Goal: Task Accomplishment & Management: Manage account settings

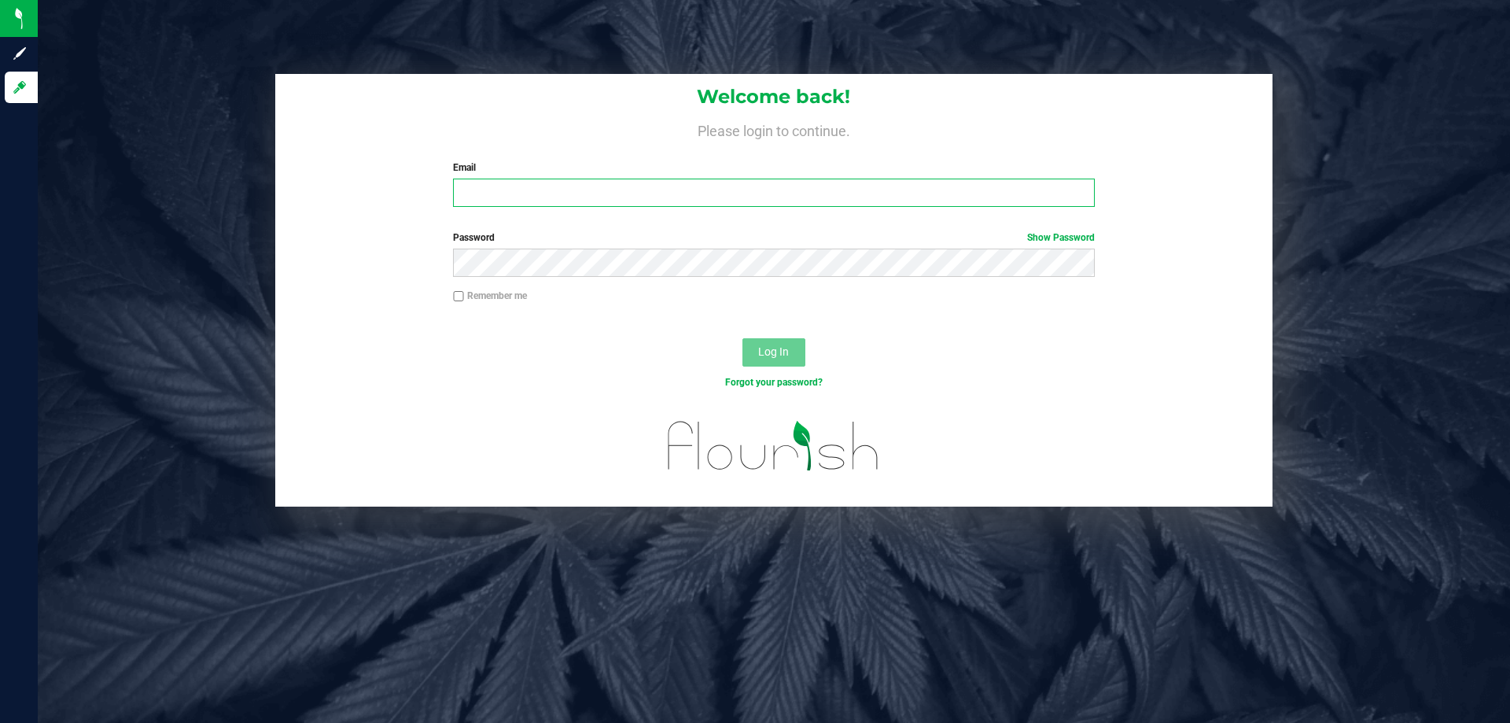
click at [632, 193] on input "Email" at bounding box center [773, 193] width 641 height 28
type input "kmoser@liveparallel.com"
click at [742, 338] on button "Log In" at bounding box center [773, 352] width 63 height 28
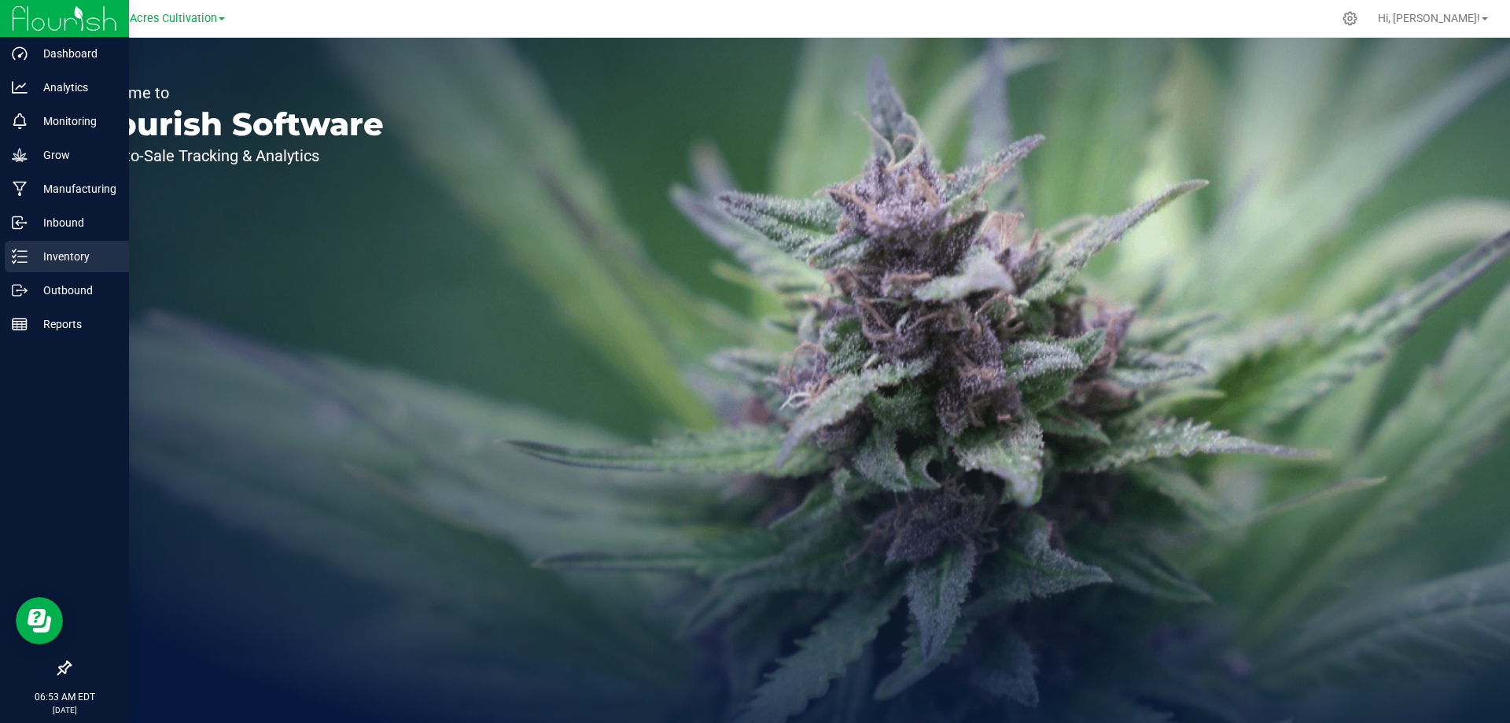
click at [63, 269] on div "Inventory" at bounding box center [67, 256] width 124 height 31
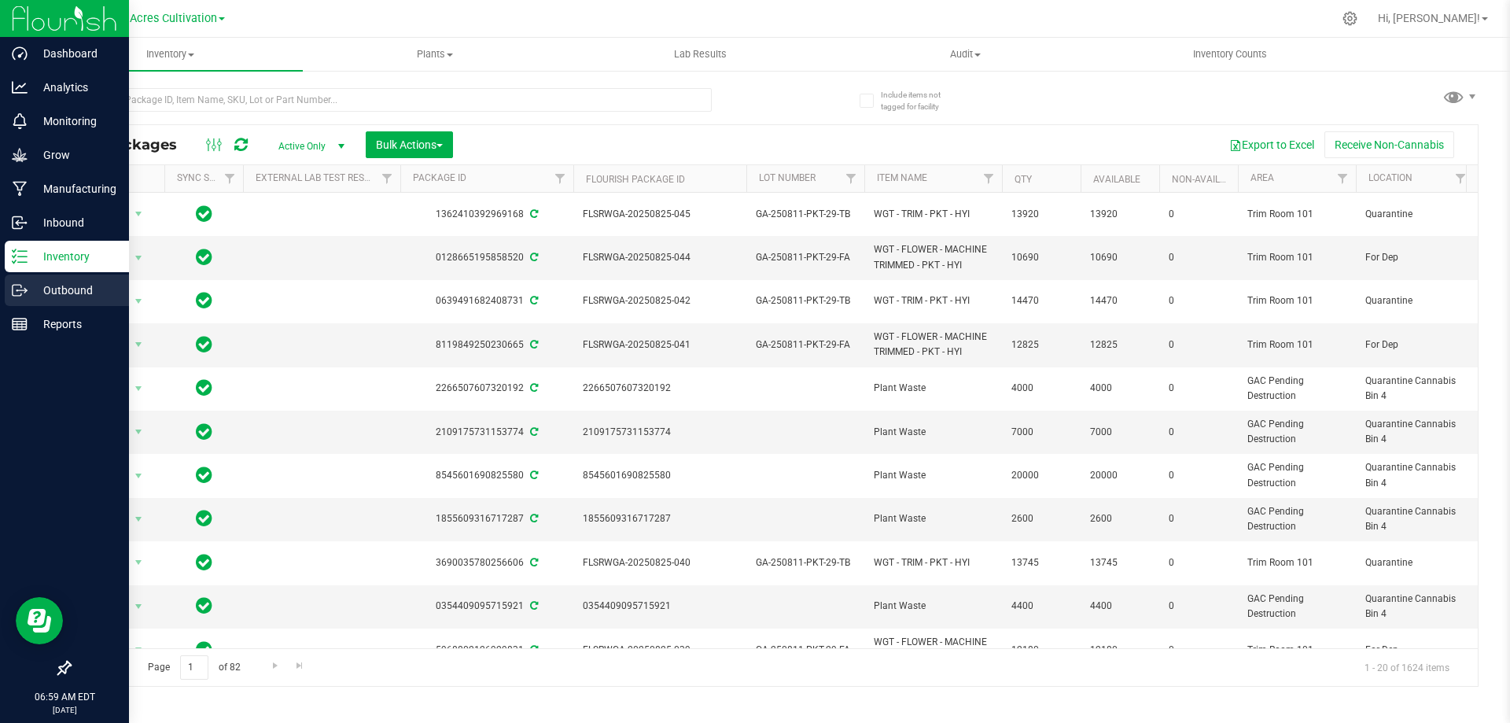
click at [47, 292] on p "Outbound" at bounding box center [75, 290] width 94 height 19
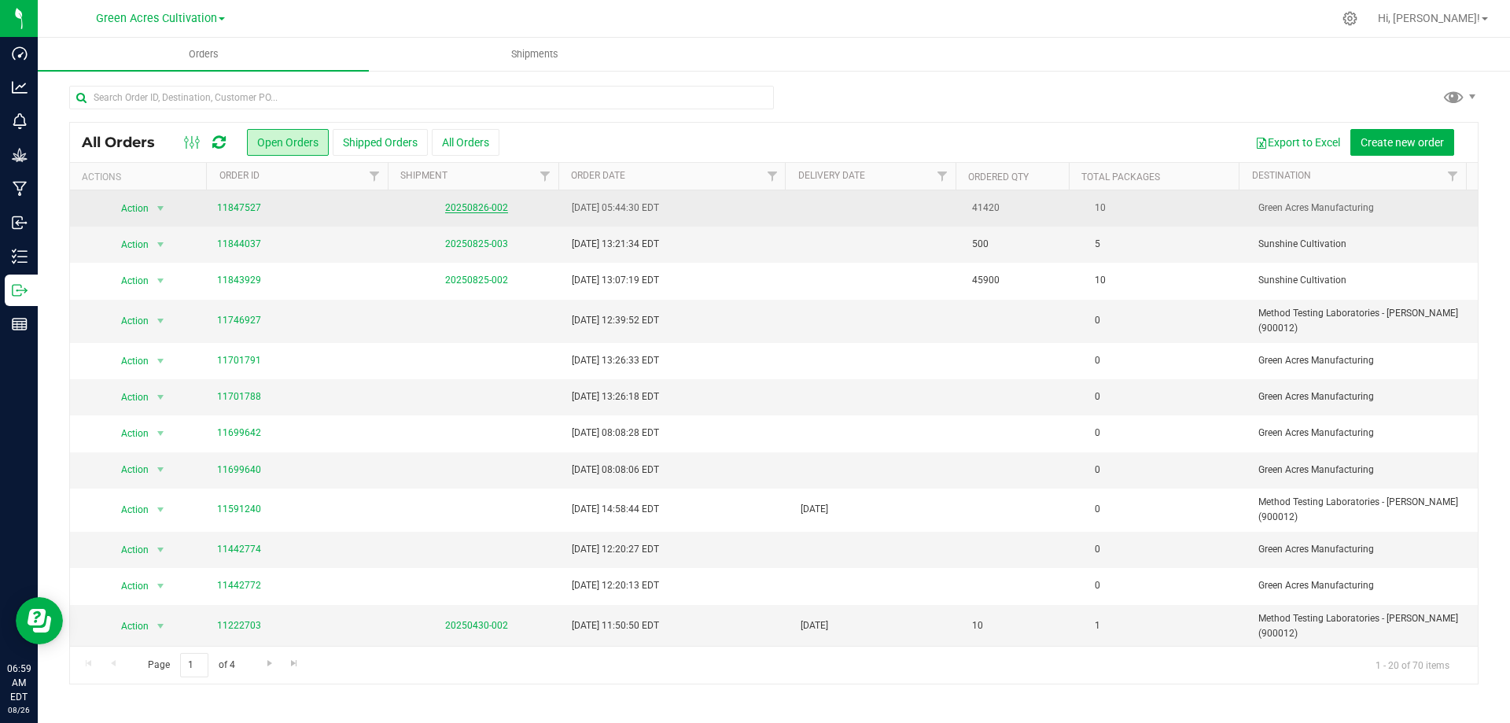
click at [487, 205] on link "20250826-002" at bounding box center [476, 207] width 63 height 11
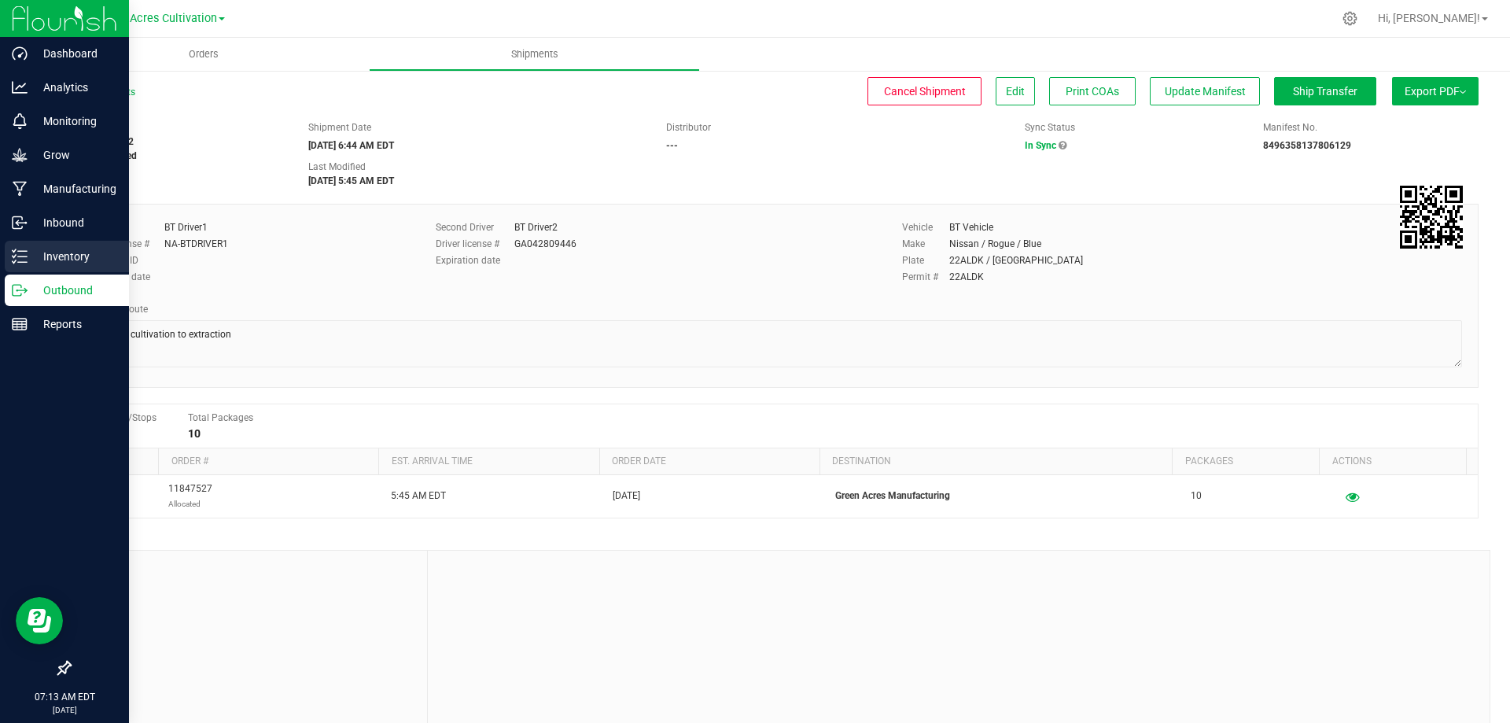
click at [51, 257] on p "Inventory" at bounding box center [75, 256] width 94 height 19
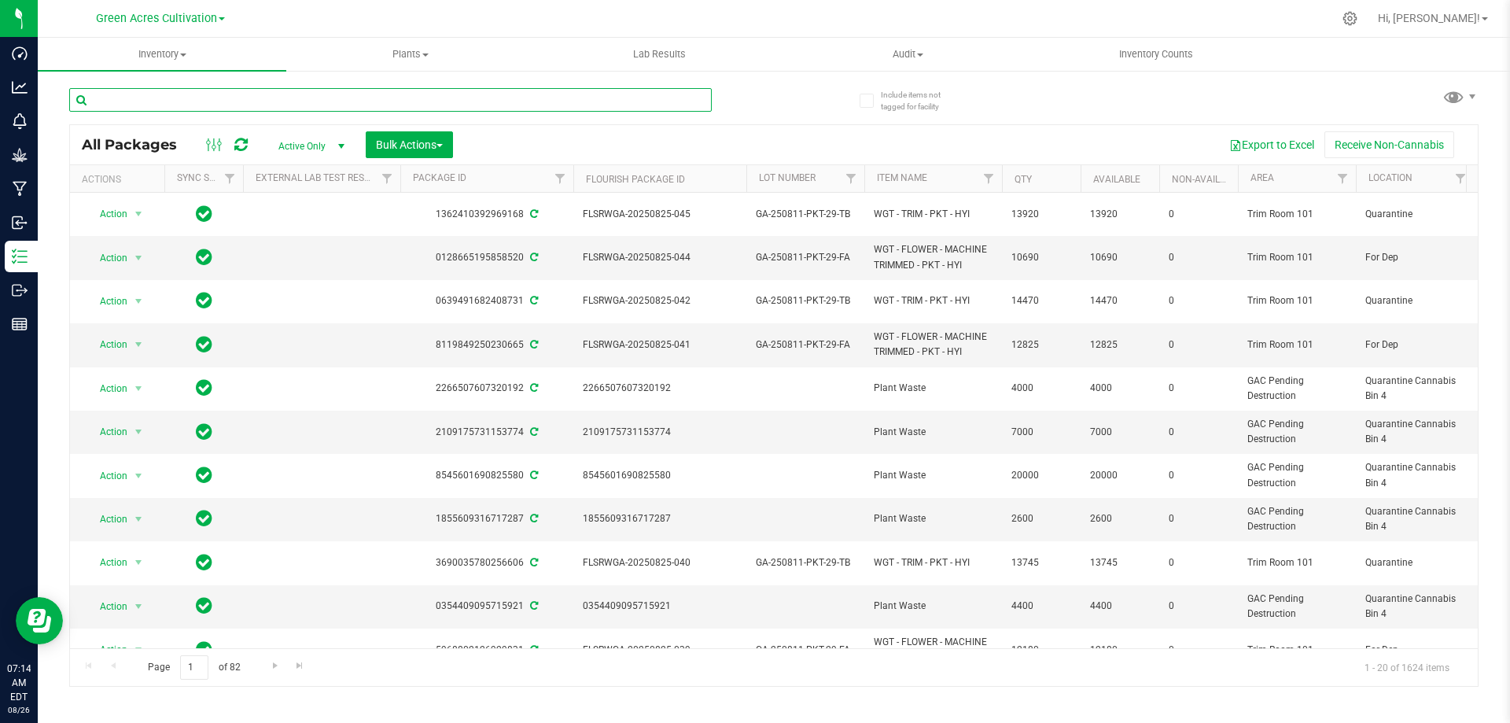
click at [439, 104] on input "text" at bounding box center [390, 100] width 643 height 24
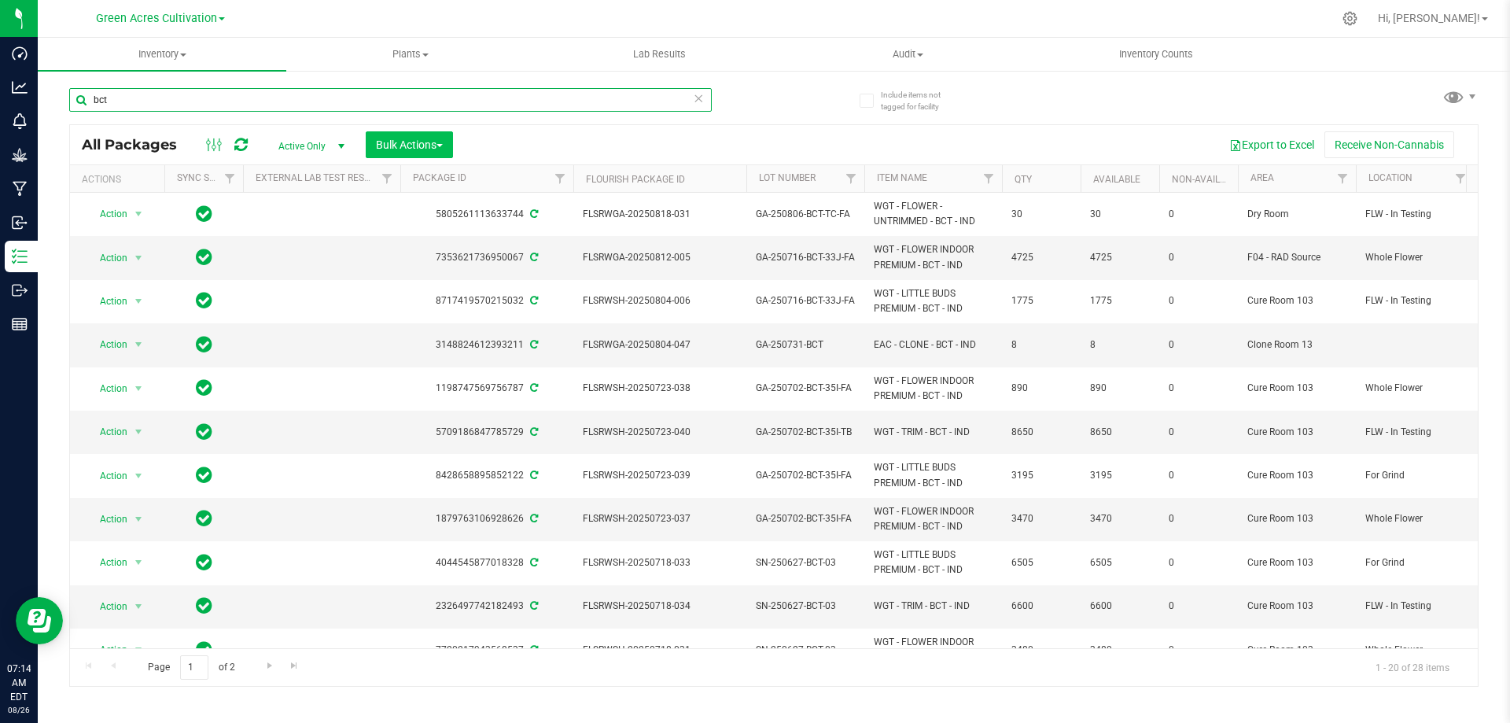
type input "bct"
click at [446, 146] on button "Bulk Actions" at bounding box center [409, 144] width 87 height 27
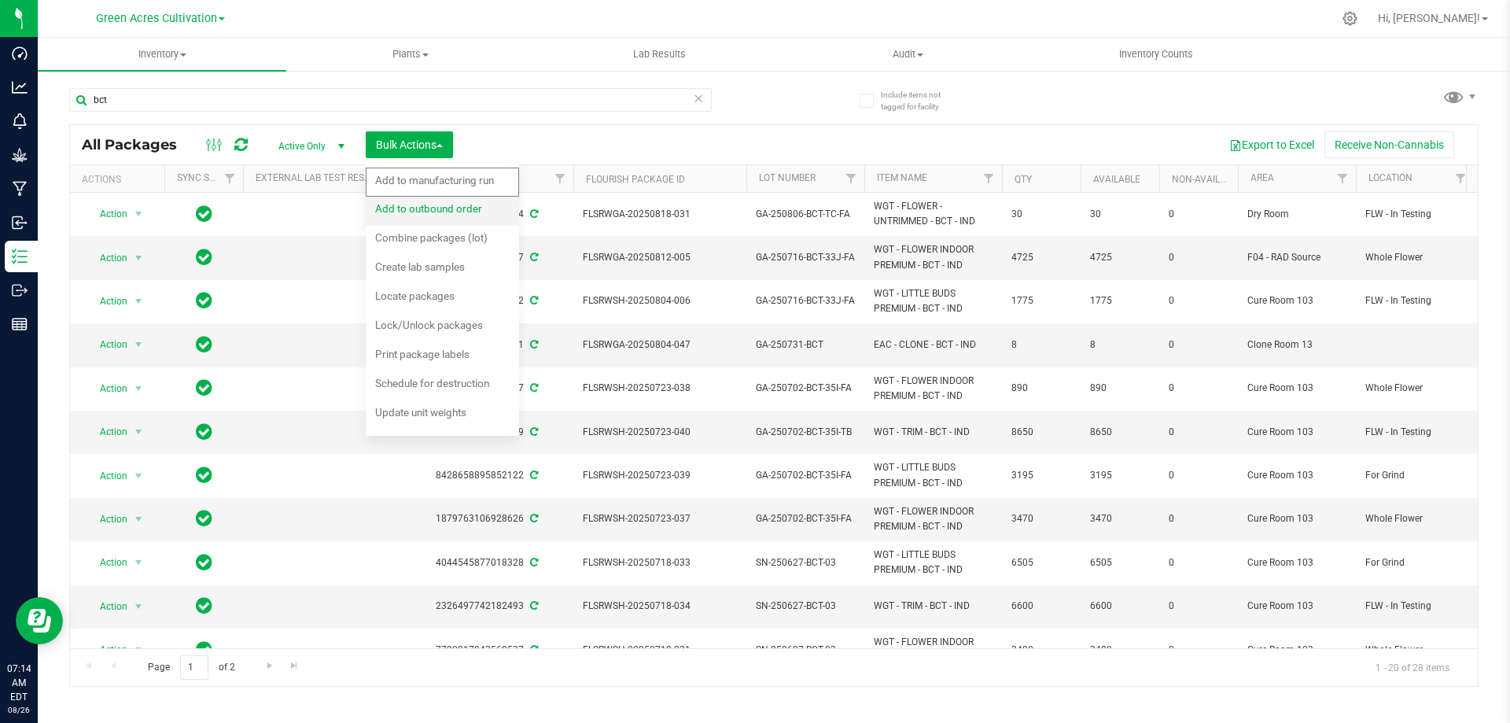
click at [462, 208] on span "Add to outbound order" at bounding box center [428, 208] width 107 height 13
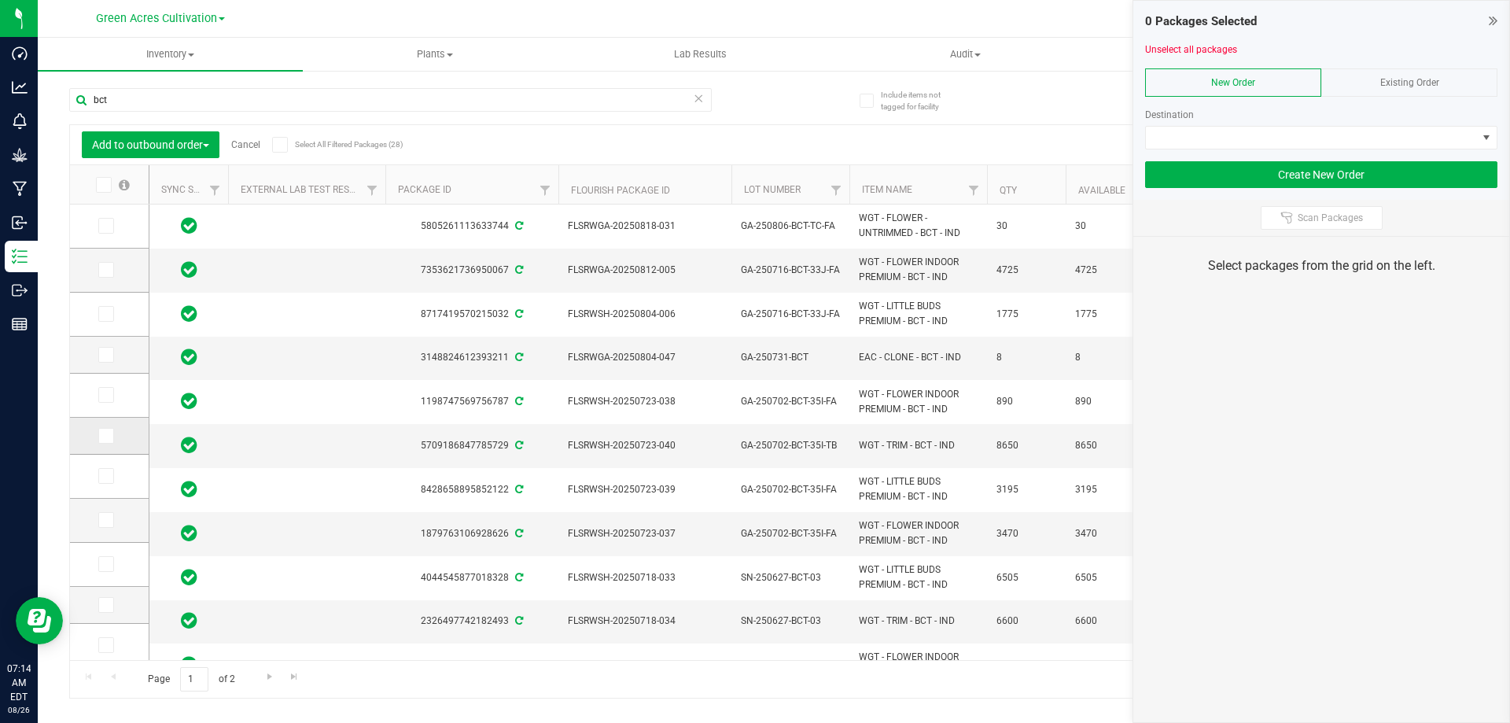
click at [103, 436] on icon at bounding box center [105, 436] width 10 height 0
click at [0, 0] on input "checkbox" at bounding box center [0, 0] width 0 height 0
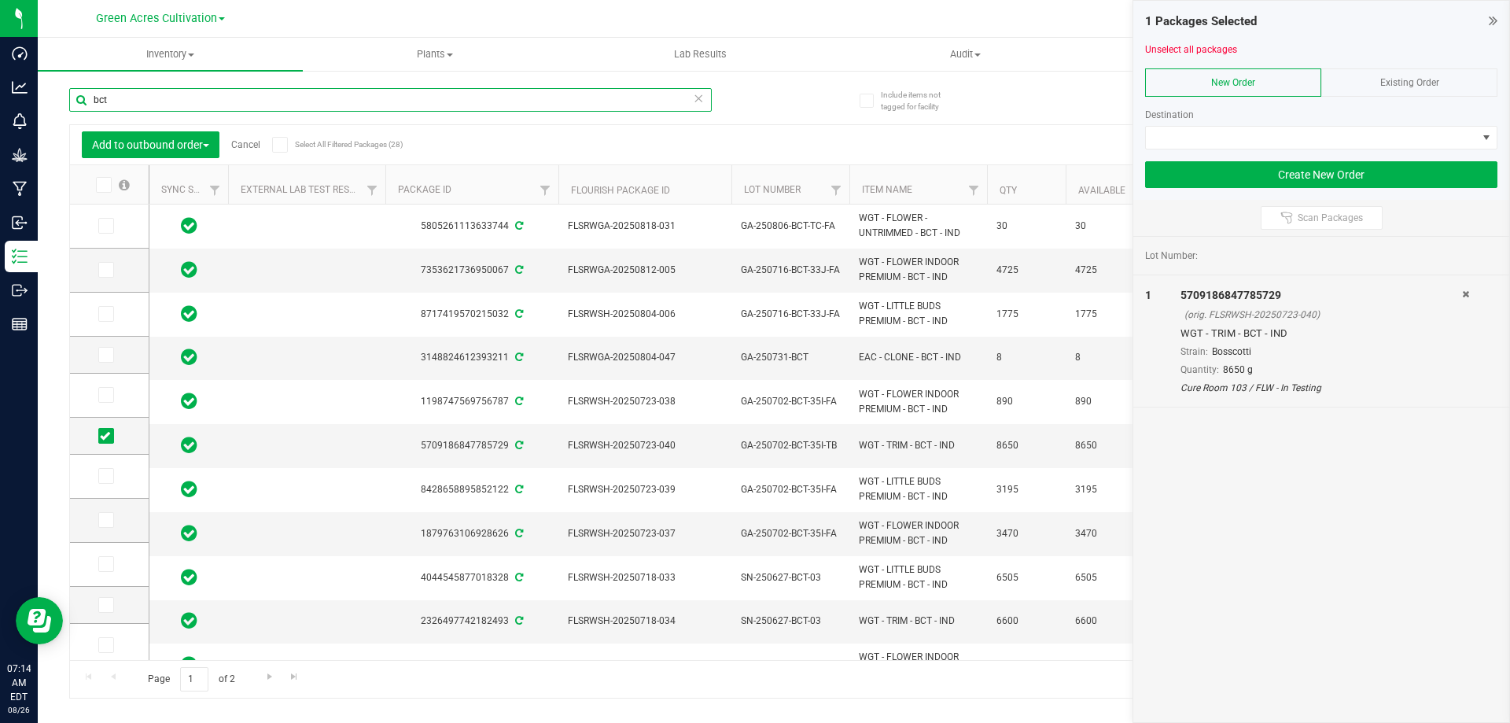
click at [182, 104] on input "bct" at bounding box center [390, 100] width 643 height 24
type input "b"
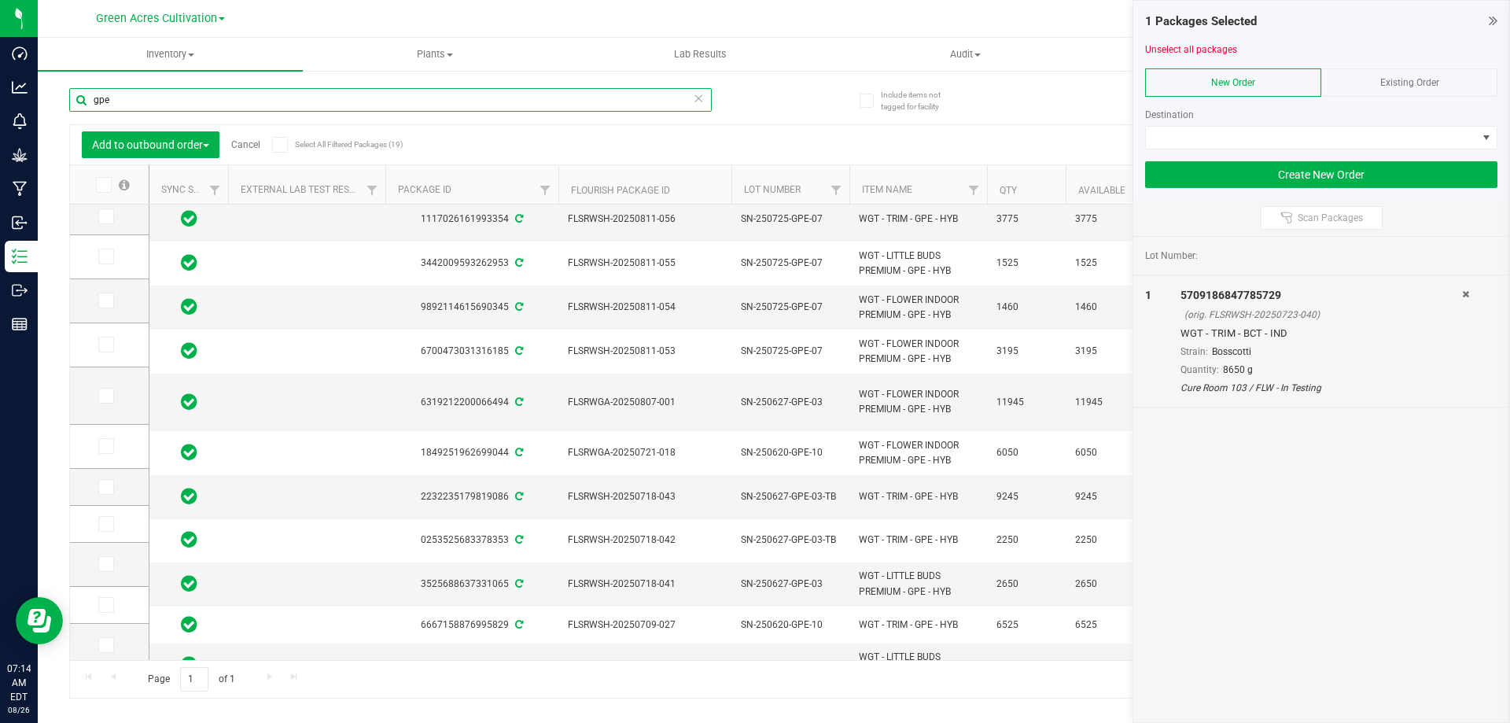
scroll to position [79, 0]
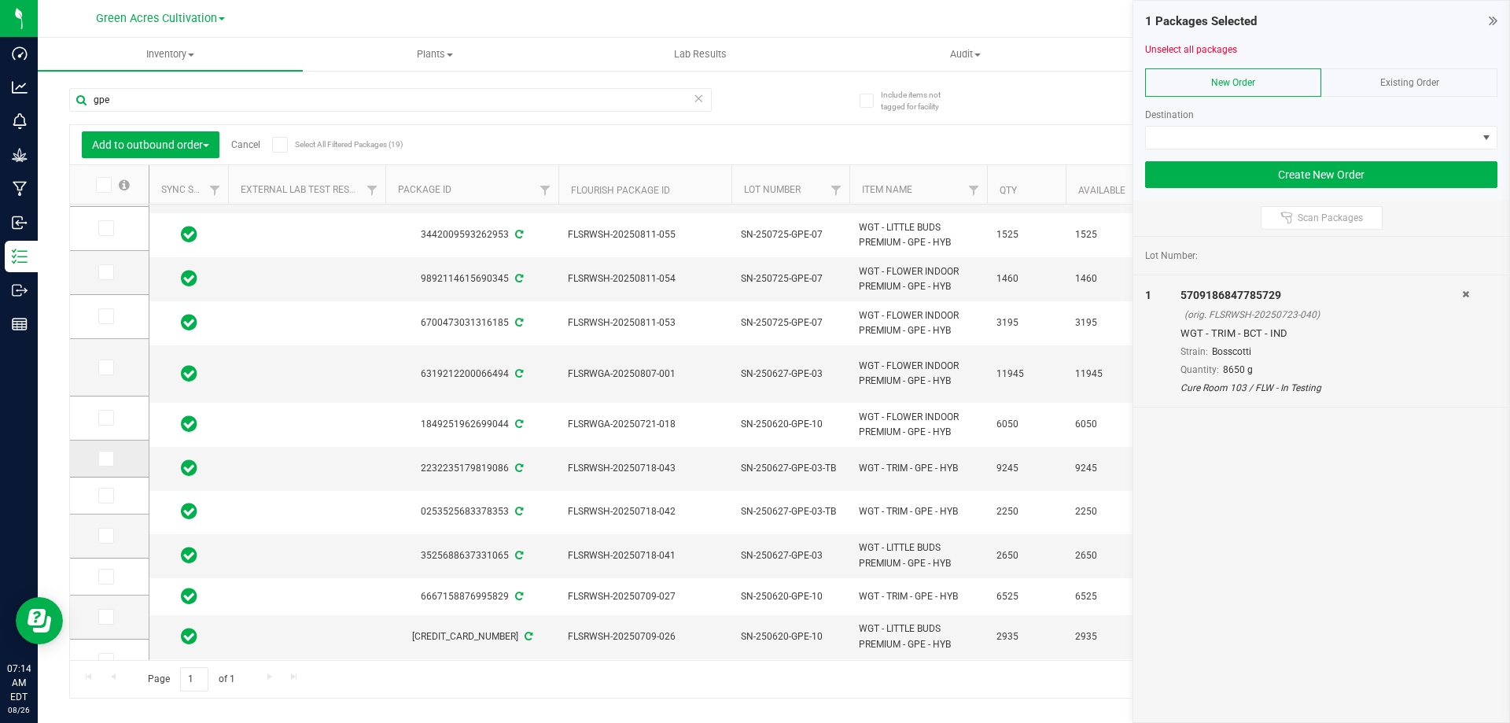
click at [109, 459] on icon at bounding box center [105, 459] width 10 height 0
click at [0, 0] on input "checkbox" at bounding box center [0, 0] width 0 height 0
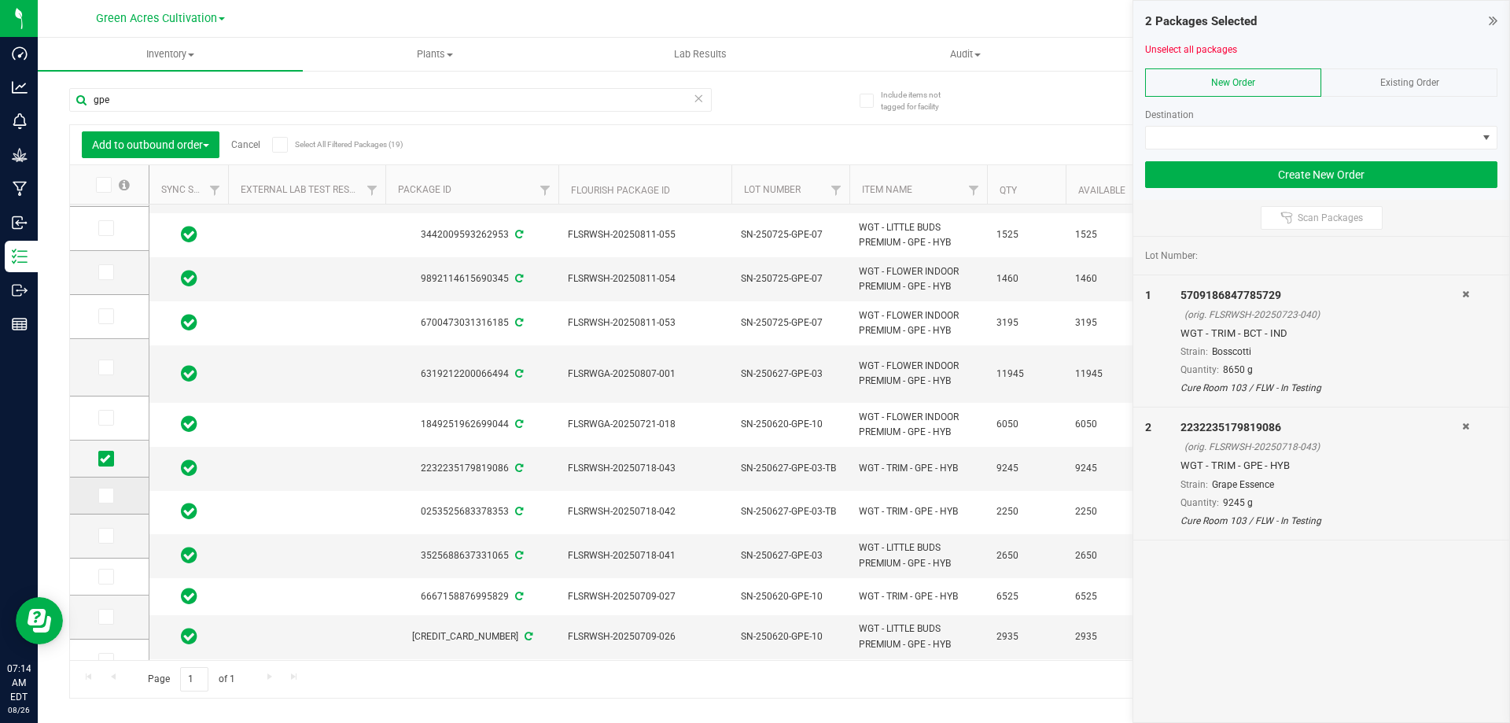
click at [109, 495] on icon at bounding box center [105, 495] width 10 height 0
click at [0, 0] on input "checkbox" at bounding box center [0, 0] width 0 height 0
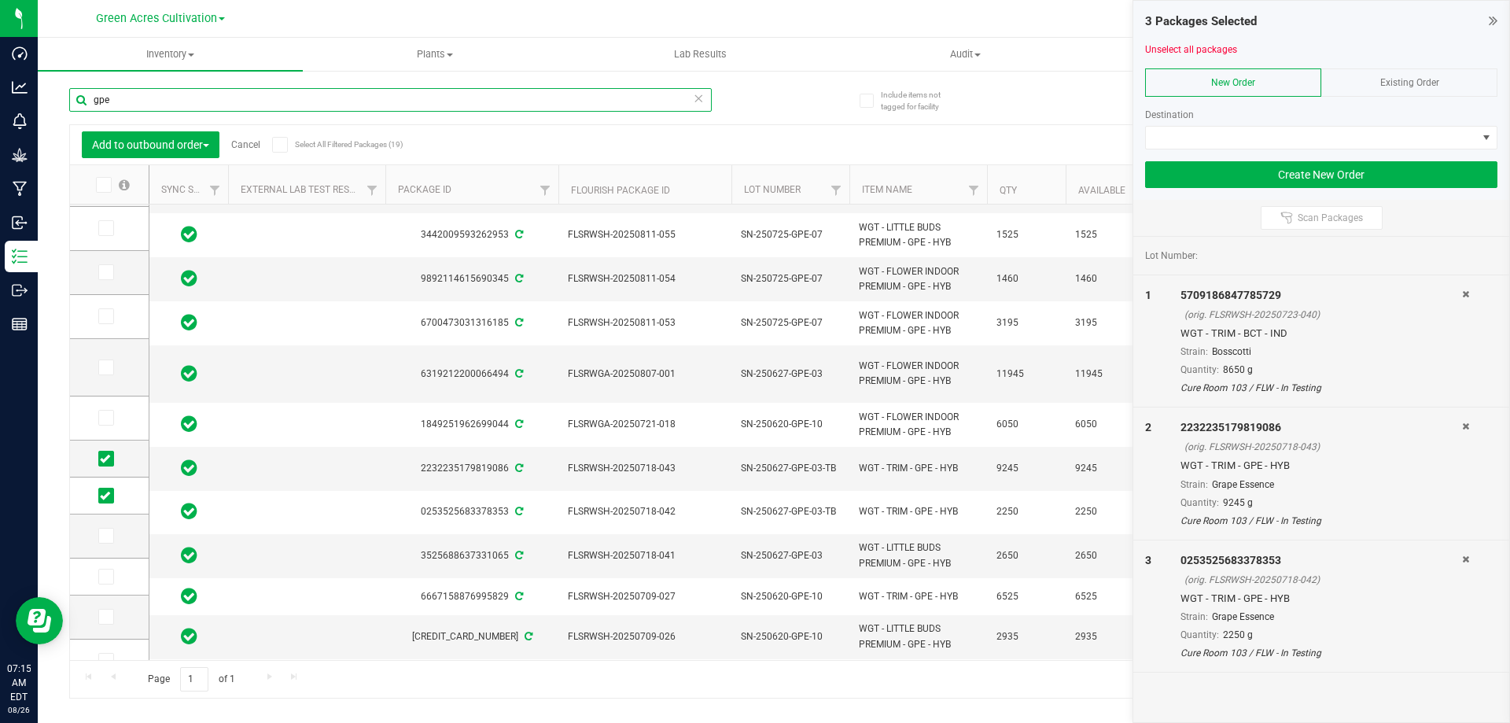
drag, startPoint x: 122, startPoint y: 99, endPoint x: 38, endPoint y: 100, distance: 84.2
click at [38, 100] on div "Include items not tagged for facility gpe Add to outbound order Cancel Select A…" at bounding box center [774, 309] width 1472 height 480
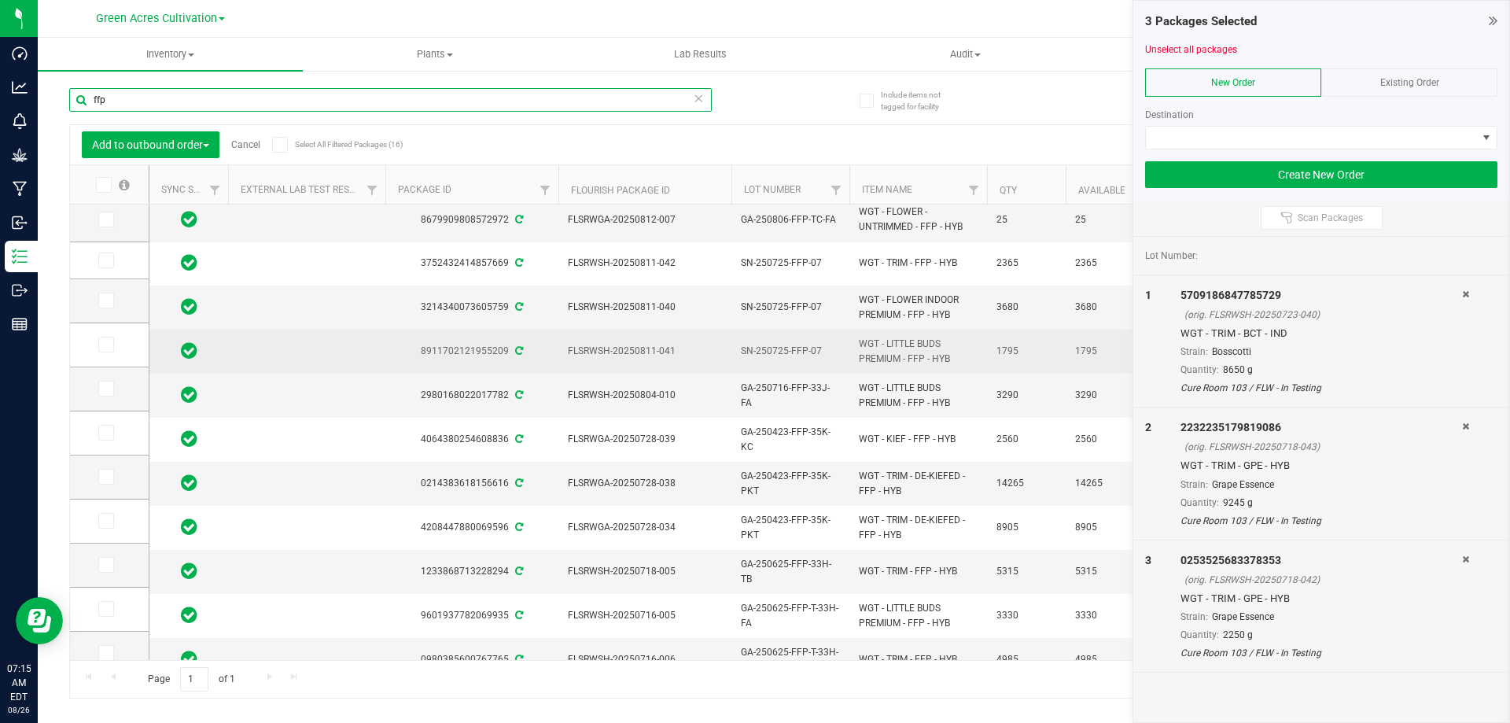
scroll to position [79, 0]
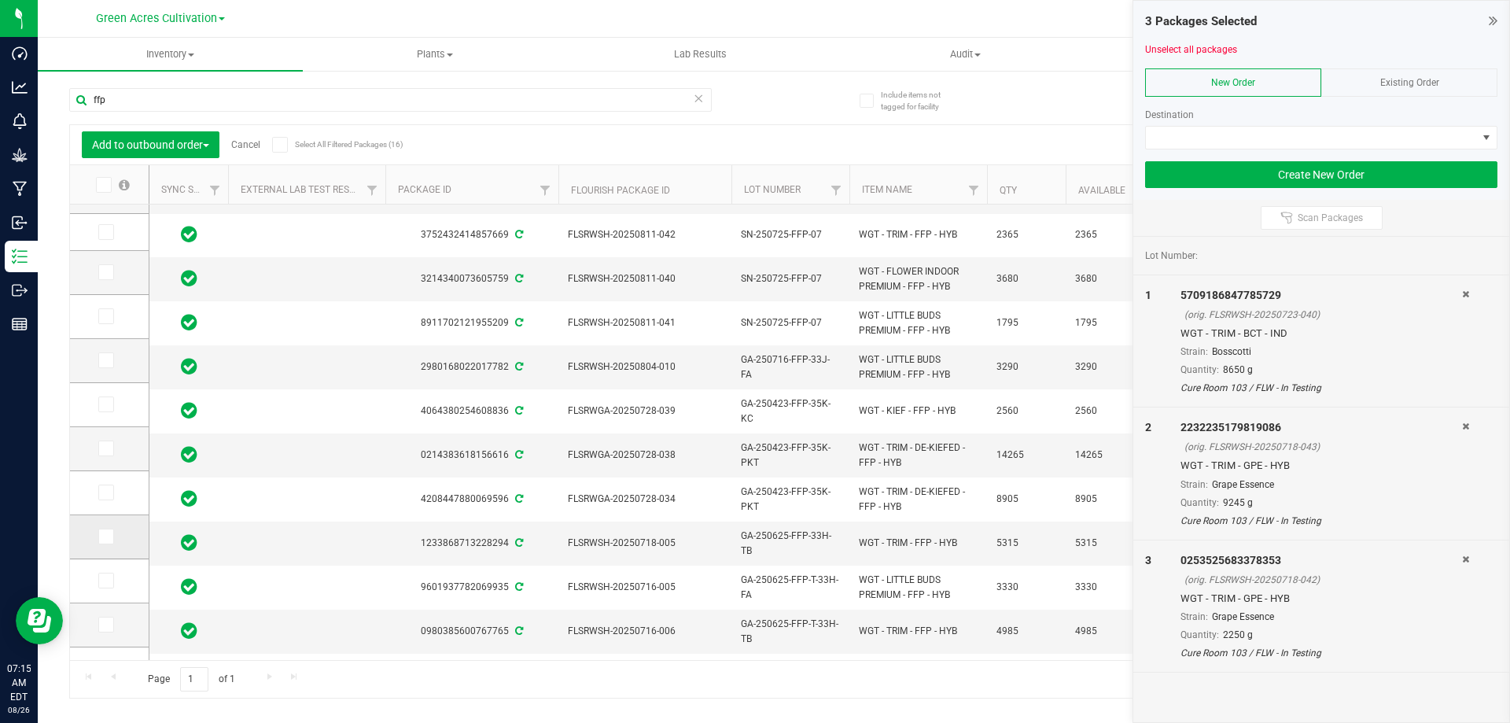
click at [105, 536] on icon at bounding box center [105, 536] width 10 height 0
click at [0, 0] on input "checkbox" at bounding box center [0, 0] width 0 height 0
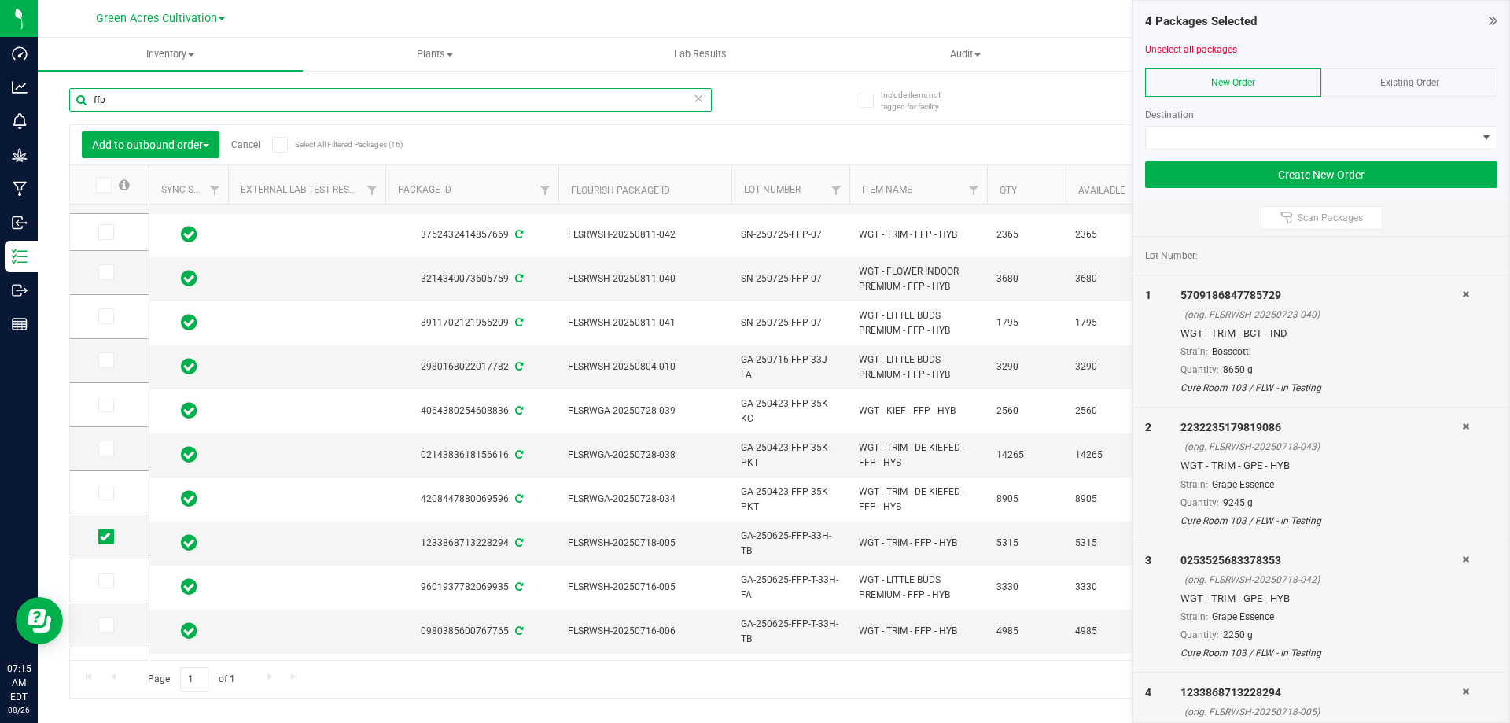
click at [149, 92] on input "ffp" at bounding box center [390, 100] width 643 height 24
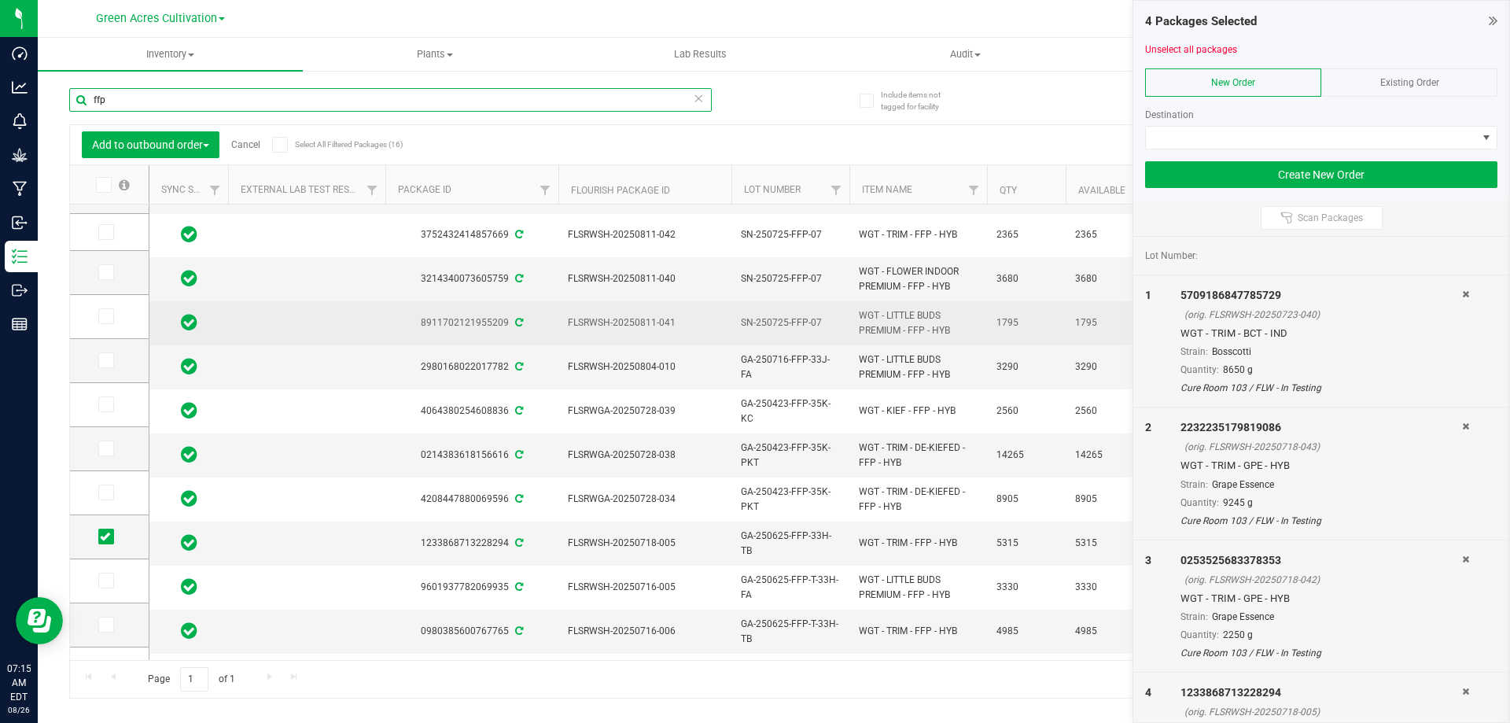
scroll to position [157, 0]
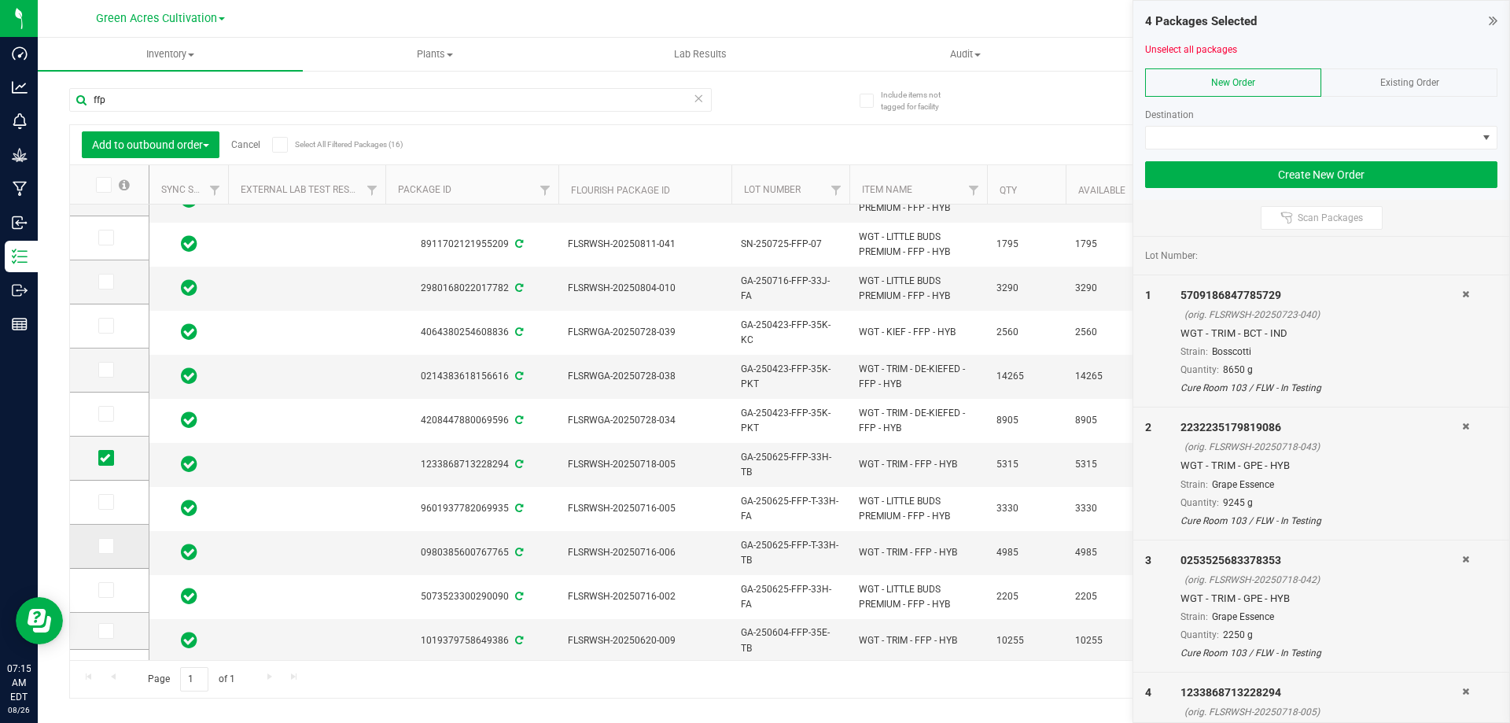
click at [101, 546] on icon at bounding box center [105, 546] width 10 height 0
click at [0, 0] on input "checkbox" at bounding box center [0, 0] width 0 height 0
drag, startPoint x: 144, startPoint y: 100, endPoint x: 53, endPoint y: 100, distance: 91.2
click at [53, 100] on div "Include items not tagged for facility ffp Add to outbound order Cancel Select A…" at bounding box center [774, 309] width 1472 height 480
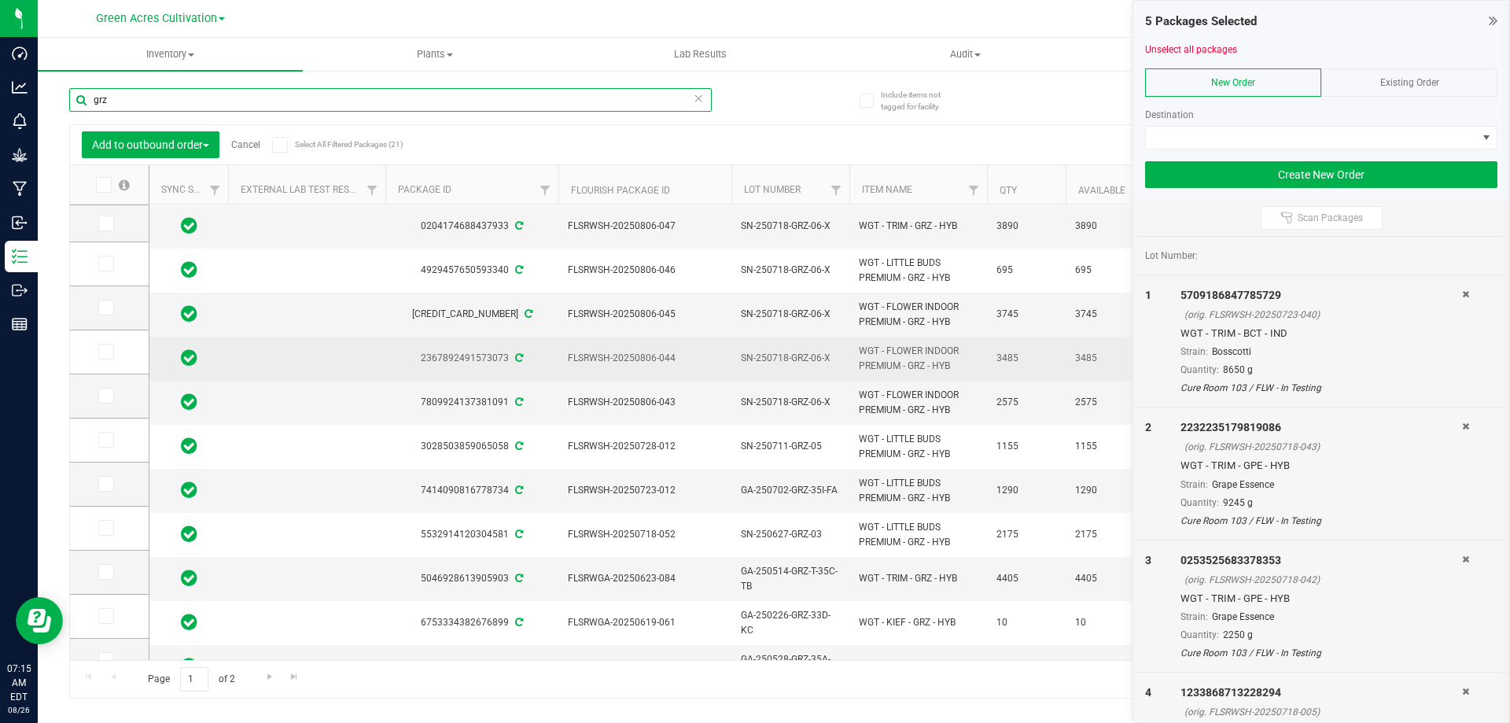
scroll to position [79, 0]
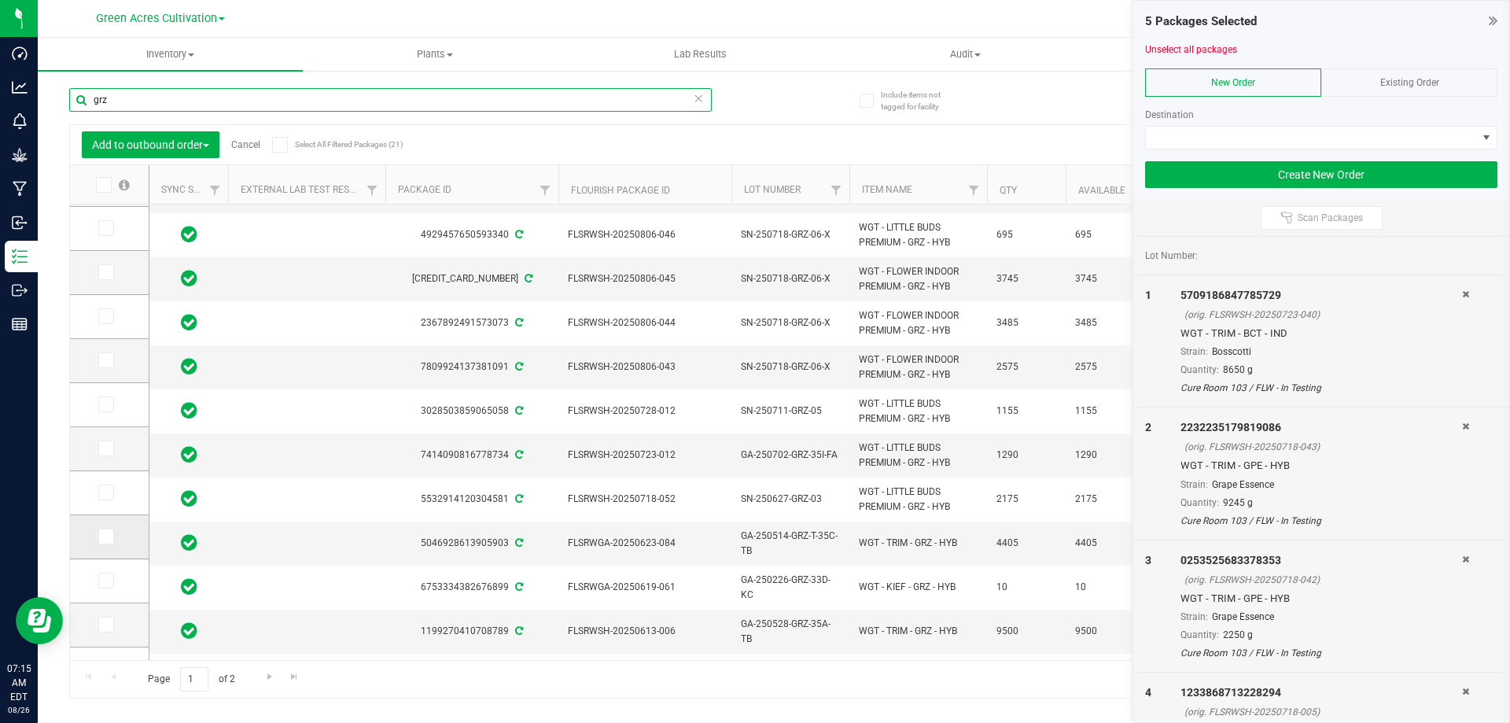
type input "grz"
click at [108, 536] on icon at bounding box center [105, 536] width 10 height 0
click at [0, 0] on input "checkbox" at bounding box center [0, 0] width 0 height 0
click at [161, 97] on input "grz" at bounding box center [390, 100] width 643 height 24
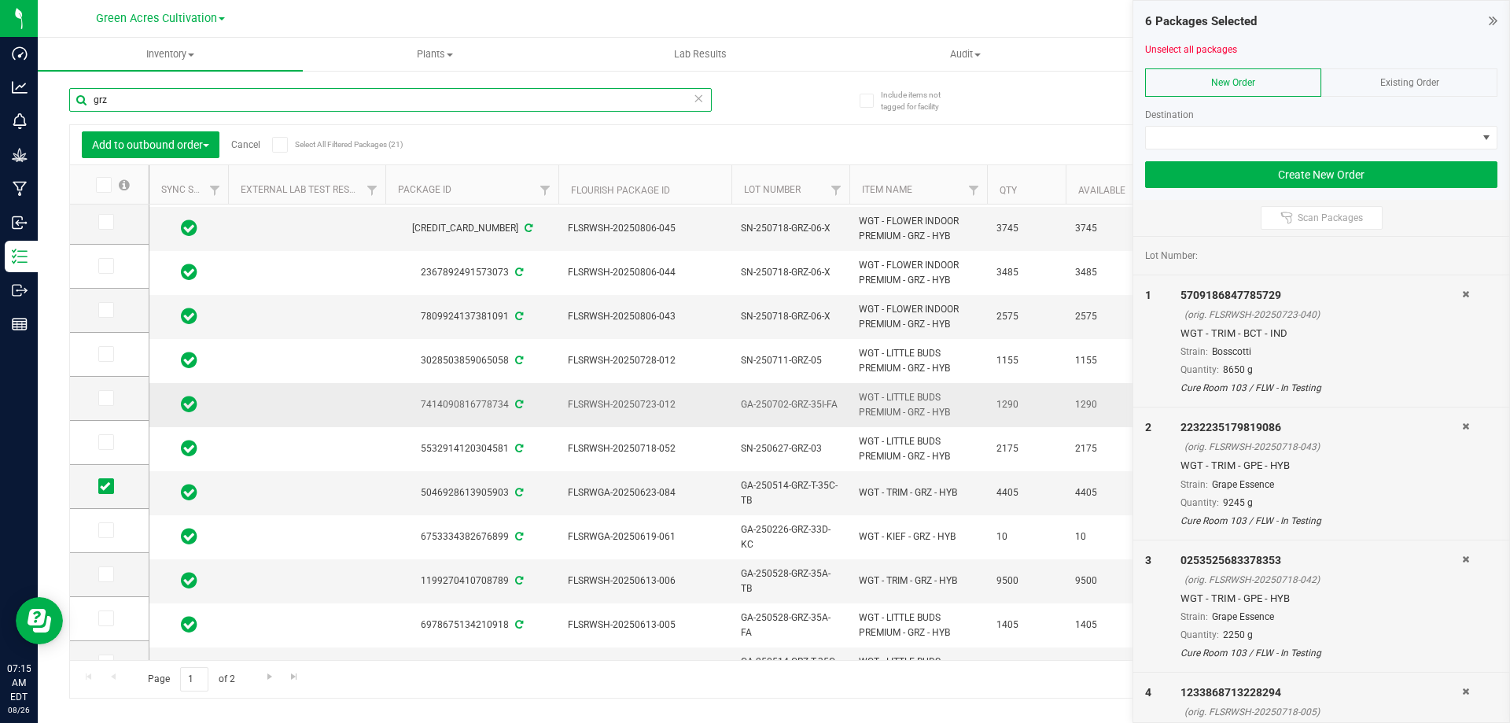
scroll to position [157, 0]
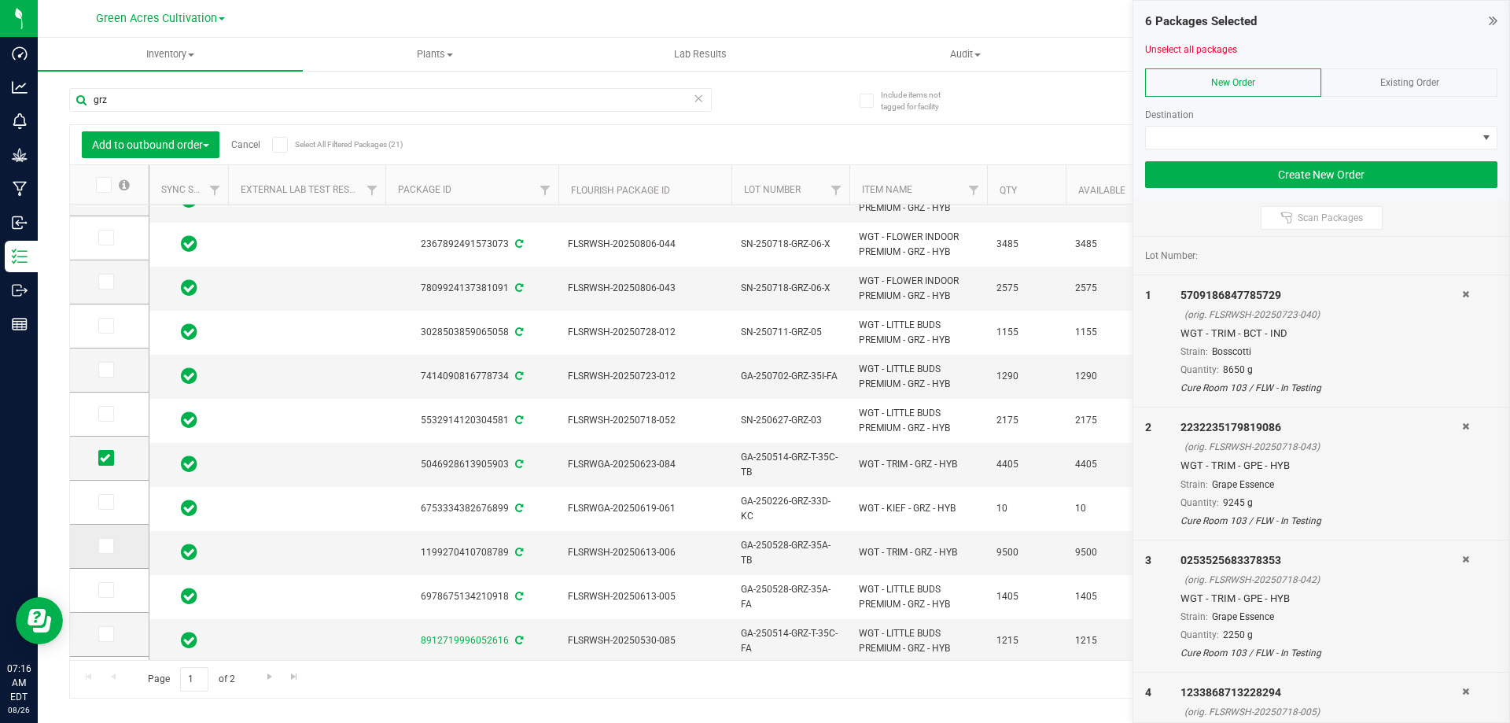
click at [108, 546] on icon at bounding box center [105, 546] width 10 height 0
click at [0, 0] on input "checkbox" at bounding box center [0, 0] width 0 height 0
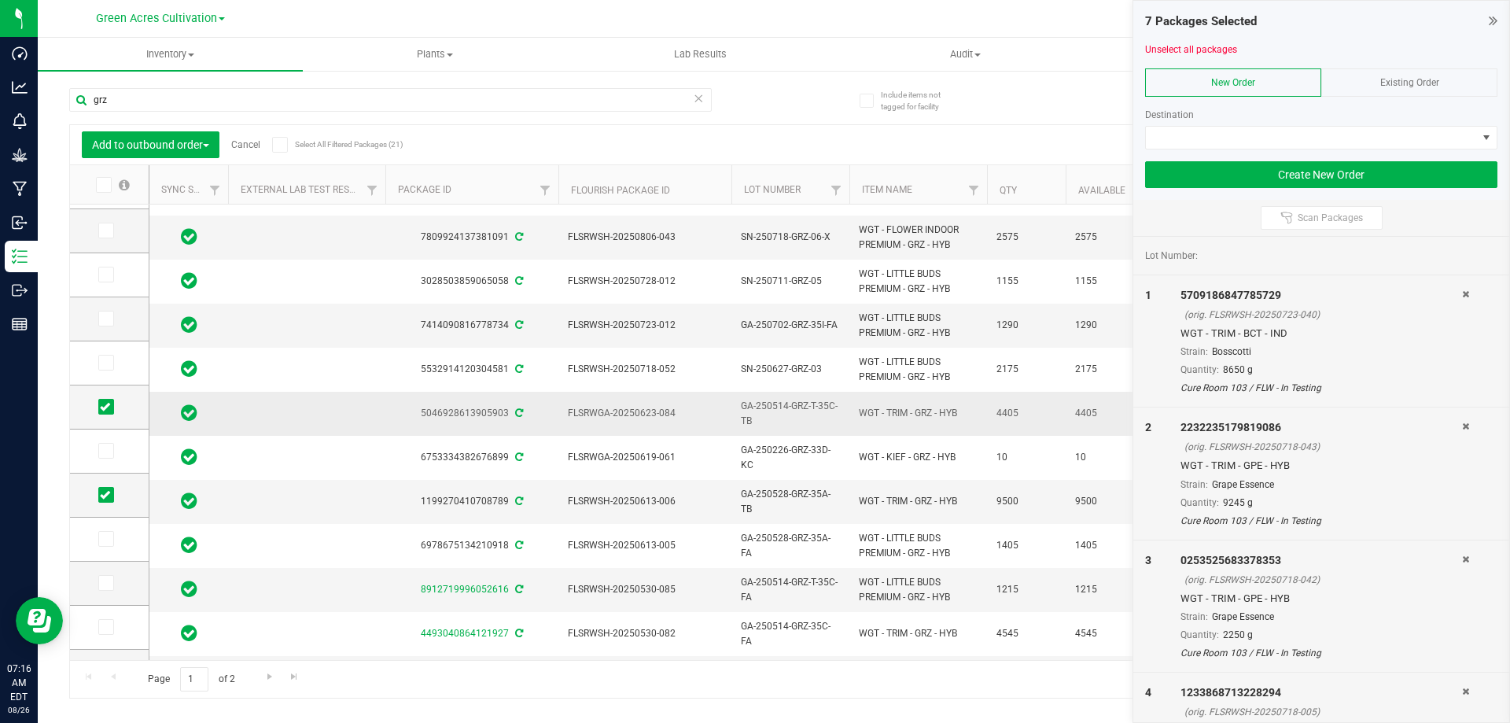
scroll to position [236, 0]
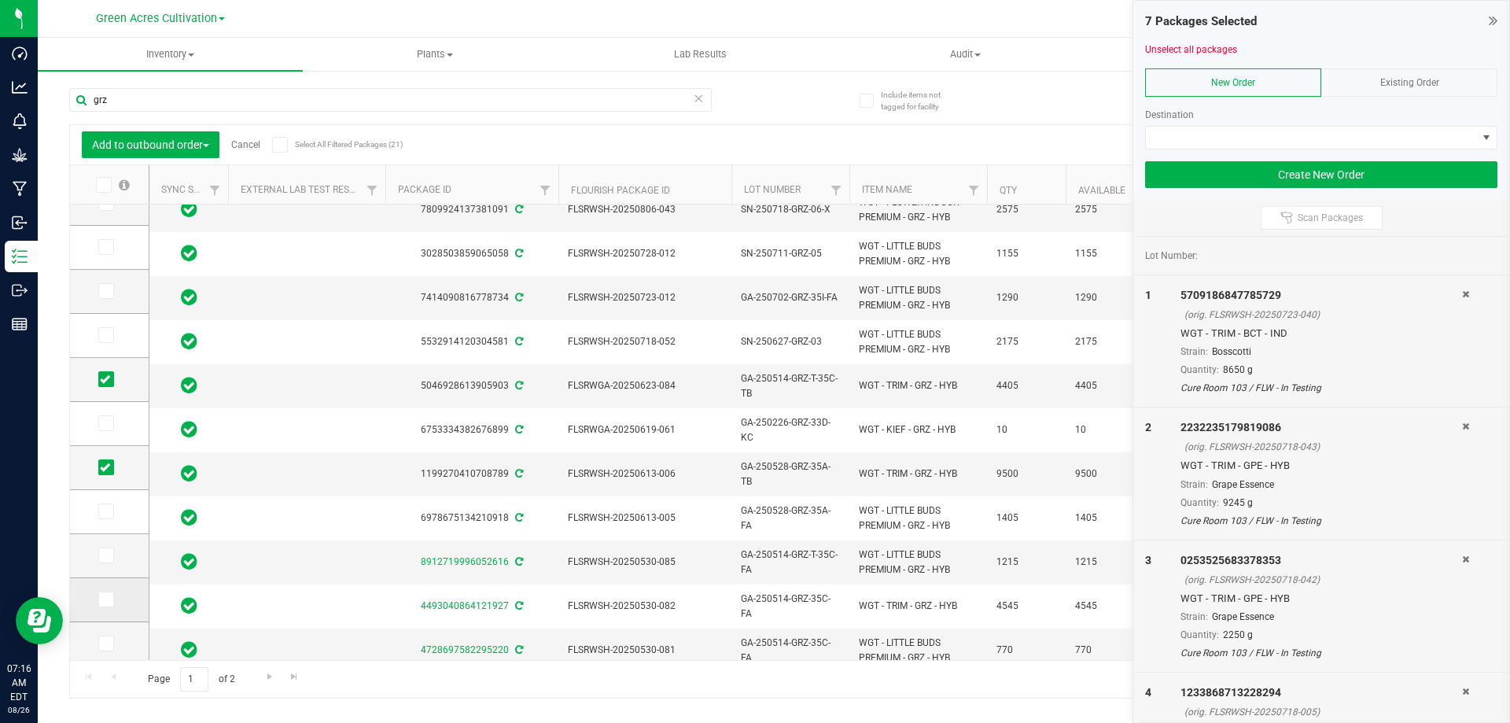
click at [111, 605] on span at bounding box center [106, 599] width 16 height 16
click at [0, 0] on input "checkbox" at bounding box center [0, 0] width 0 height 0
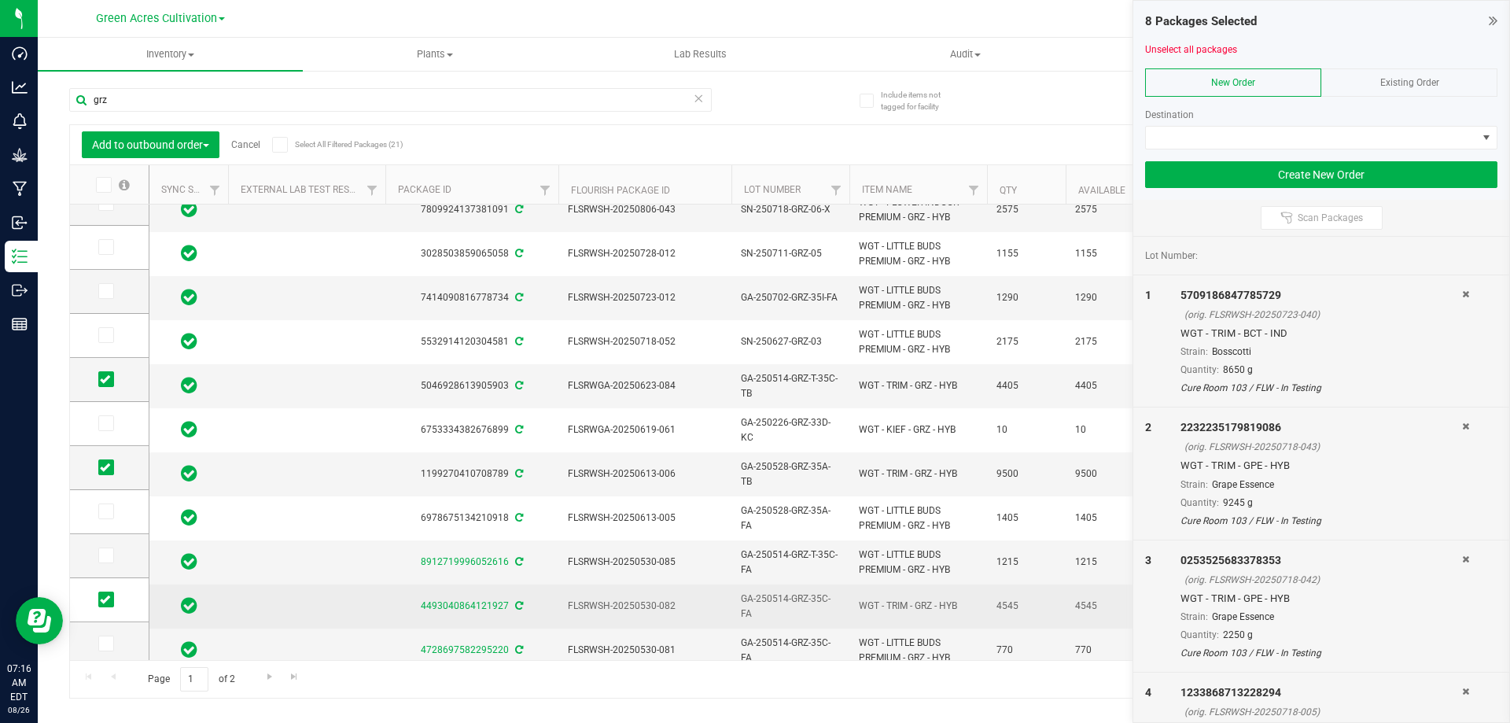
click at [766, 610] on span "GA-250514-GRZ-35C-FA" at bounding box center [790, 606] width 99 height 30
type input "GA-250514-GRZ-35C-TB"
click at [896, 599] on div "Add to outbound order Cancel Select All Filtered Packages (21) Add to manufactu…" at bounding box center [773, 411] width 1409 height 574
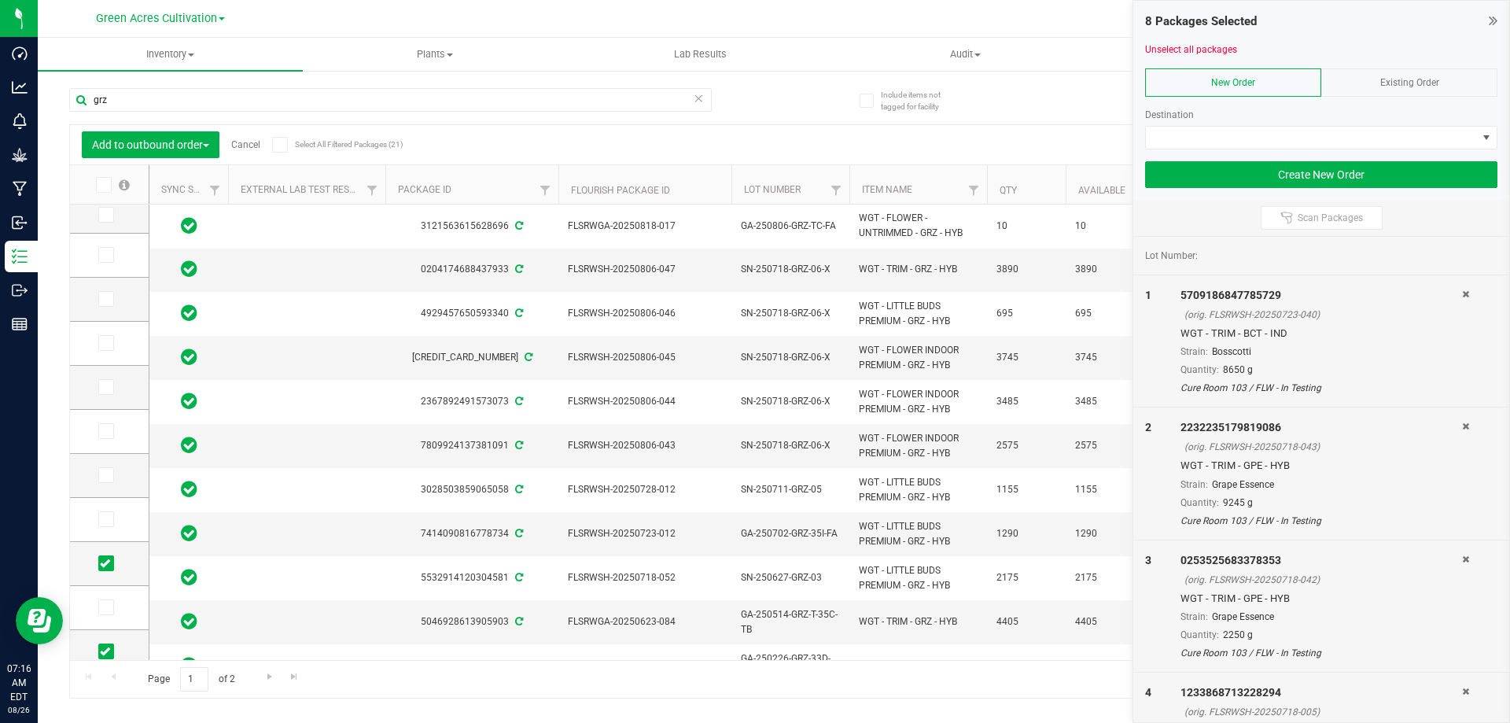
scroll to position [0, 0]
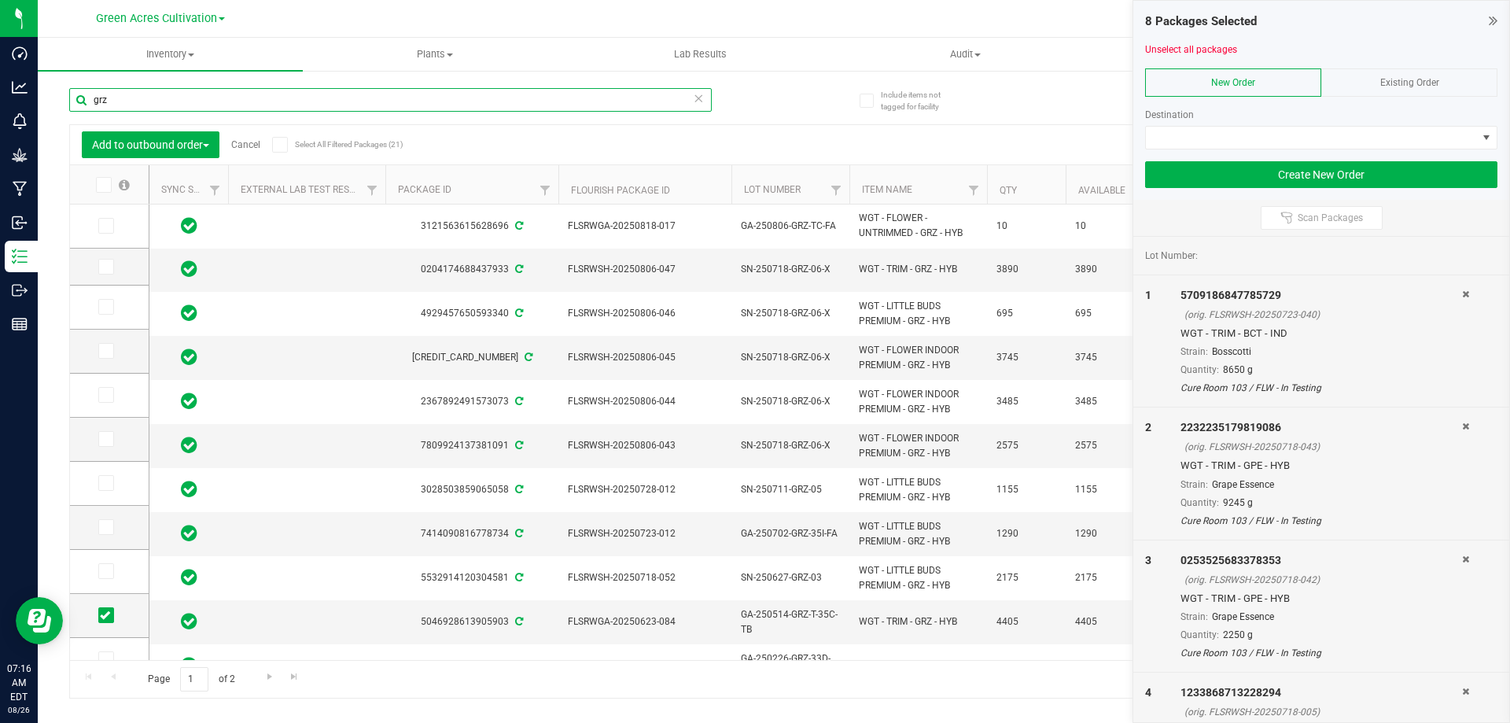
drag, startPoint x: 81, startPoint y: 102, endPoint x: 65, endPoint y: 103, distance: 15.7
click at [65, 103] on div "Include items not tagged for facility grz Add to outbound order Cancel Select A…" at bounding box center [774, 309] width 1472 height 480
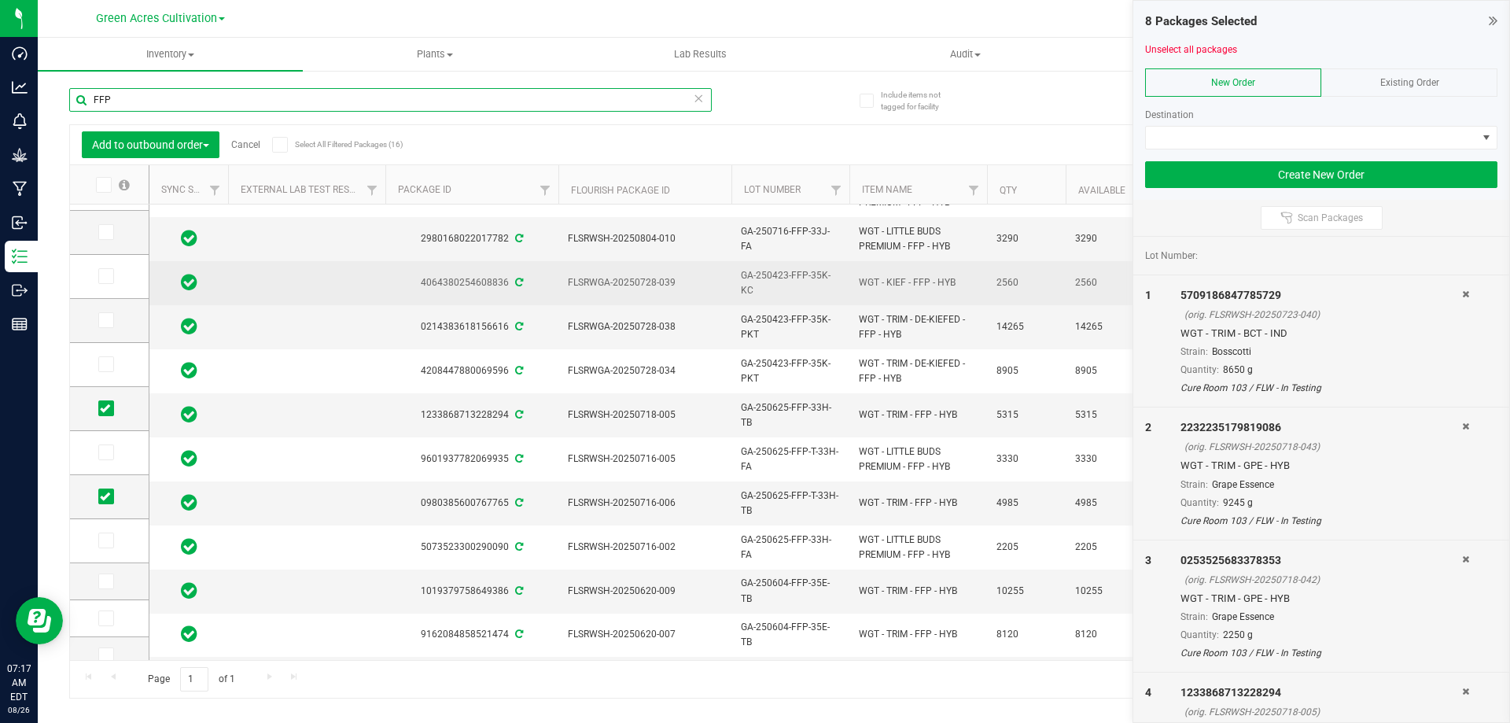
scroll to position [220, 0]
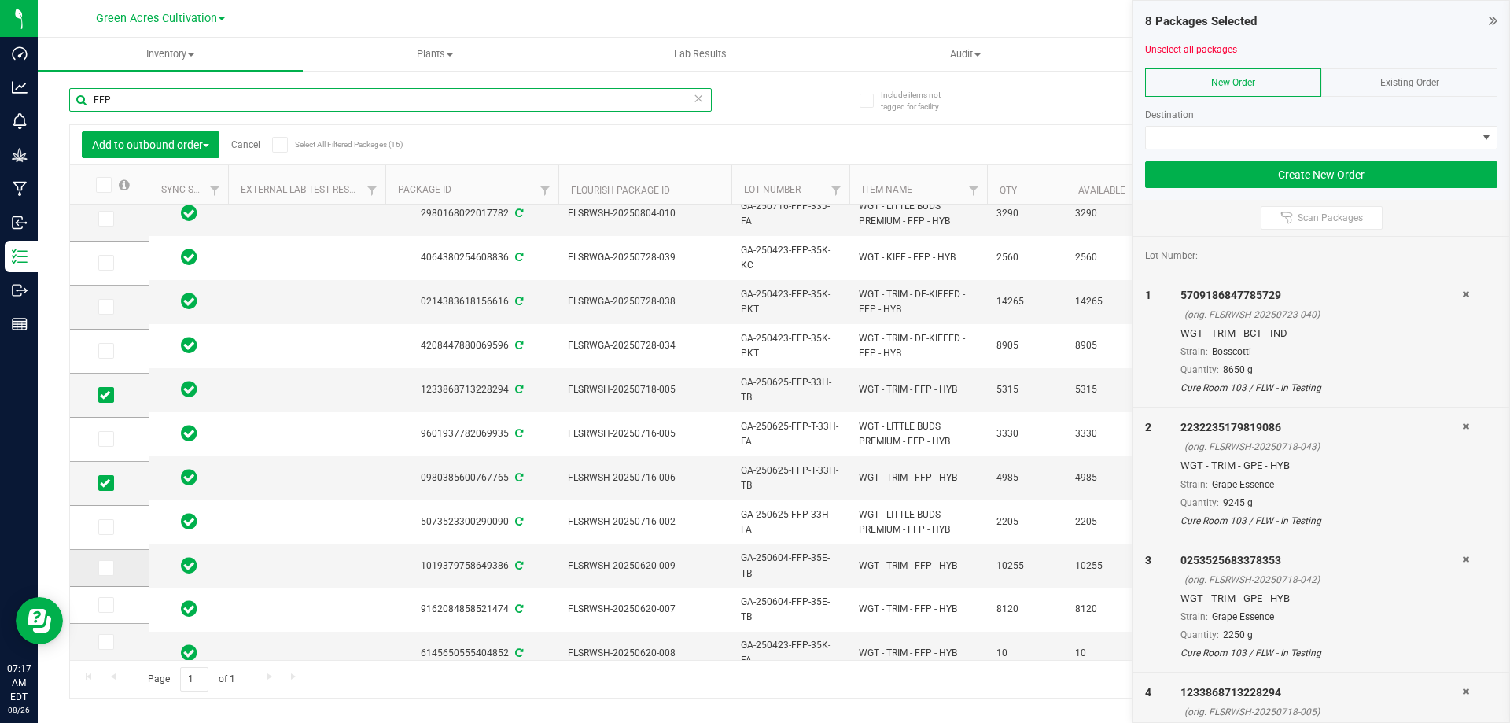
type input "FFP"
click at [100, 568] on icon at bounding box center [105, 568] width 10 height 0
click at [0, 0] on input "checkbox" at bounding box center [0, 0] width 0 height 0
click at [109, 605] on icon at bounding box center [105, 605] width 10 height 0
click at [0, 0] on input "checkbox" at bounding box center [0, 0] width 0 height 0
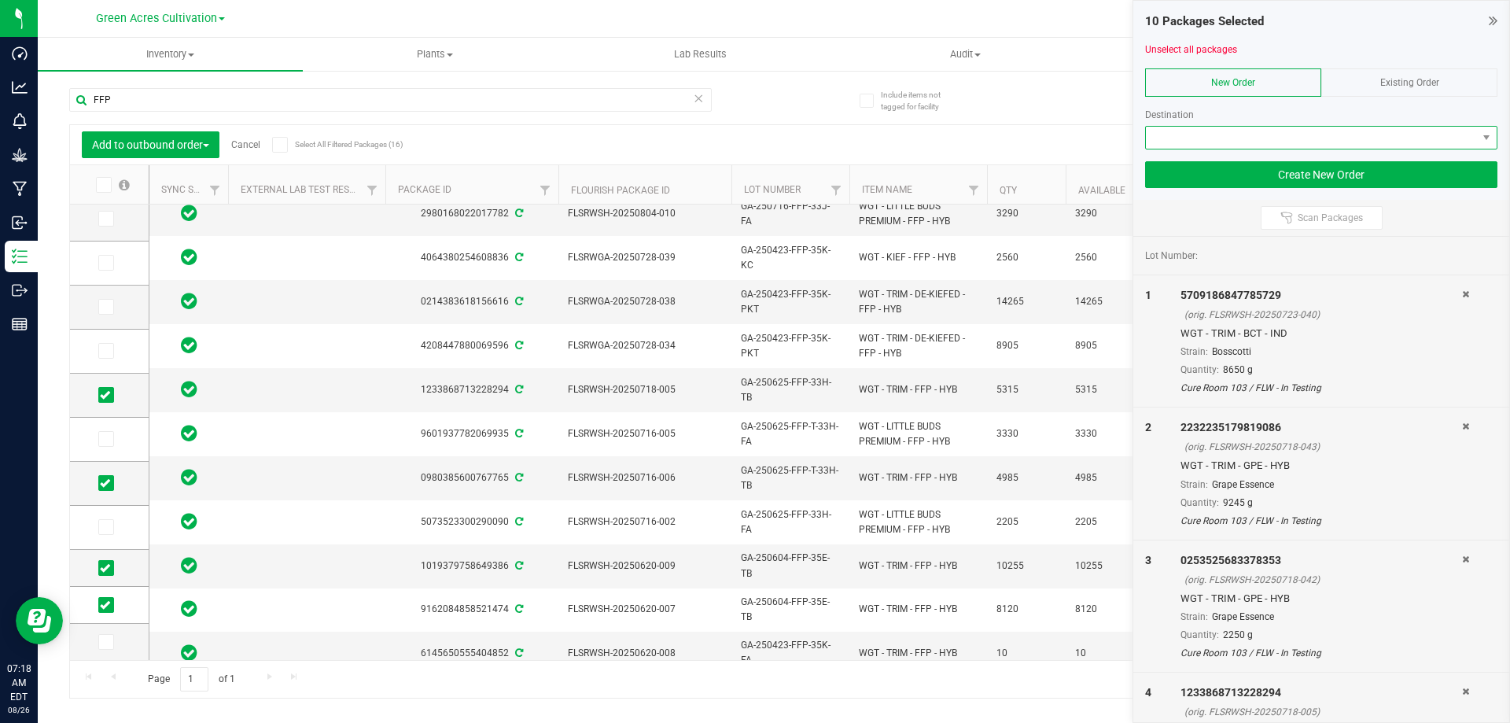
click at [1203, 143] on span at bounding box center [1311, 138] width 331 height 22
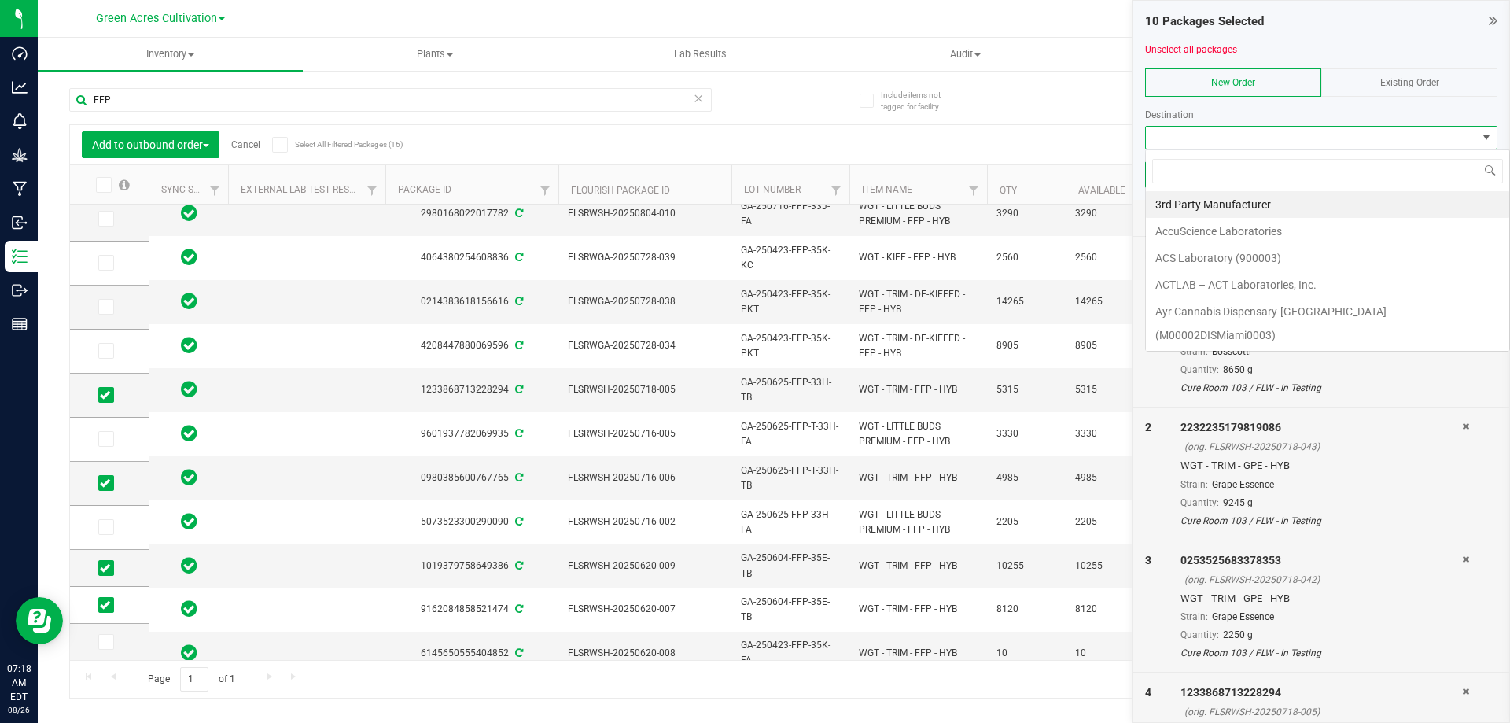
scroll to position [24, 352]
type input "GREE"
click at [1228, 204] on li "Green Acres Manufacturing" at bounding box center [1327, 204] width 363 height 27
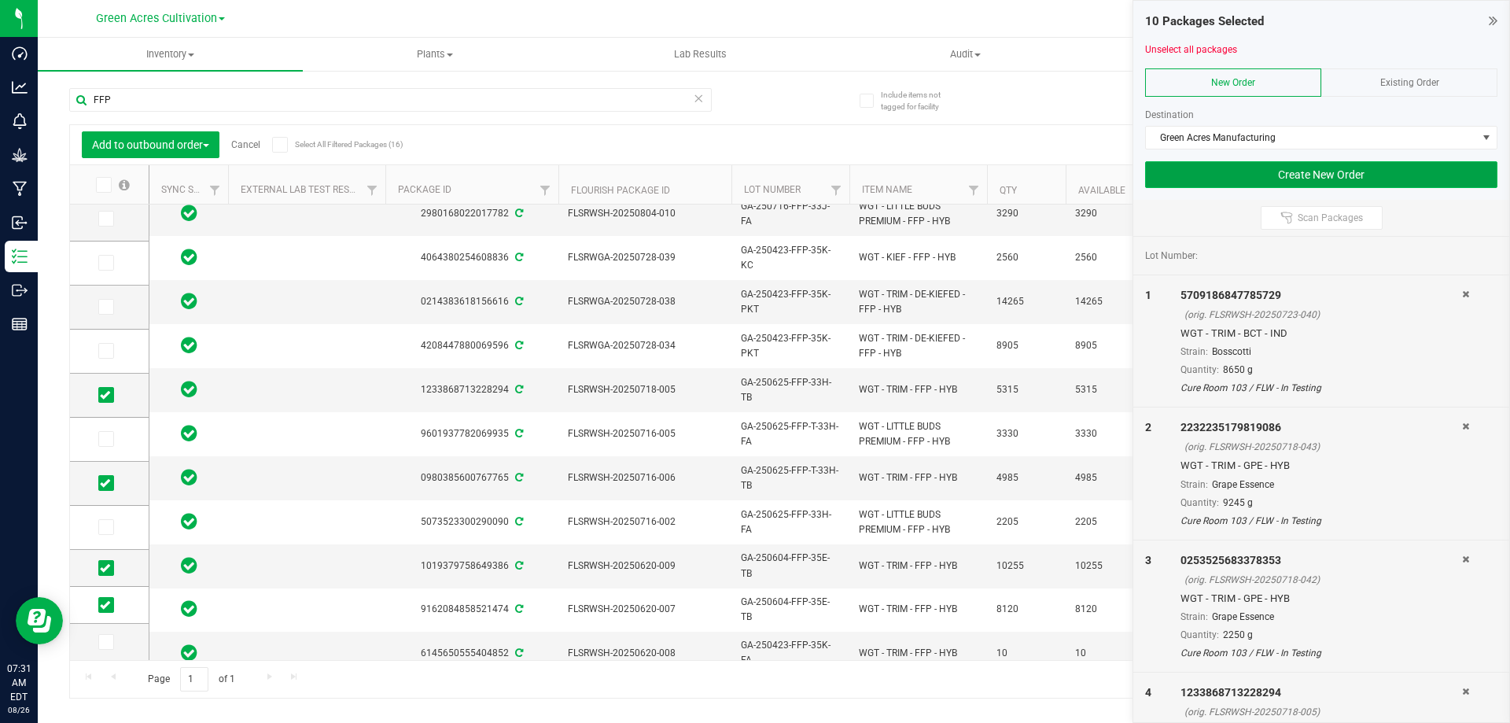
click at [1297, 169] on button "Create New Order" at bounding box center [1321, 174] width 352 height 27
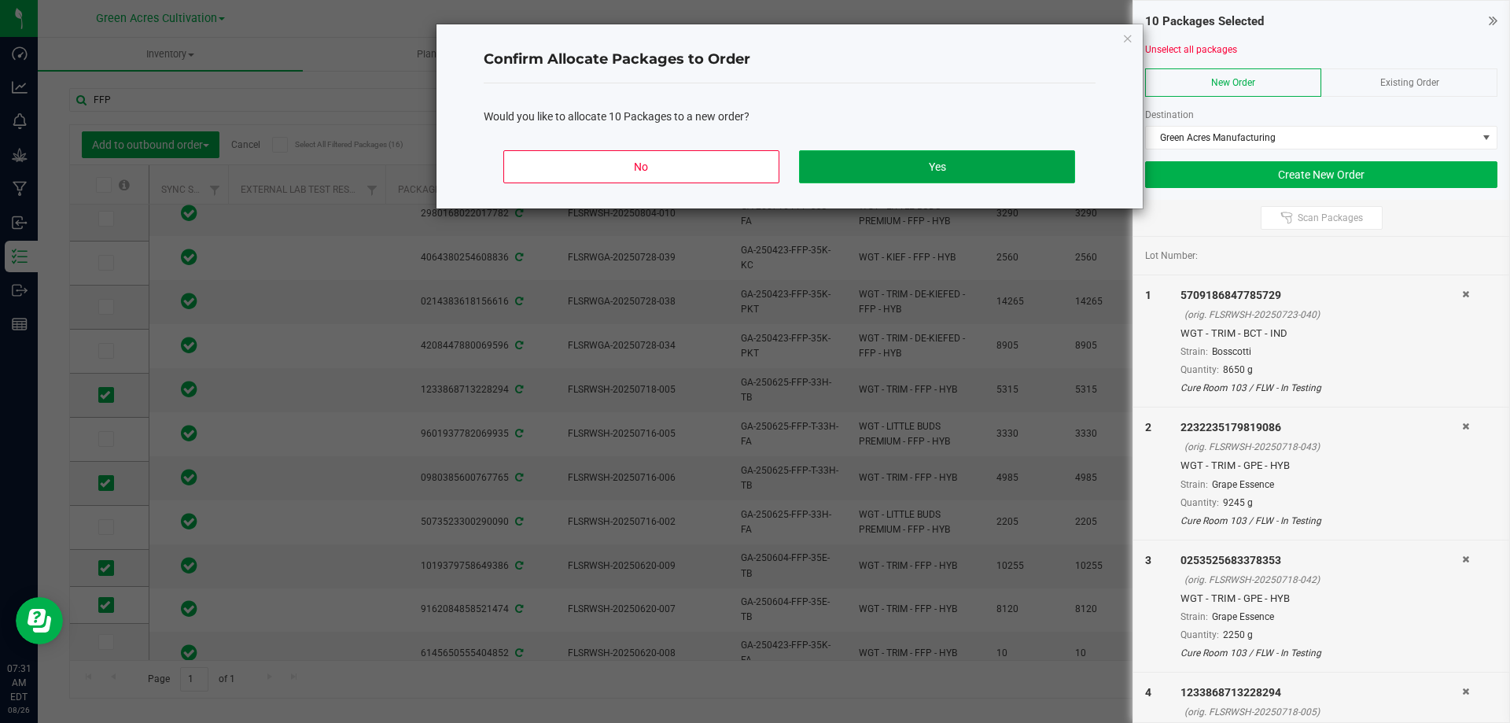
click at [937, 157] on button "Yes" at bounding box center [936, 166] width 275 height 33
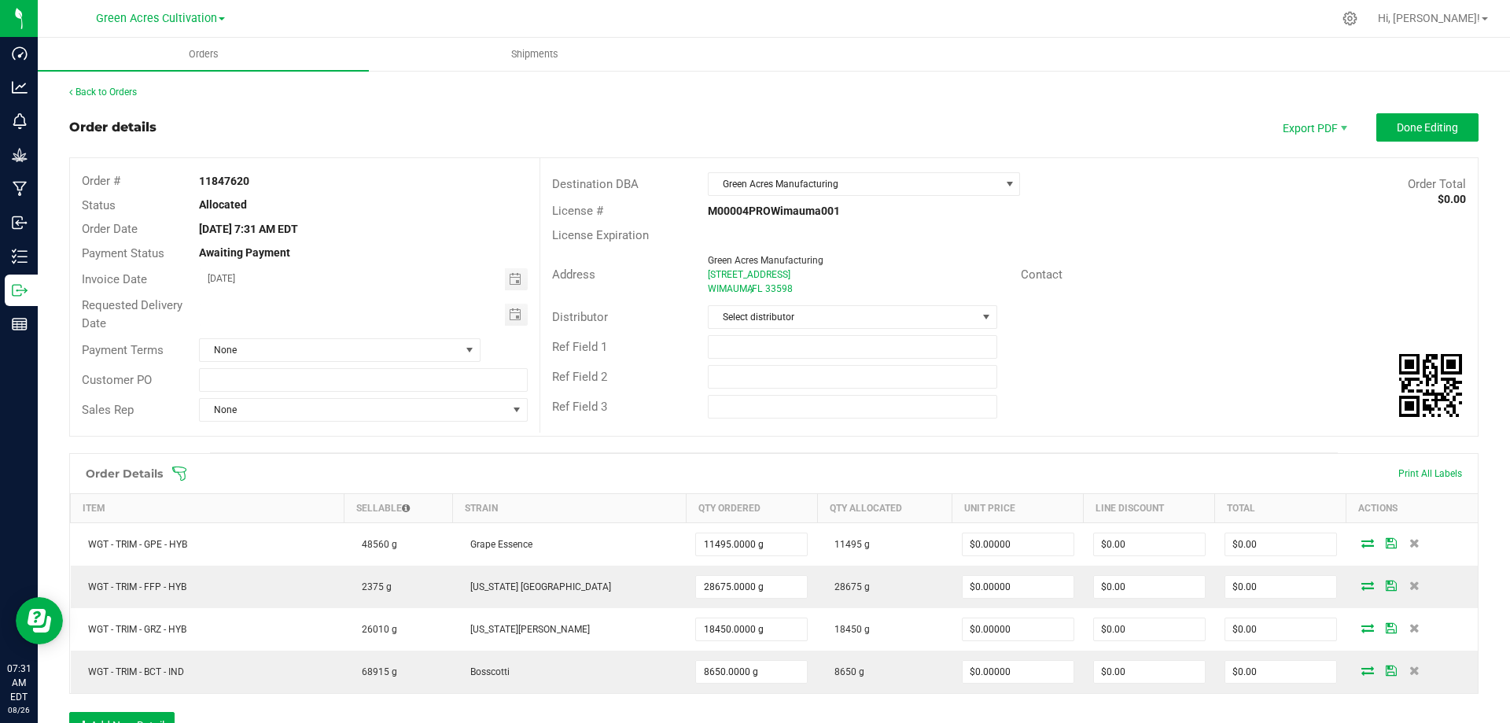
click at [238, 182] on strong "11847620" at bounding box center [224, 181] width 50 height 13
copy strong "11847620"
click at [1429, 129] on span "Done Editing" at bounding box center [1427, 127] width 61 height 13
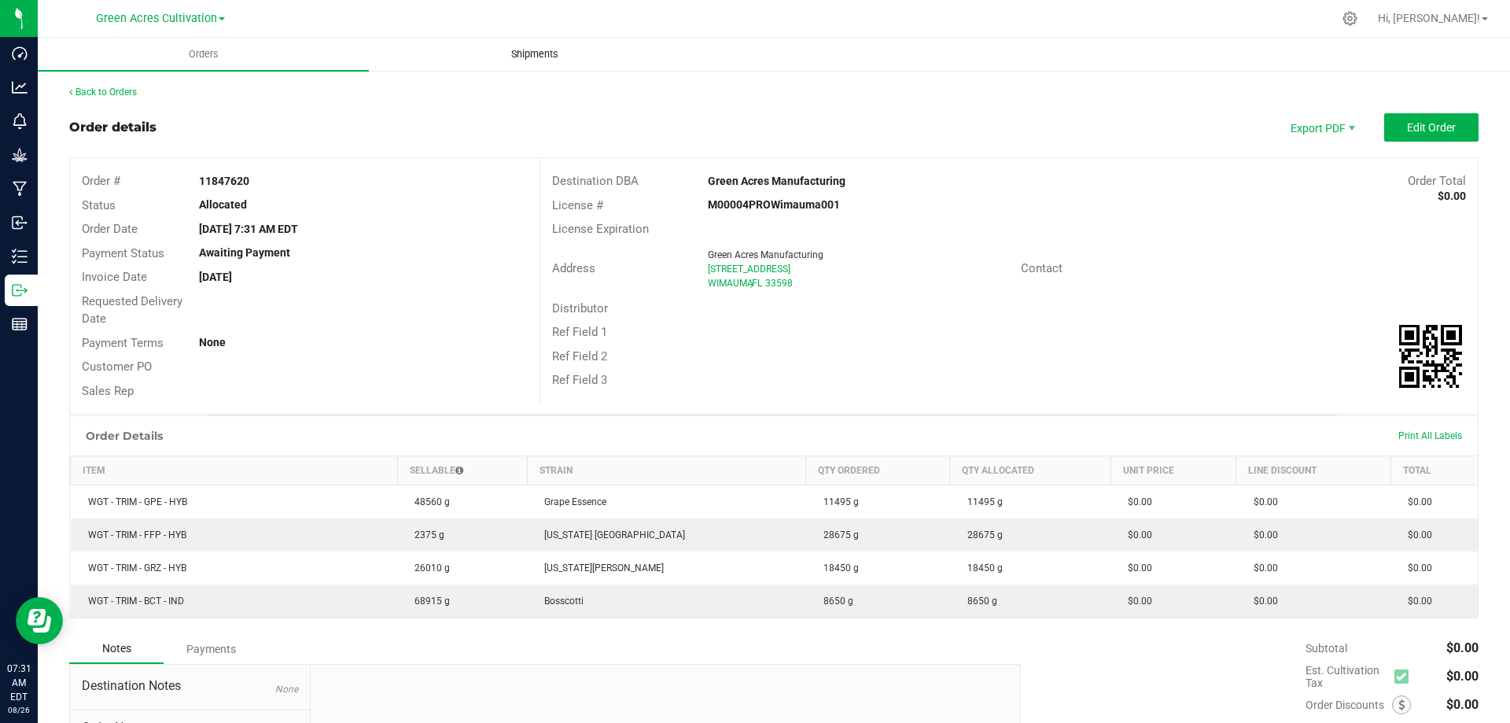
click at [551, 57] on span "Shipments" at bounding box center [535, 54] width 90 height 14
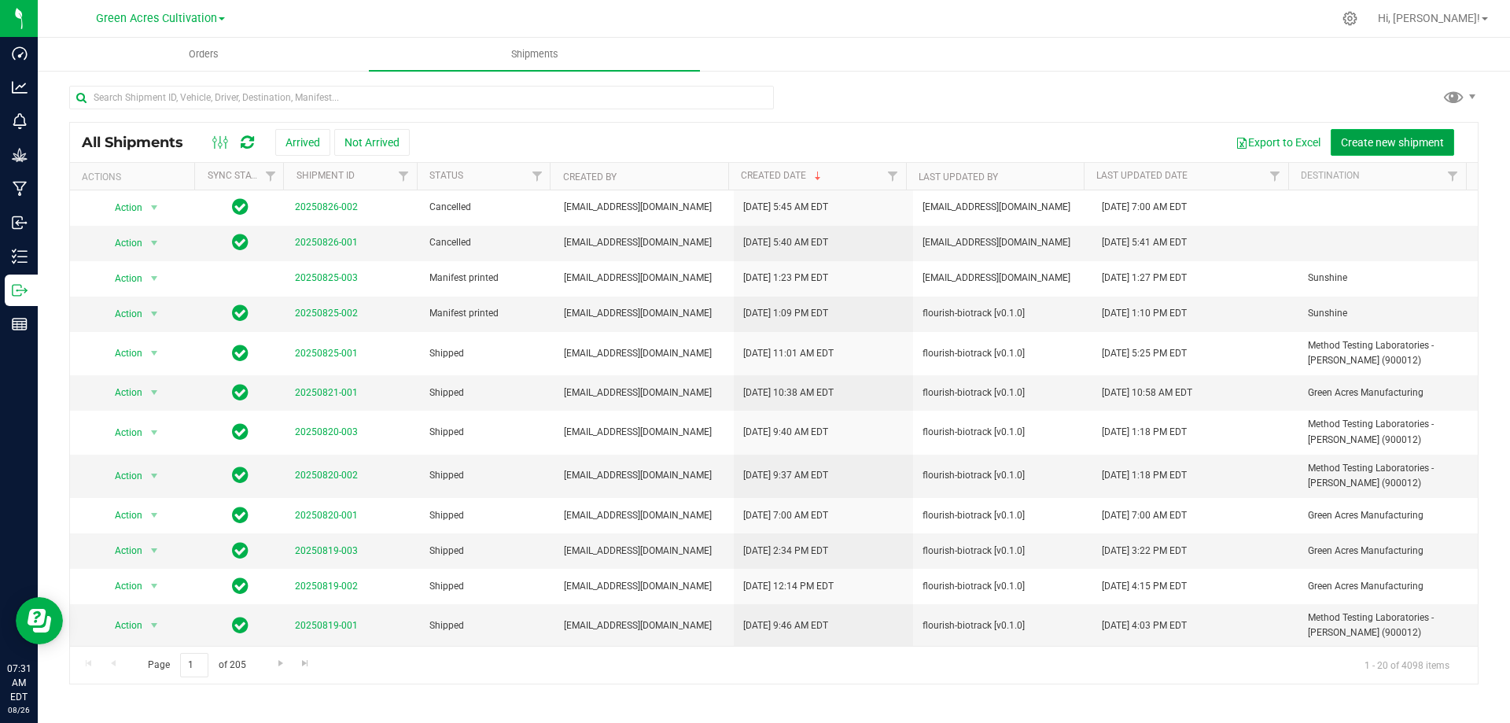
click at [1394, 136] on span "Create new shipment" at bounding box center [1392, 142] width 103 height 13
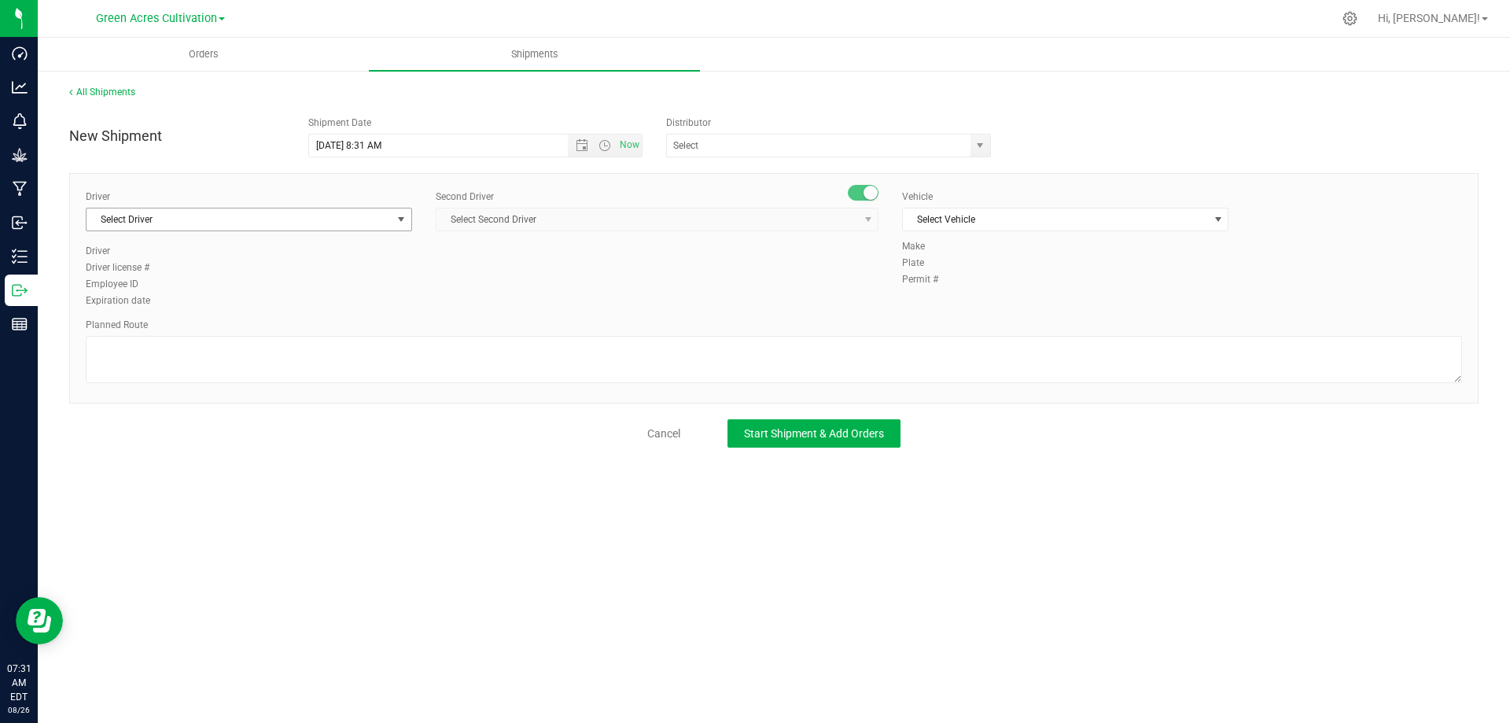
click at [401, 221] on span "select" at bounding box center [401, 219] width 13 height 13
click at [229, 280] on li "BT Driver1" at bounding box center [249, 286] width 325 height 24
type input "BT"
click at [781, 211] on span "Select Second Driver" at bounding box center [647, 219] width 422 height 22
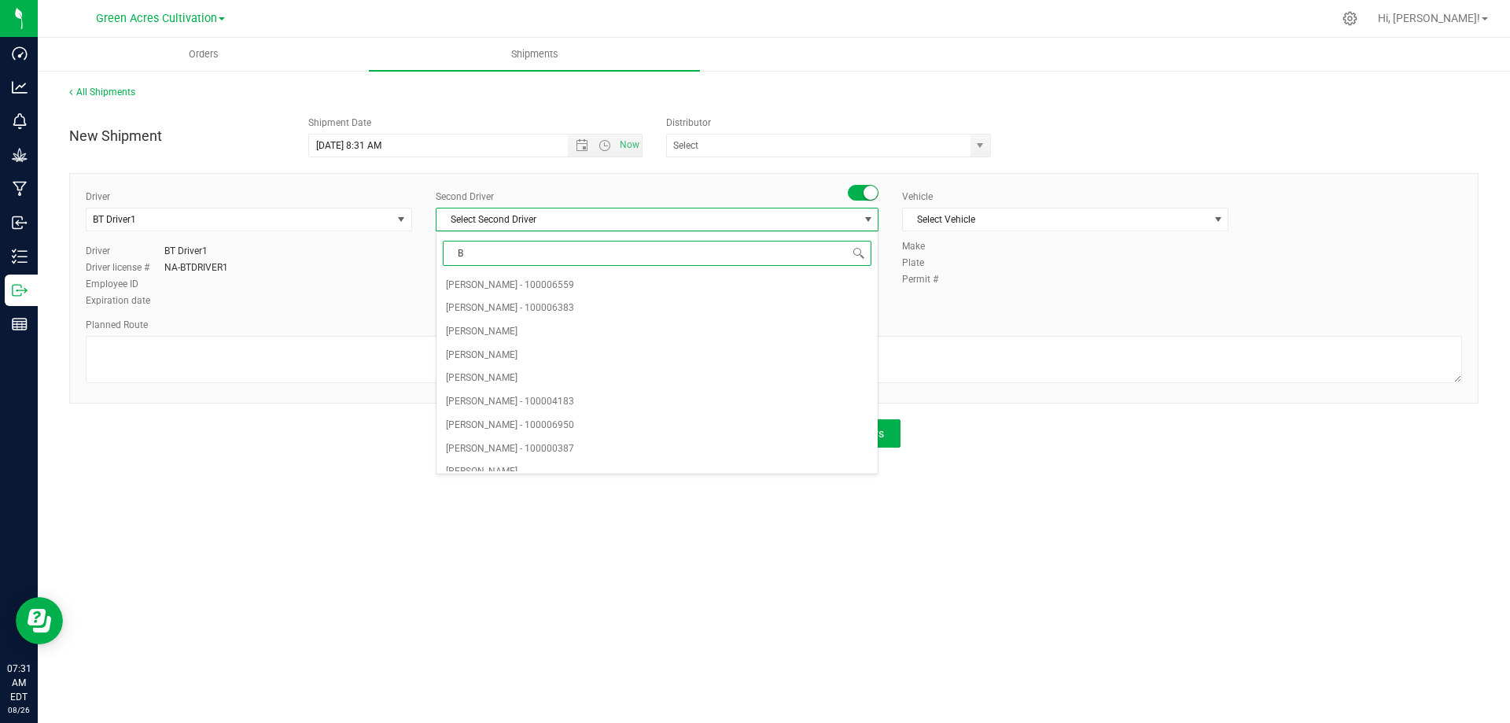
type input "BT"
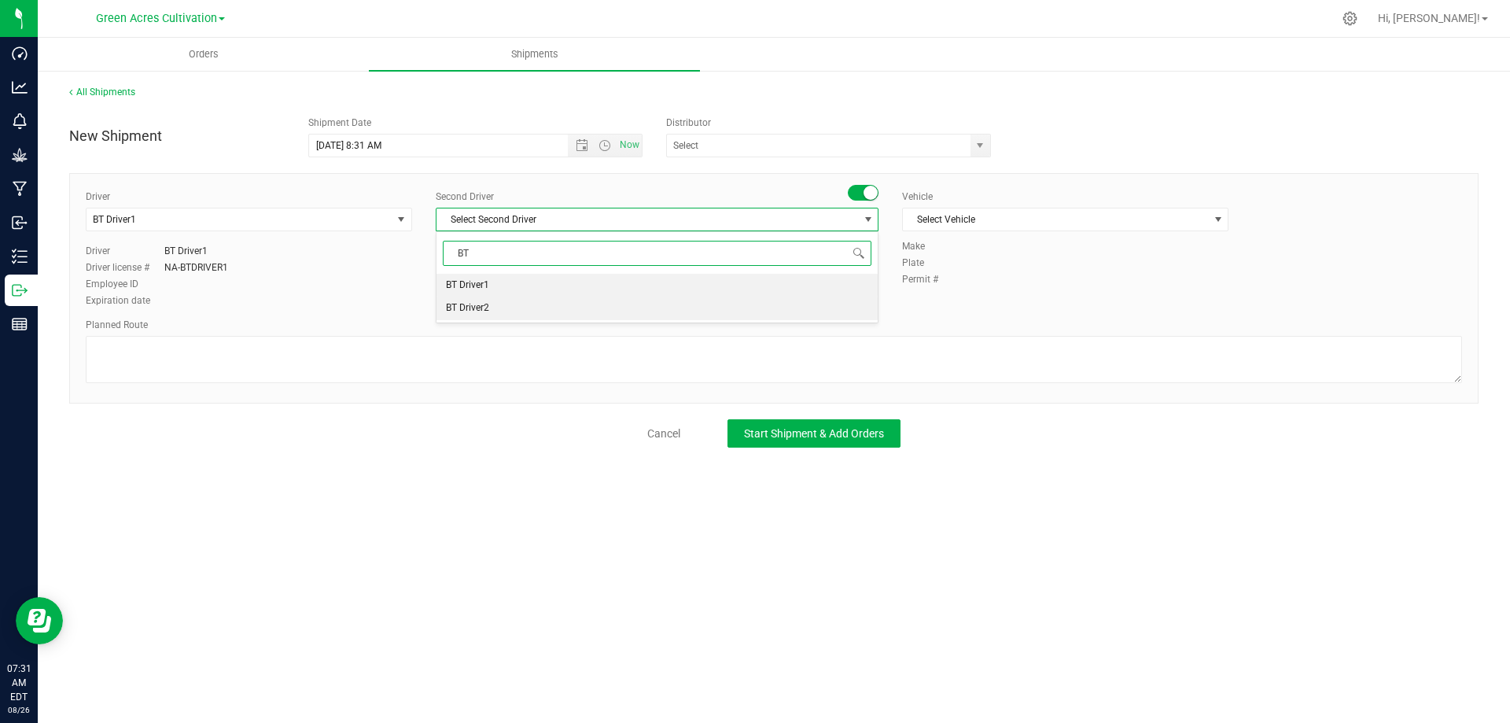
click at [547, 311] on li "BT Driver2" at bounding box center [656, 309] width 441 height 24
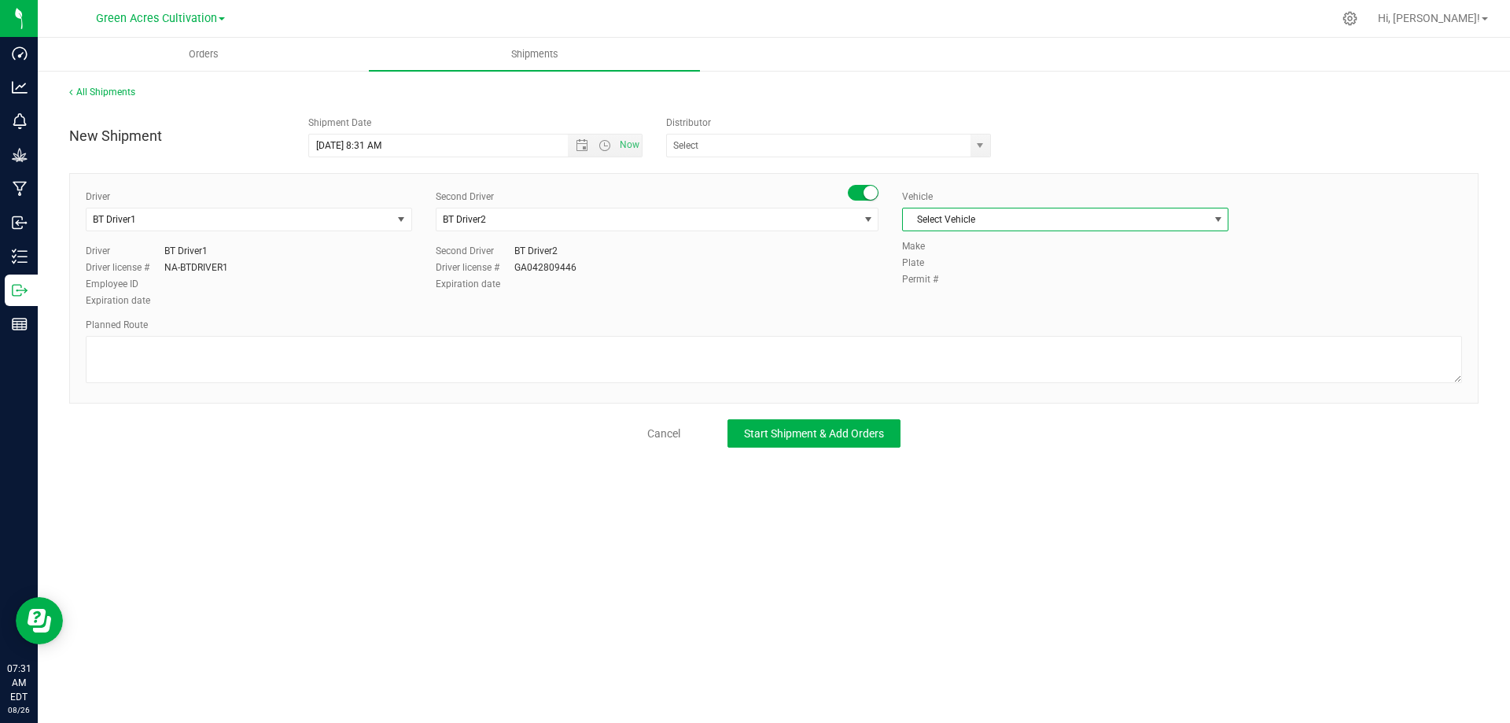
click at [948, 214] on span "Select Vehicle" at bounding box center [1055, 219] width 305 height 22
click at [953, 243] on li "BT Vehicle" at bounding box center [1065, 246] width 325 height 24
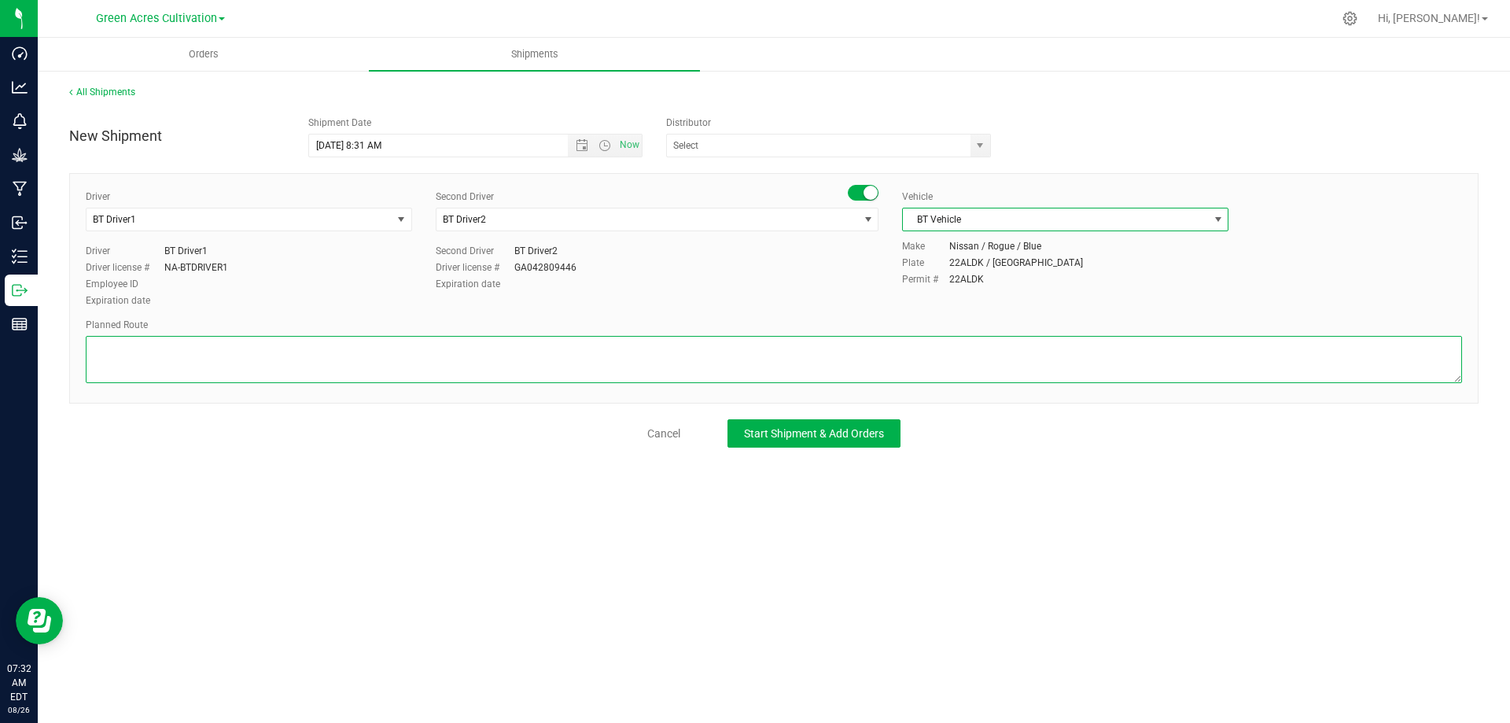
click at [473, 348] on textarea at bounding box center [774, 359] width 1376 height 47
type textarea "GA Cultivation to GA Manufacturing"
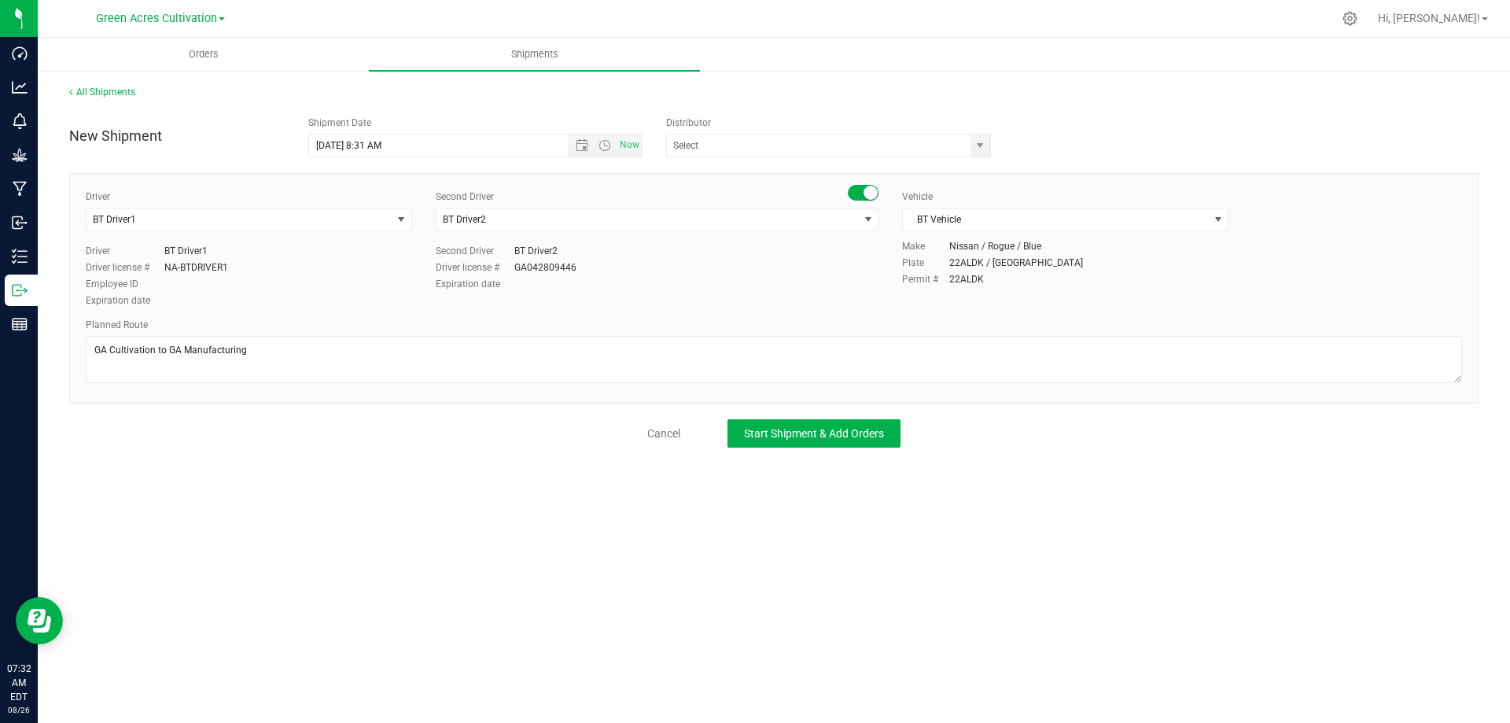
click at [1133, 438] on div "Cancel Start Shipment & Add Orders" at bounding box center [773, 433] width 1409 height 28
click at [818, 436] on span "Start Shipment & Add Orders" at bounding box center [814, 433] width 140 height 13
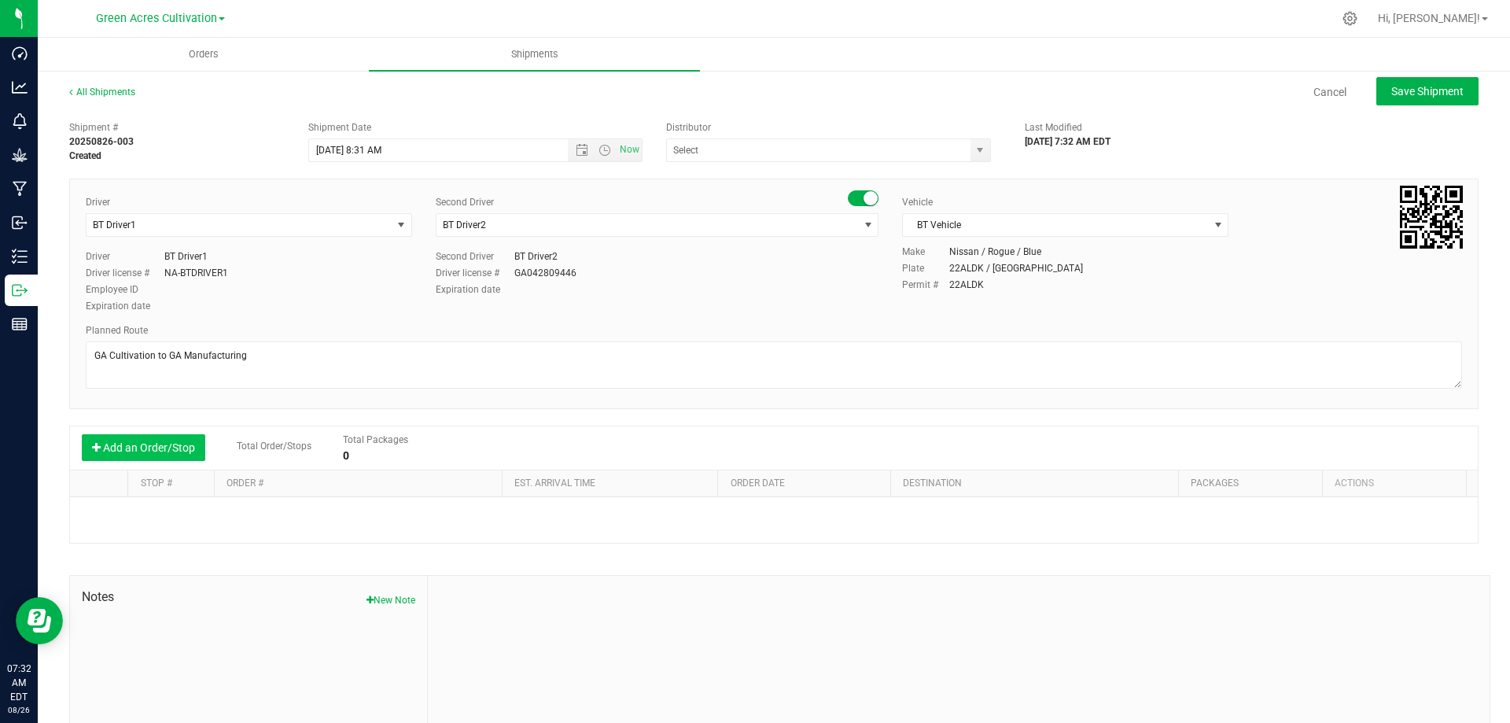
click at [157, 441] on button "Add an Order/Stop" at bounding box center [143, 447] width 123 height 27
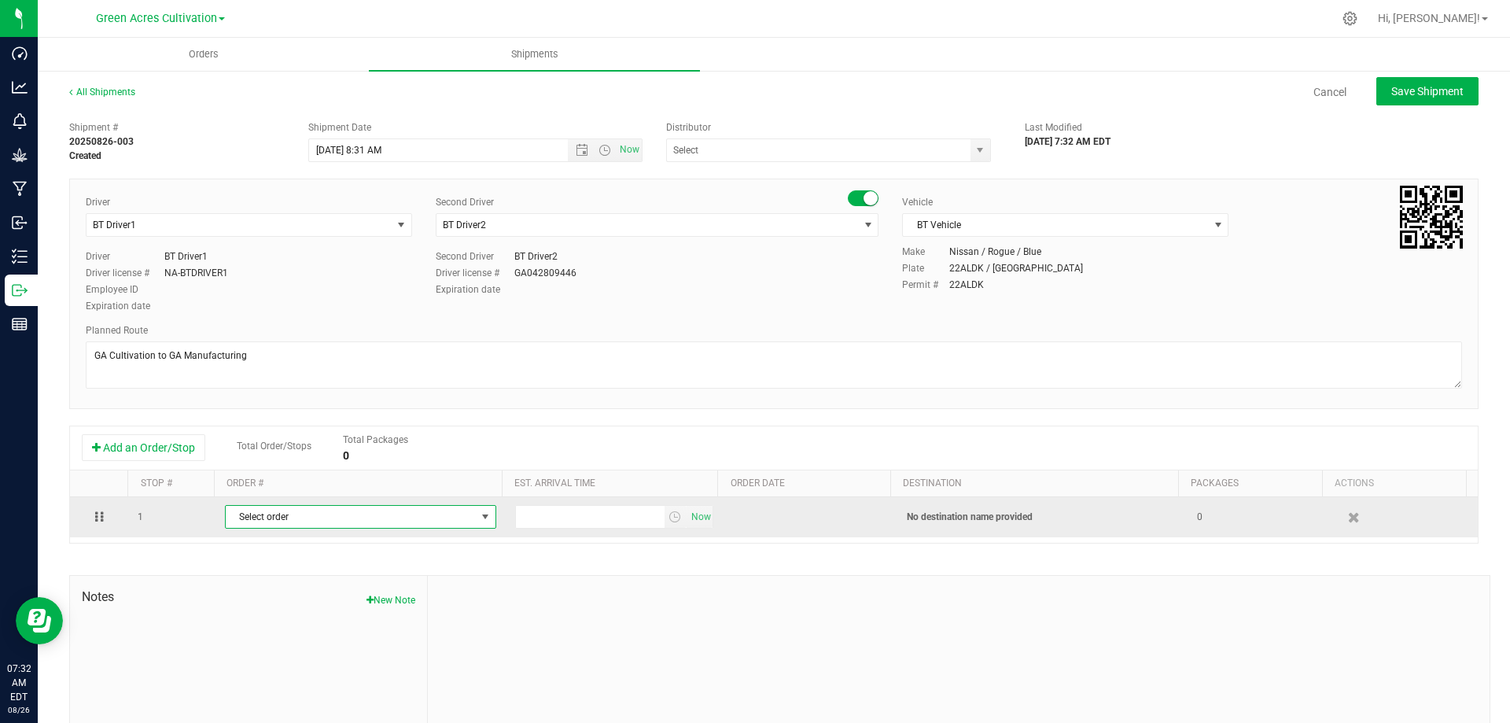
click at [405, 517] on span "Select order" at bounding box center [351, 517] width 250 height 22
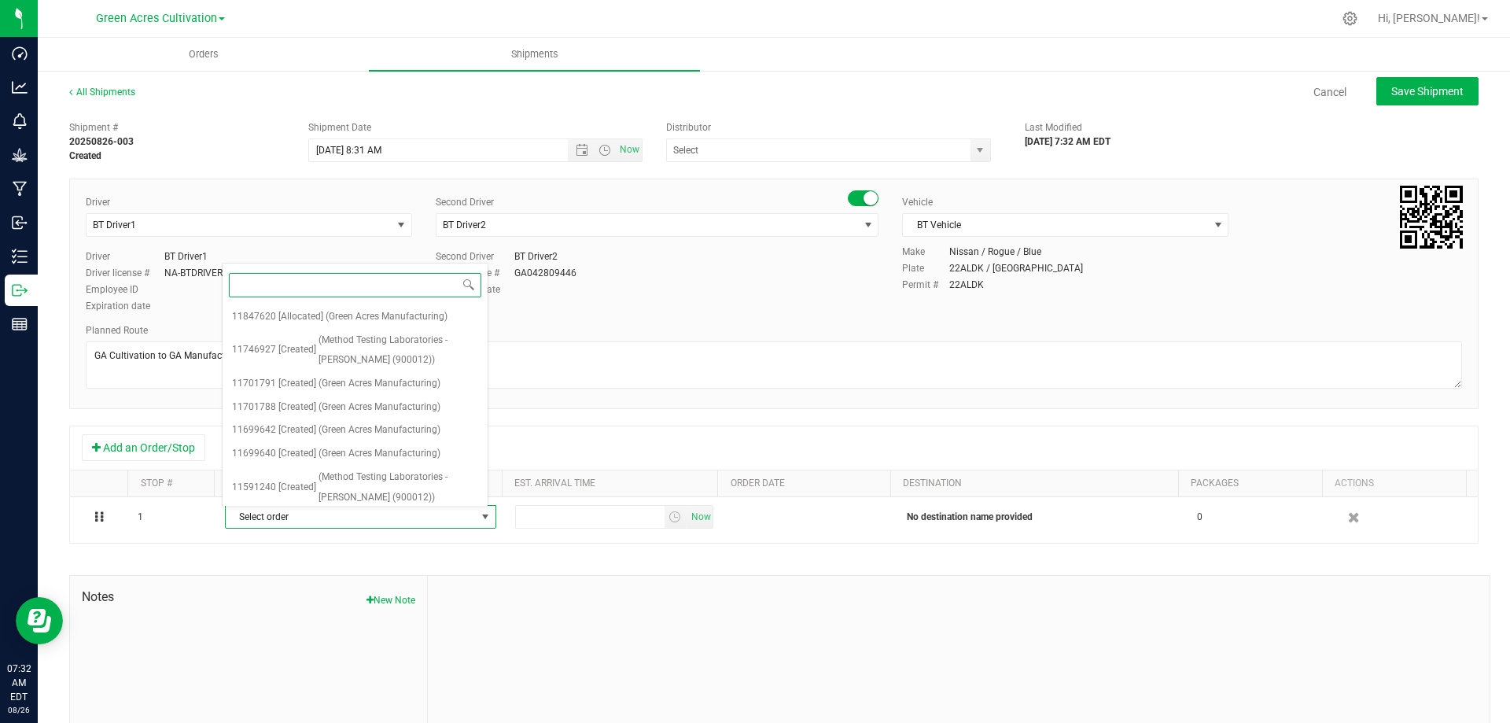
paste input "11847620"
type input "11847620"
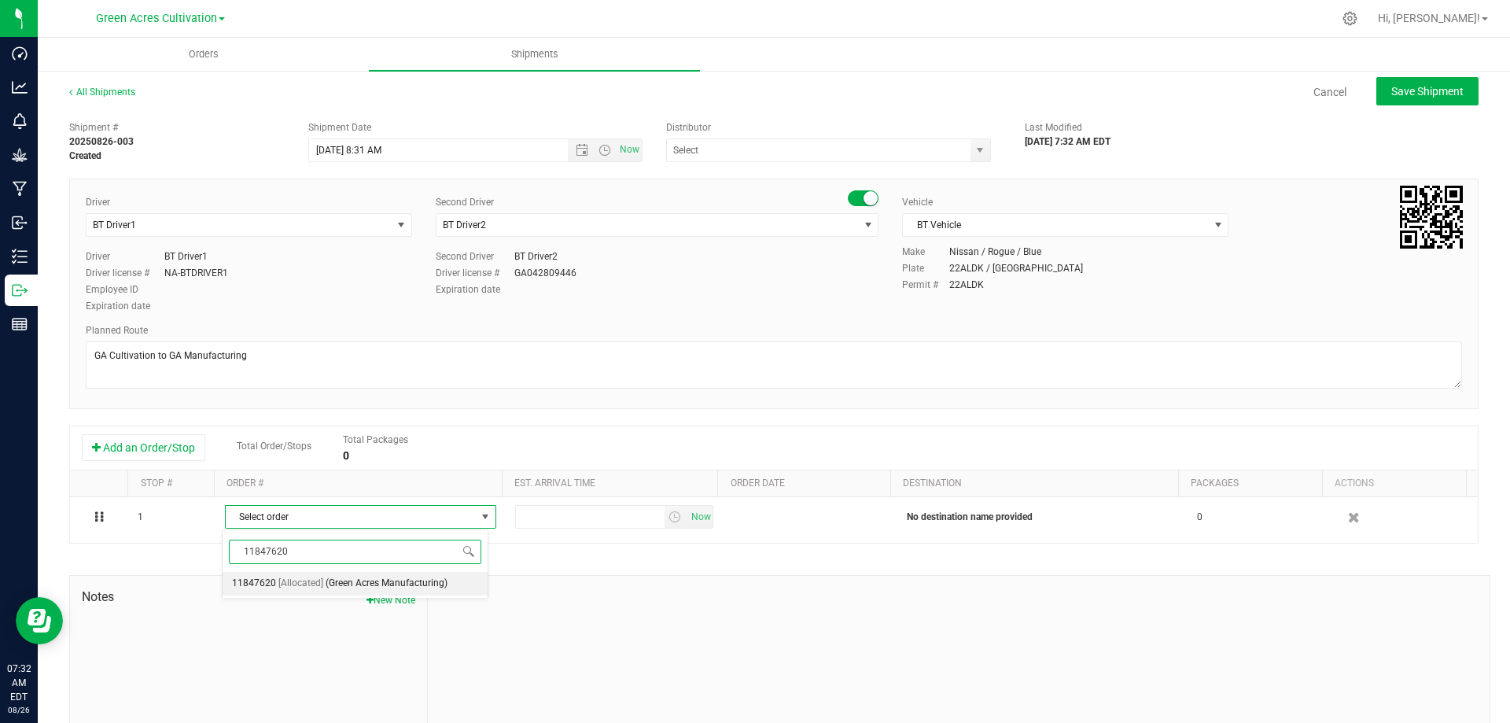
click at [433, 583] on span "(Green Acres Manufacturing)" at bounding box center [387, 583] width 122 height 20
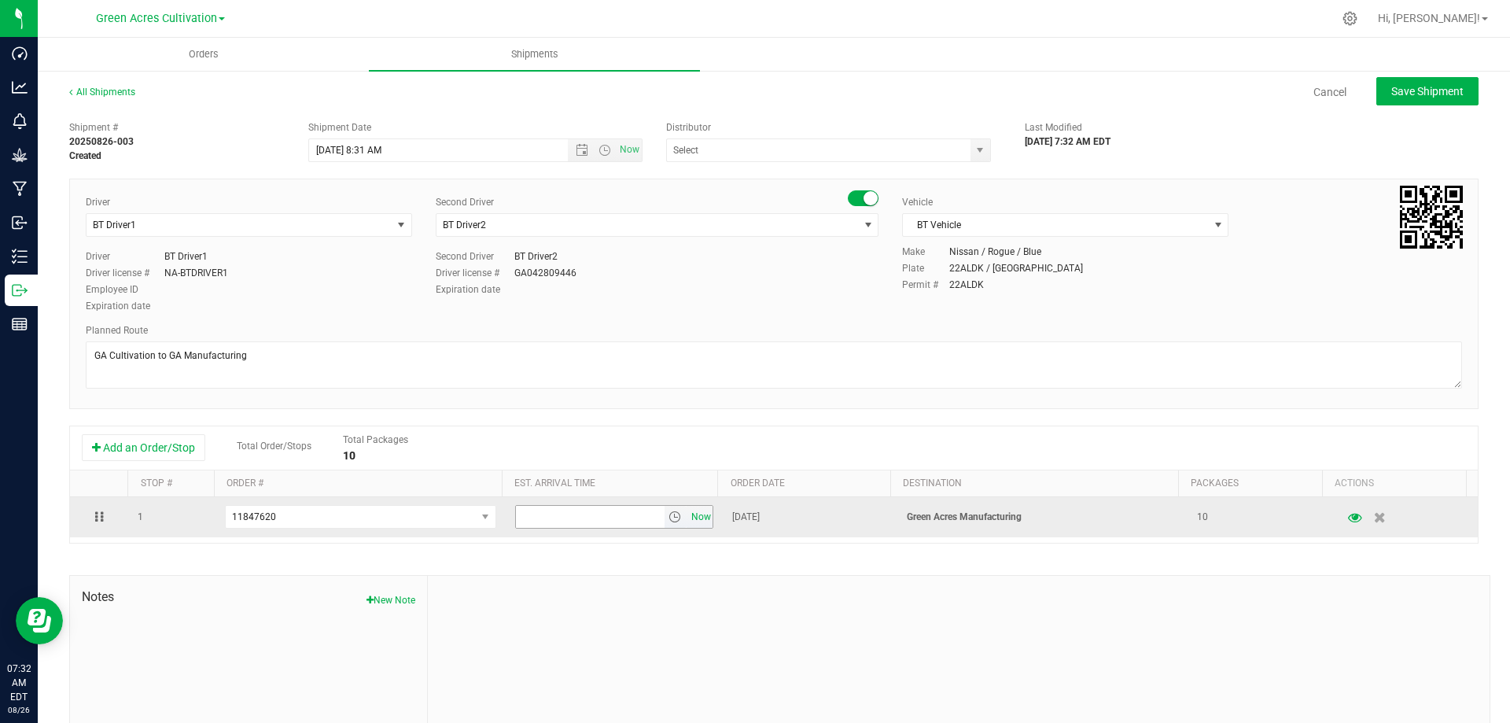
click at [696, 511] on span "Now" at bounding box center [700, 517] width 27 height 23
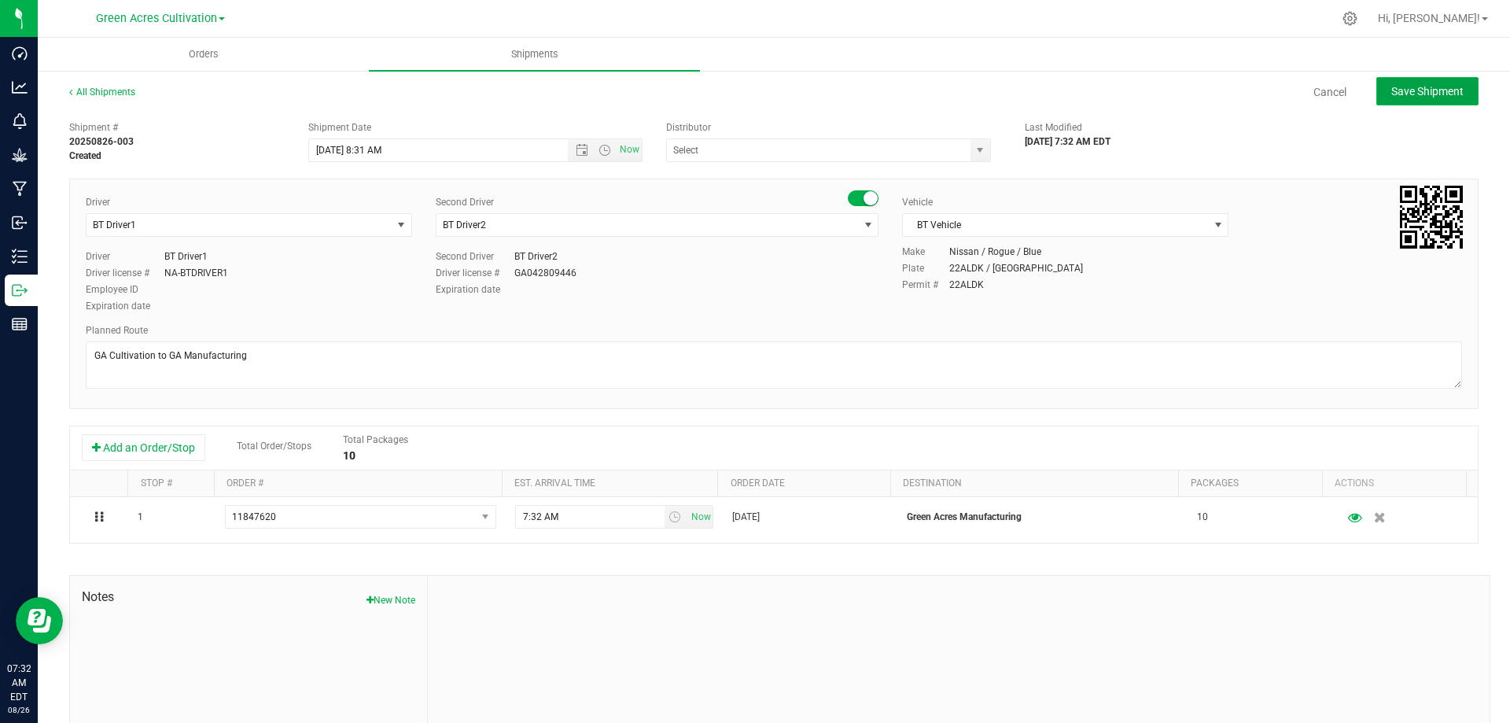
click at [1413, 89] on span "Save Shipment" at bounding box center [1427, 91] width 72 height 13
type input "8/26/2025 12:31 PM"
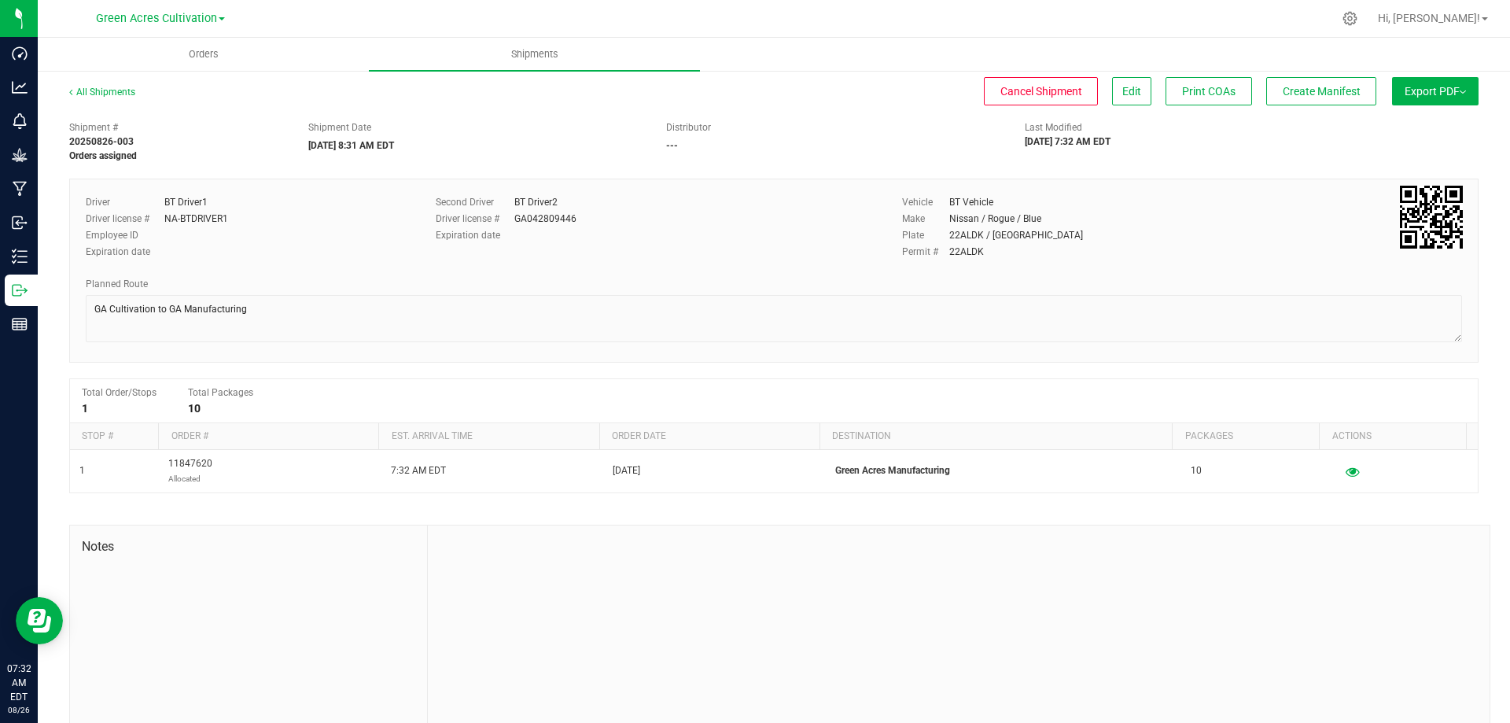
click at [1413, 89] on span "Export PDF" at bounding box center [1435, 91] width 61 height 13
click at [1409, 127] on span "Manifest by Package ID" at bounding box center [1412, 125] width 100 height 11
click at [1429, 92] on span "Export PDF" at bounding box center [1435, 91] width 61 height 13
click at [1409, 123] on span "Manifest by Package ID" at bounding box center [1412, 125] width 100 height 11
click at [1416, 97] on span "Export PDF" at bounding box center [1435, 91] width 61 height 13
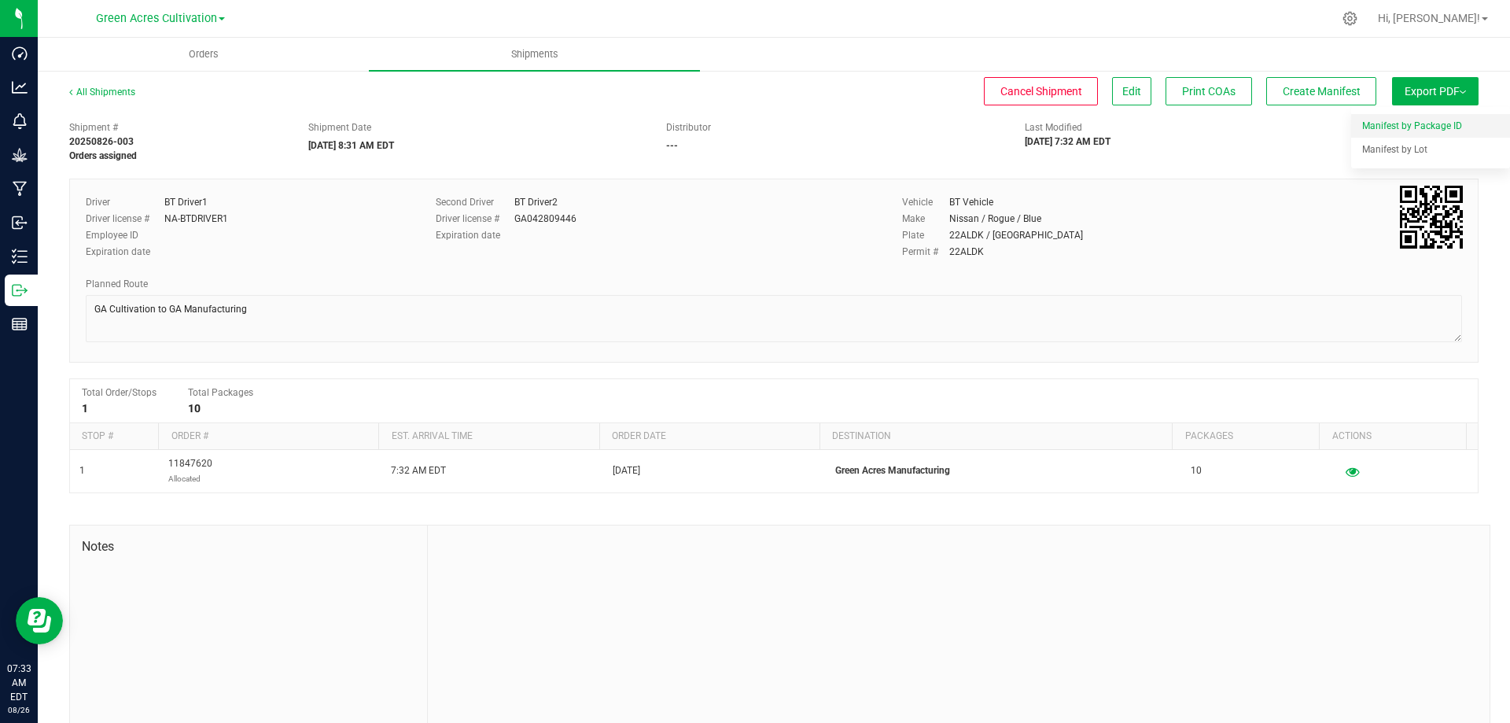
click at [1401, 121] on span "Manifest by Package ID" at bounding box center [1412, 125] width 100 height 11
click at [1392, 85] on button "Export PDF" at bounding box center [1435, 91] width 87 height 28
click at [1392, 119] on li "Manifest by Package ID" at bounding box center [1430, 126] width 159 height 24
click at [1415, 90] on span "Export PDF" at bounding box center [1435, 91] width 61 height 13
click at [1394, 115] on li "Manifest by Package ID" at bounding box center [1430, 126] width 159 height 24
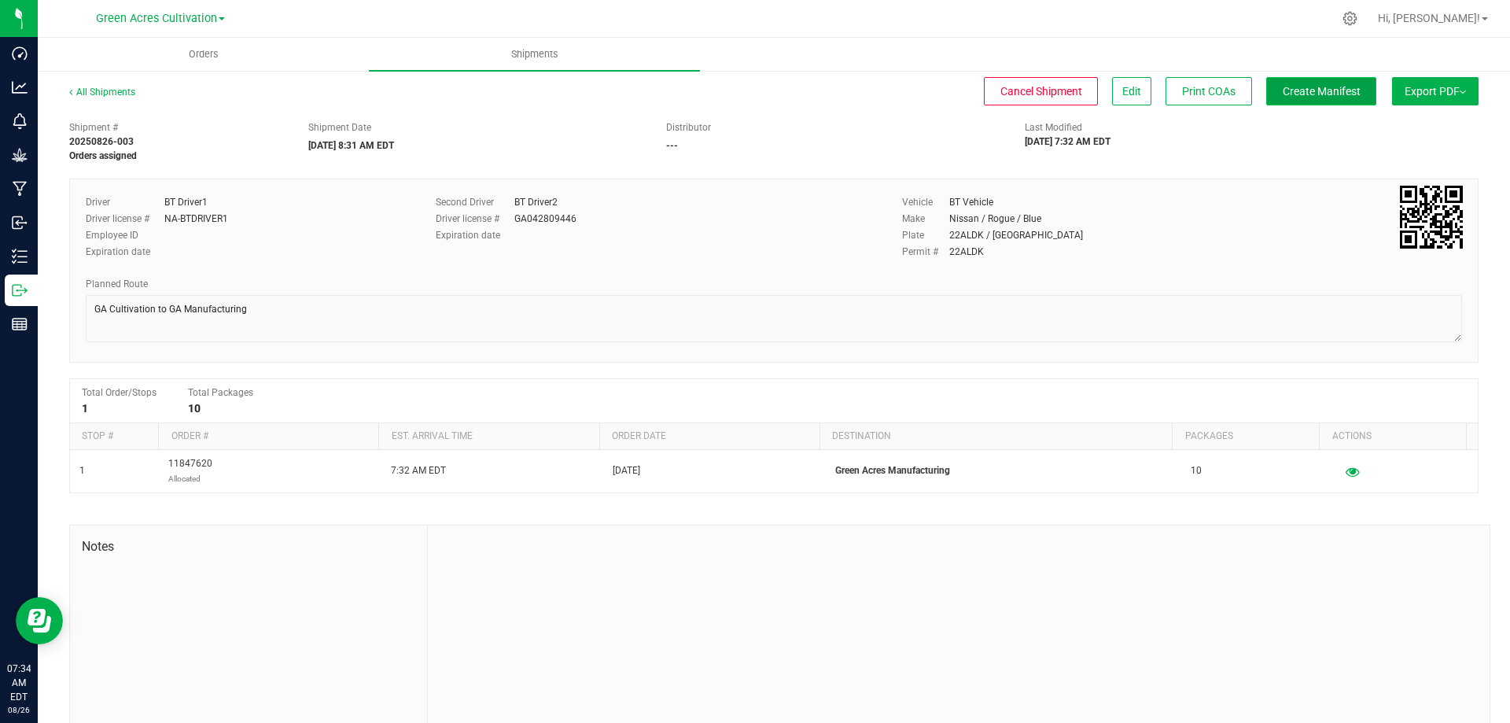
click at [1323, 91] on span "Create Manifest" at bounding box center [1322, 91] width 78 height 13
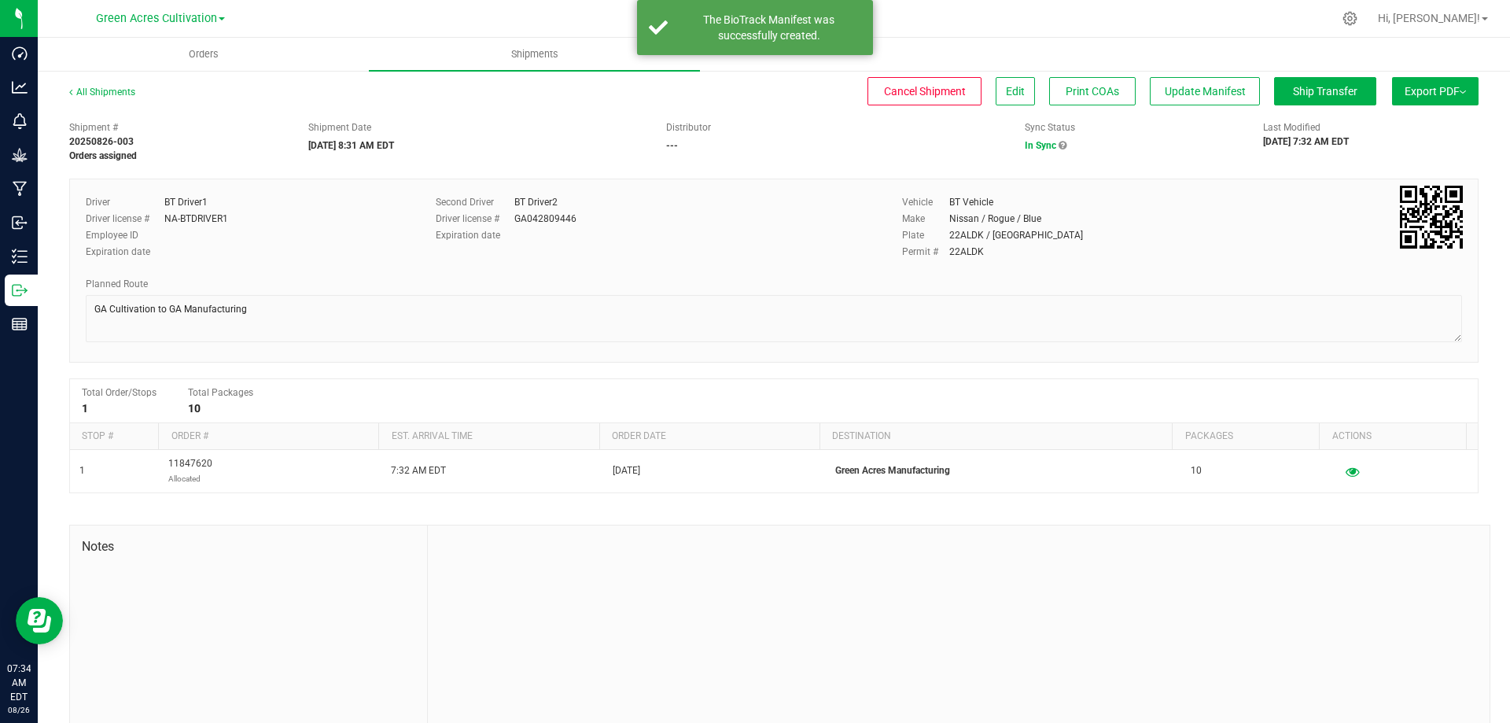
click at [1443, 90] on span "Export PDF" at bounding box center [1435, 91] width 61 height 13
click at [1429, 123] on span "Manifest by Package ID" at bounding box center [1412, 125] width 100 height 11
click at [1424, 98] on button "Export PDF" at bounding box center [1435, 91] width 87 height 28
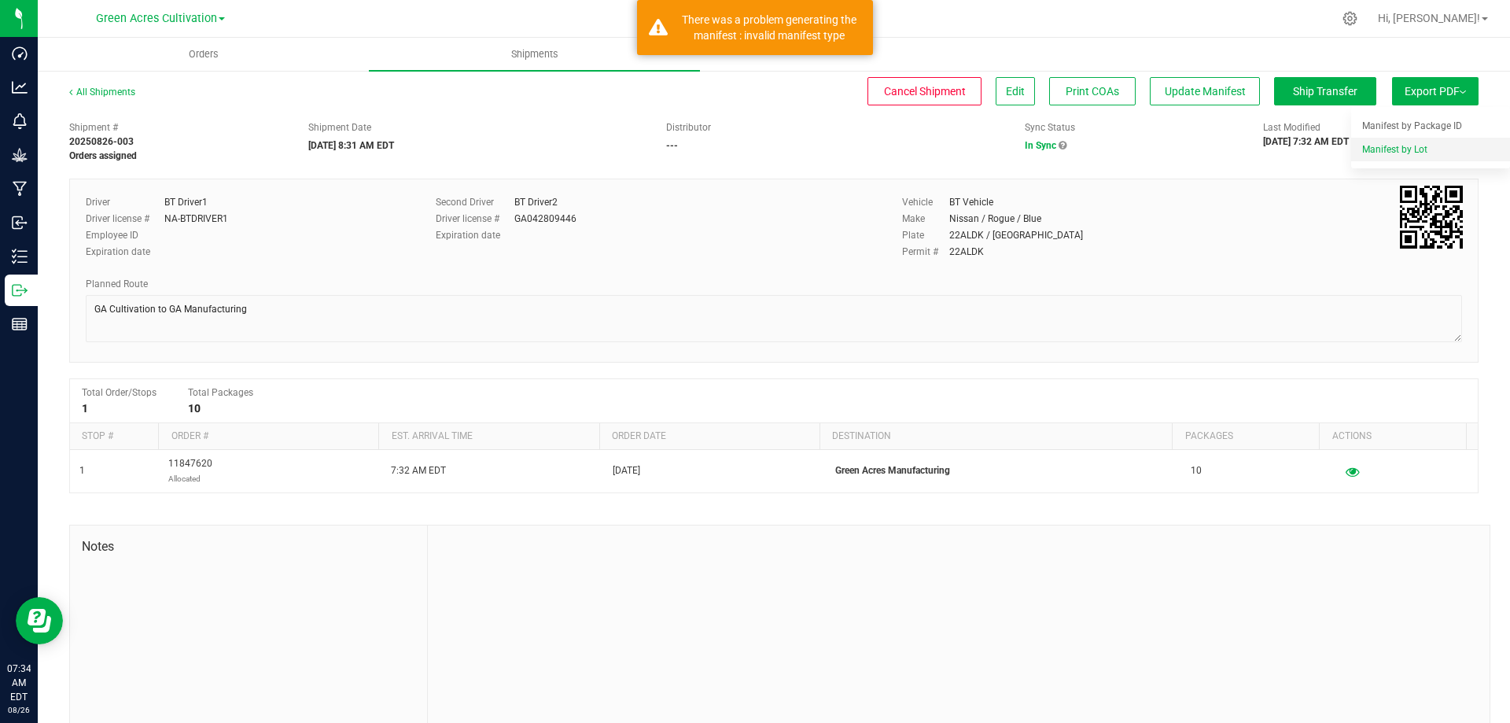
click at [1421, 143] on li "Manifest by Lot" at bounding box center [1430, 150] width 159 height 24
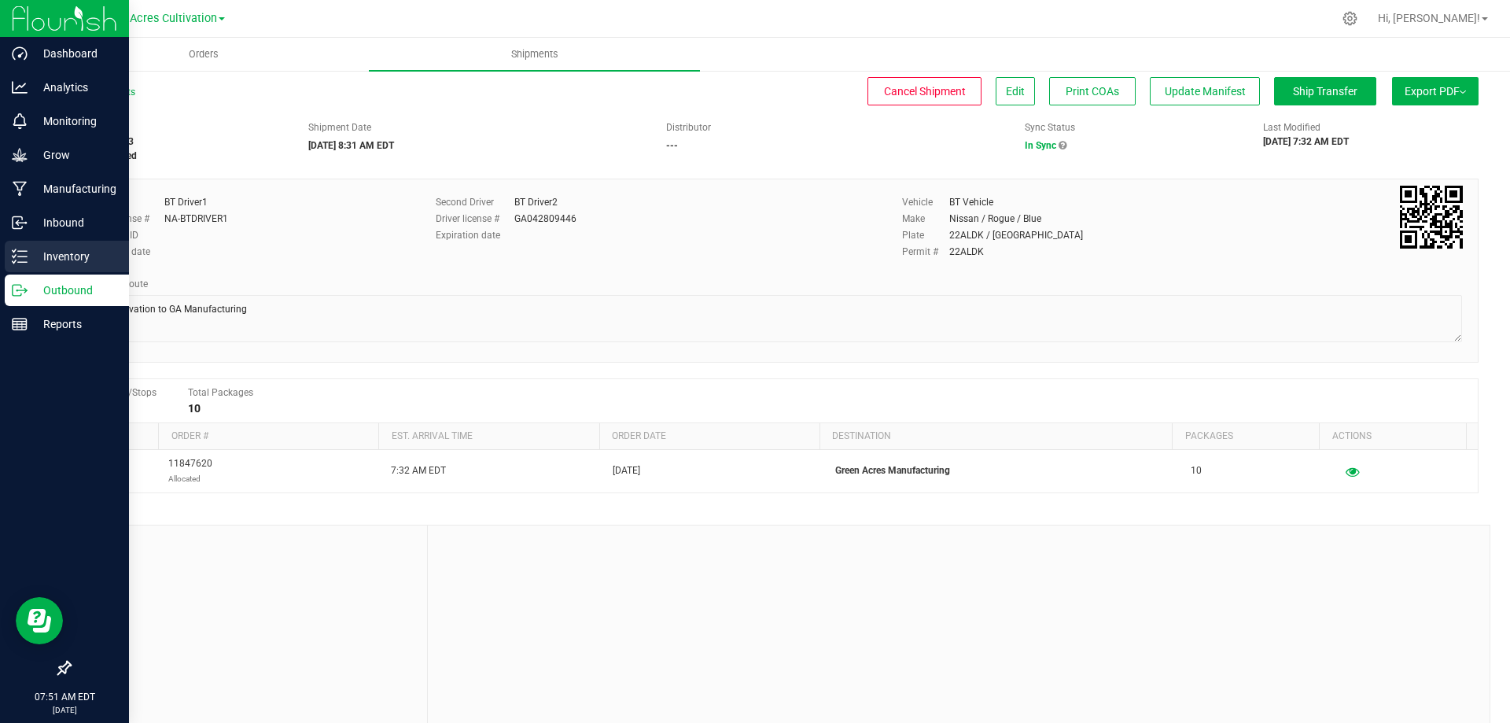
click at [70, 259] on p "Inventory" at bounding box center [75, 256] width 94 height 19
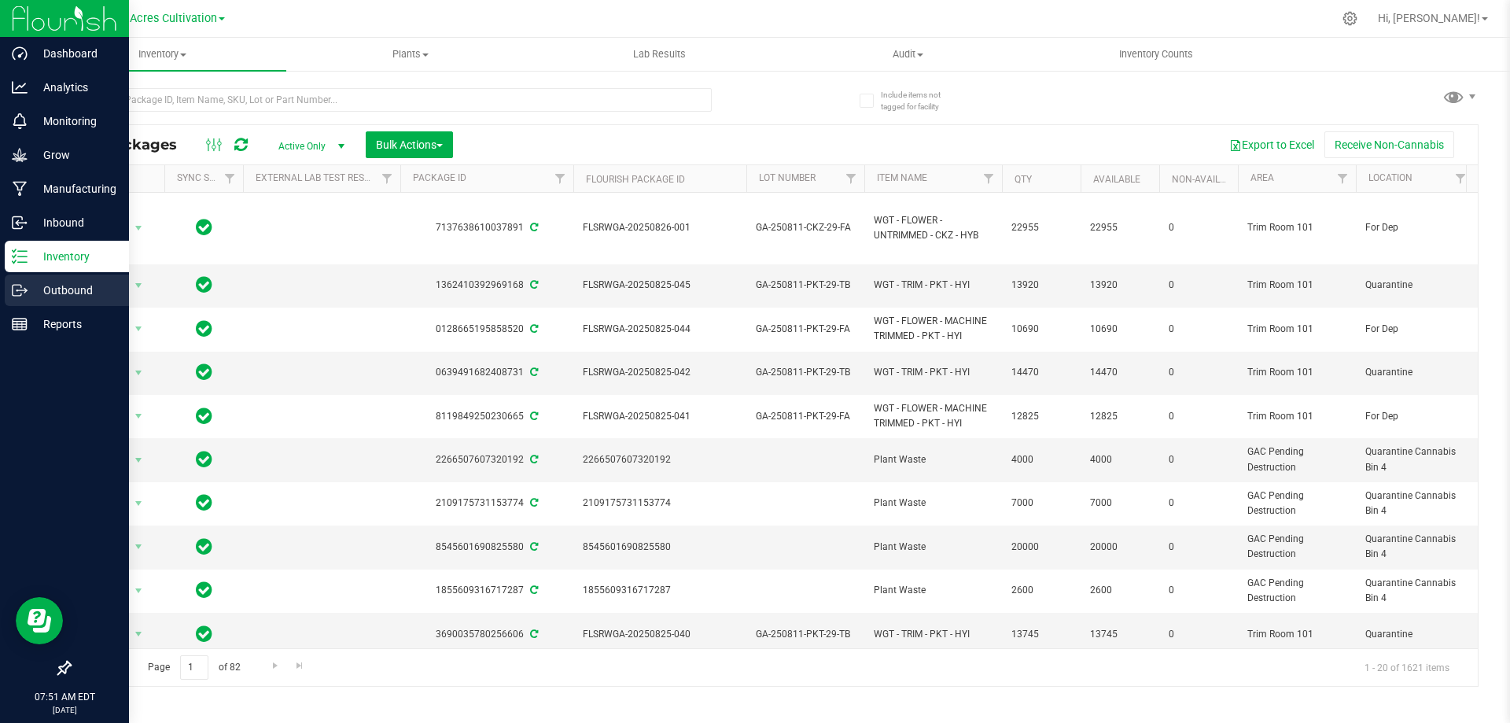
click at [57, 285] on p "Outbound" at bounding box center [75, 290] width 94 height 19
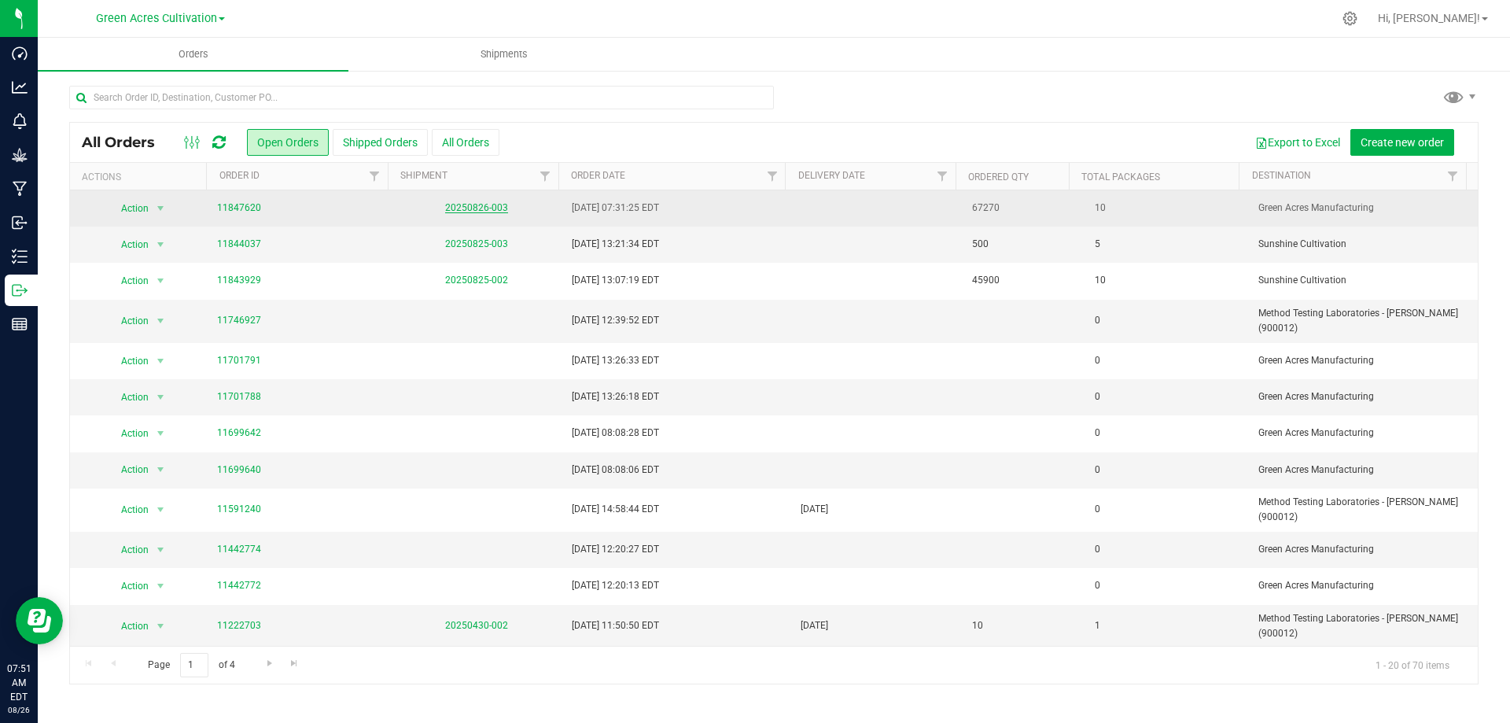
click at [479, 209] on link "20250826-003" at bounding box center [476, 207] width 63 height 11
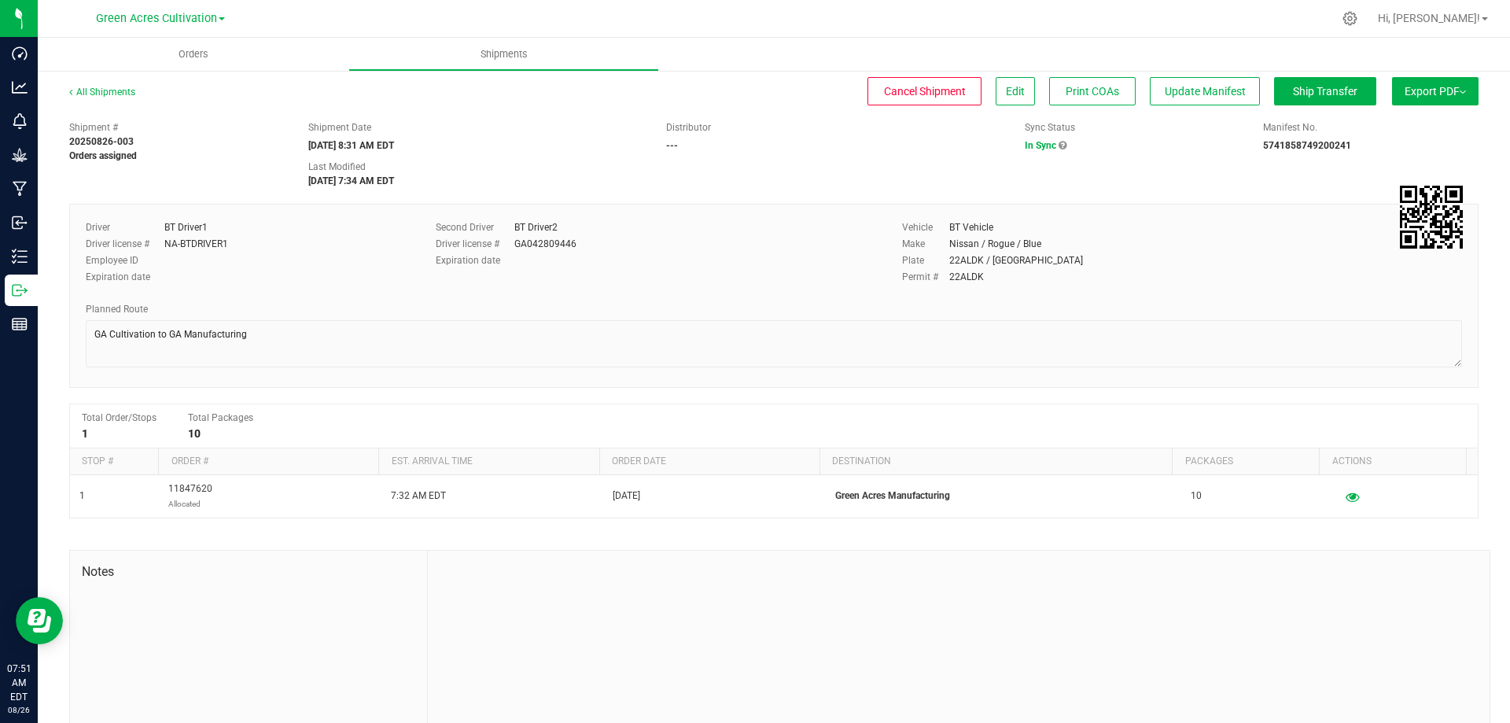
click at [1418, 80] on button "Export PDF" at bounding box center [1435, 91] width 87 height 28
click at [1396, 131] on span "Manifest by Package ID" at bounding box center [1412, 125] width 100 height 11
click at [1443, 92] on span "Export PDF" at bounding box center [1435, 91] width 61 height 13
click at [1409, 122] on span "Manifest by Package ID" at bounding box center [1412, 125] width 100 height 11
click at [593, 121] on div "Shipment Date" at bounding box center [475, 127] width 335 height 14
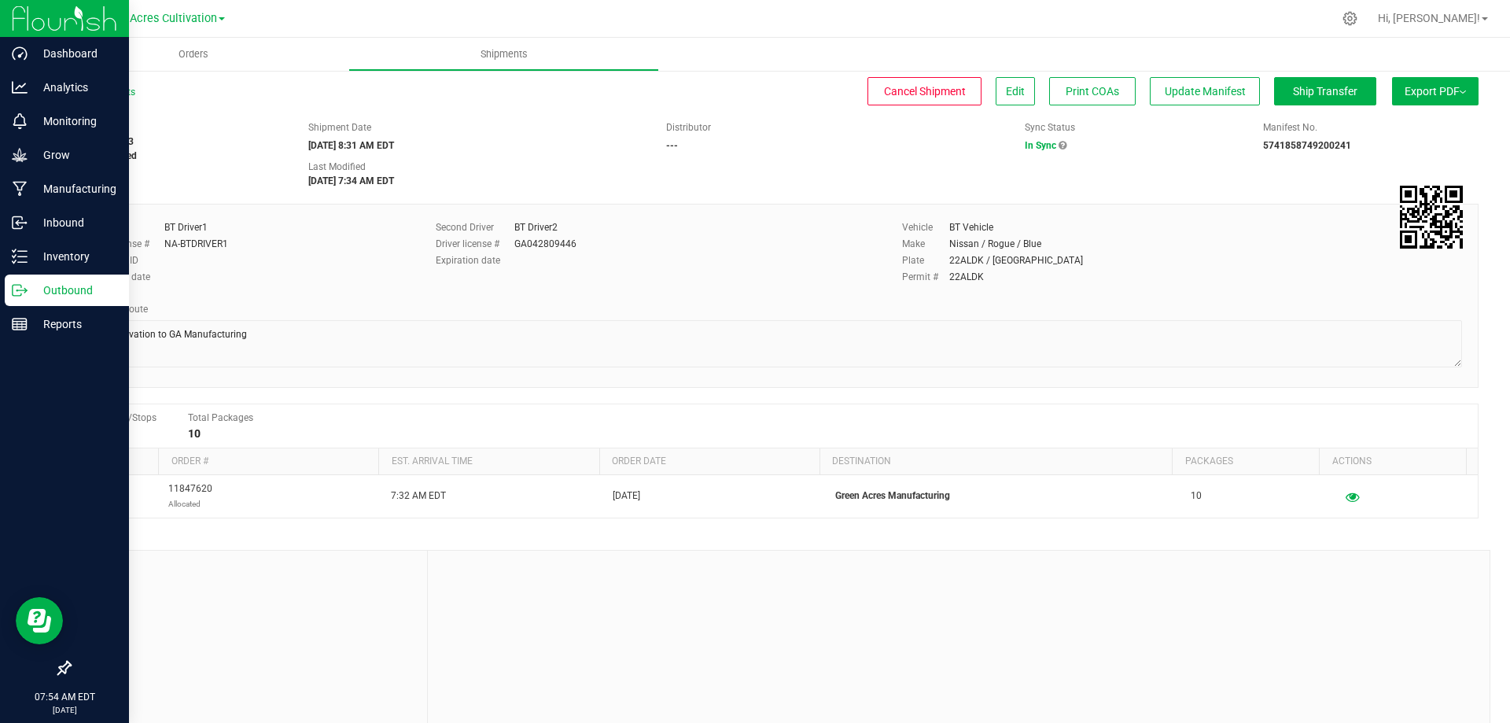
click at [54, 290] on p "Outbound" at bounding box center [75, 290] width 94 height 19
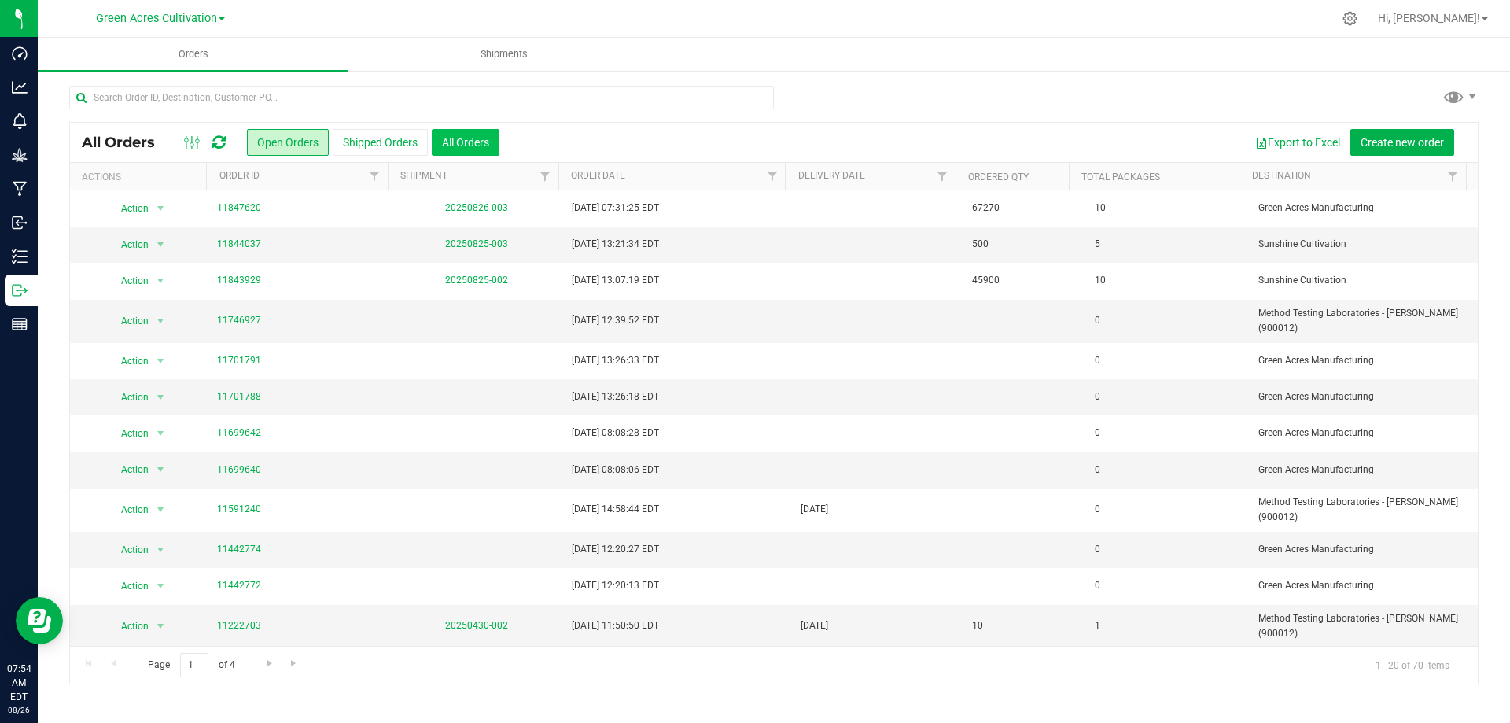
click at [469, 138] on button "All Orders" at bounding box center [466, 142] width 68 height 27
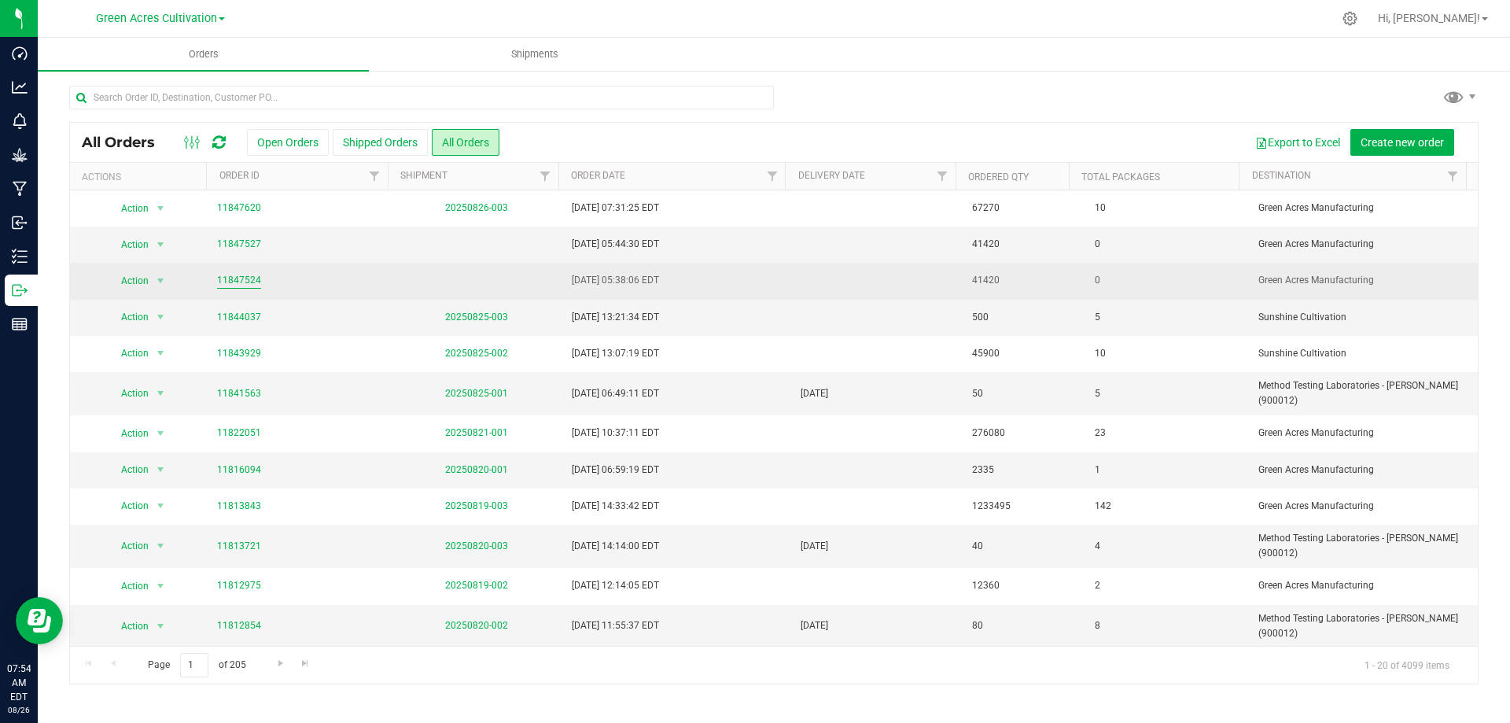
click at [235, 282] on link "11847524" at bounding box center [239, 280] width 44 height 15
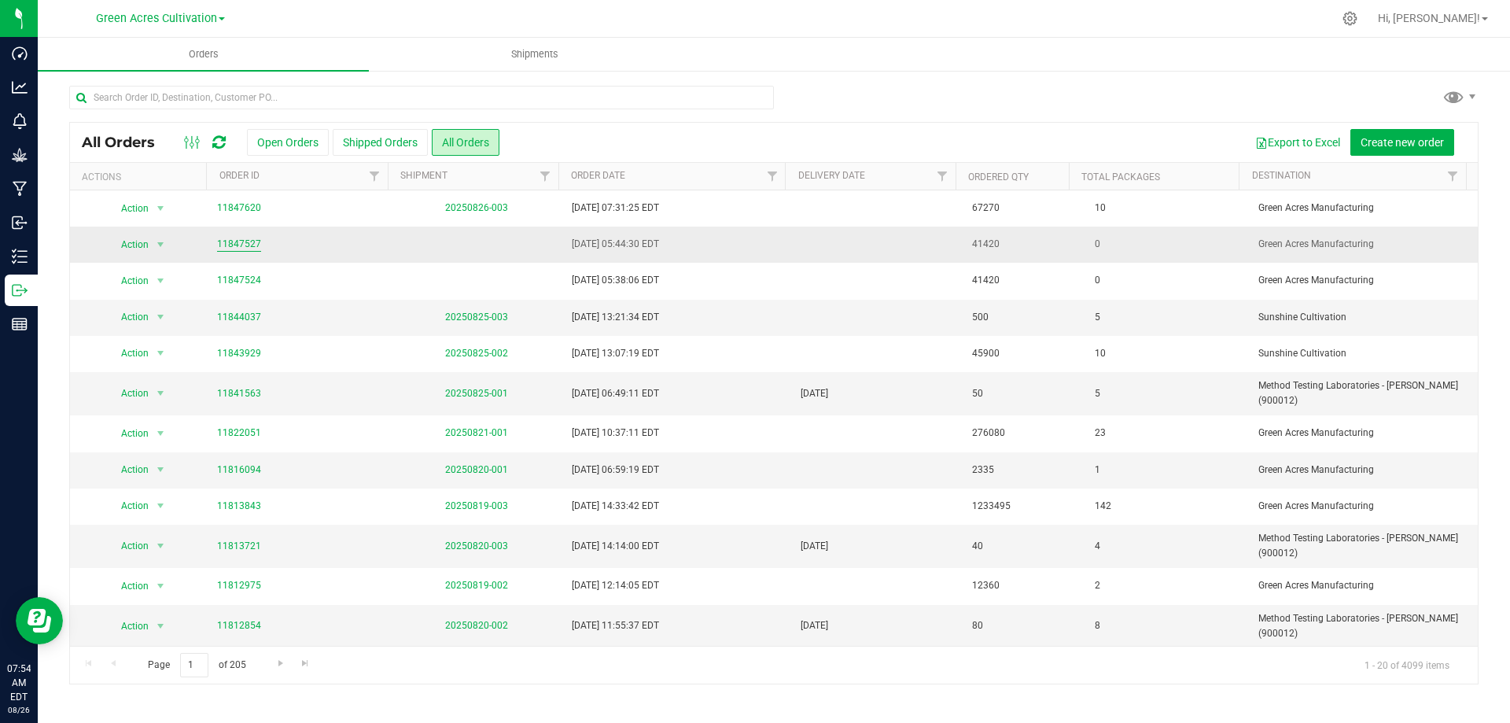
click at [247, 244] on link "11847527" at bounding box center [239, 244] width 44 height 15
click at [128, 241] on span "Action" at bounding box center [128, 245] width 42 height 22
click at [129, 241] on span "Action" at bounding box center [128, 245] width 42 height 22
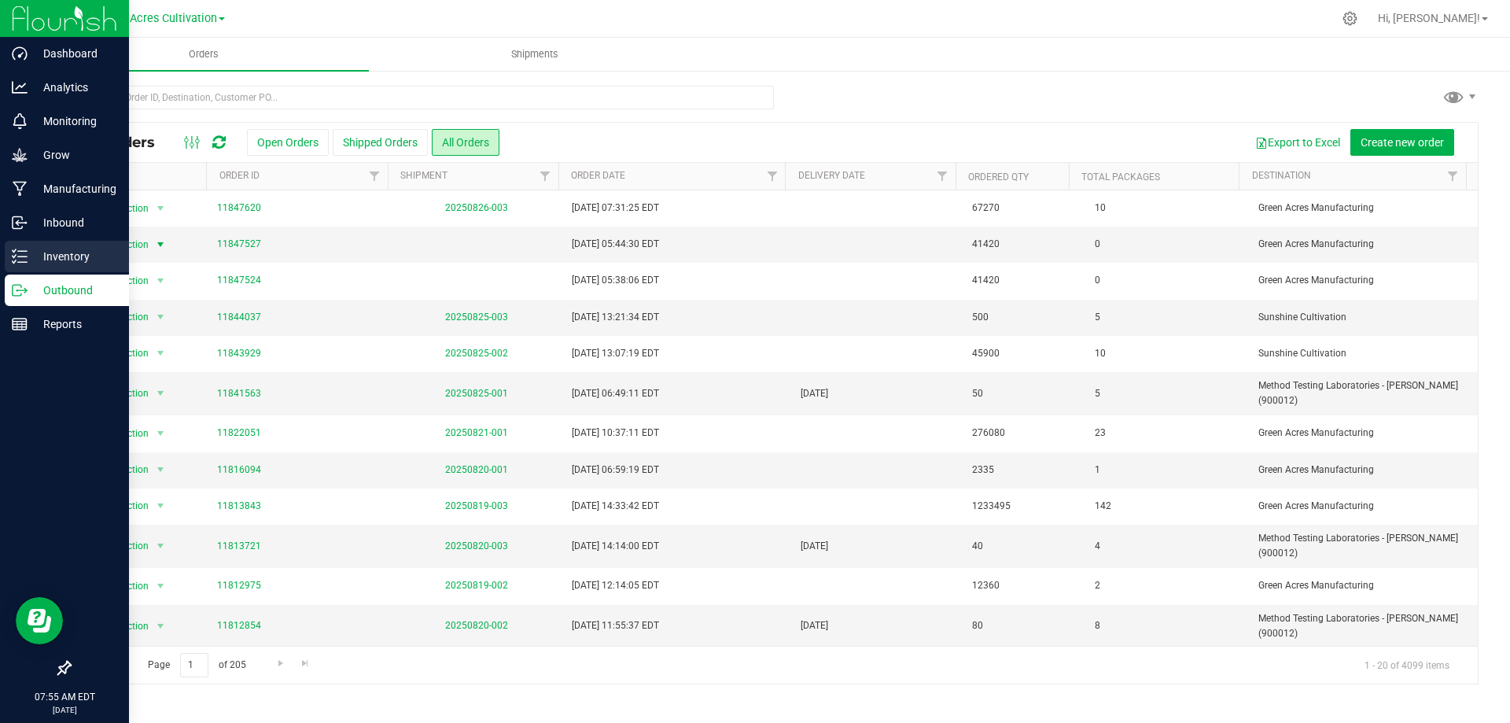
click at [61, 256] on p "Inventory" at bounding box center [75, 256] width 94 height 19
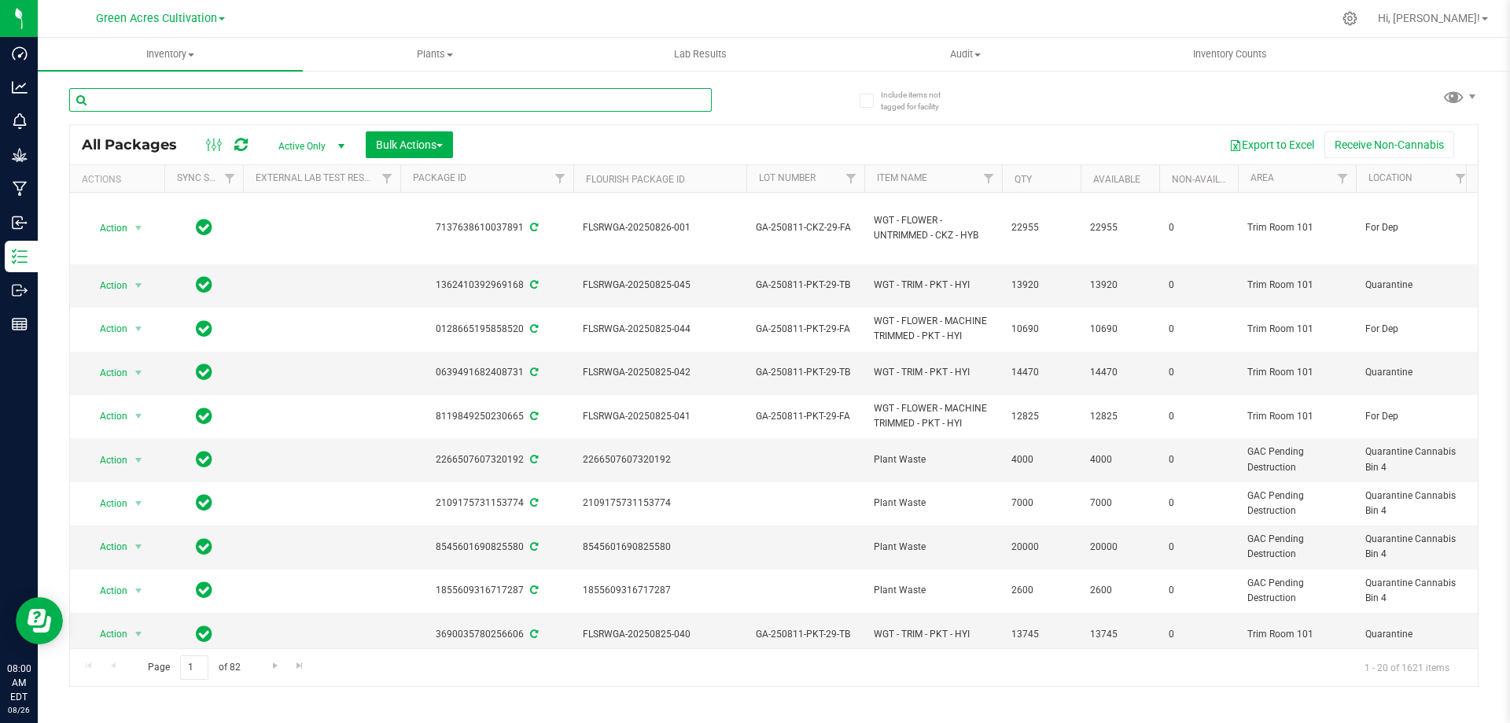
click at [270, 102] on input "text" at bounding box center [390, 100] width 643 height 24
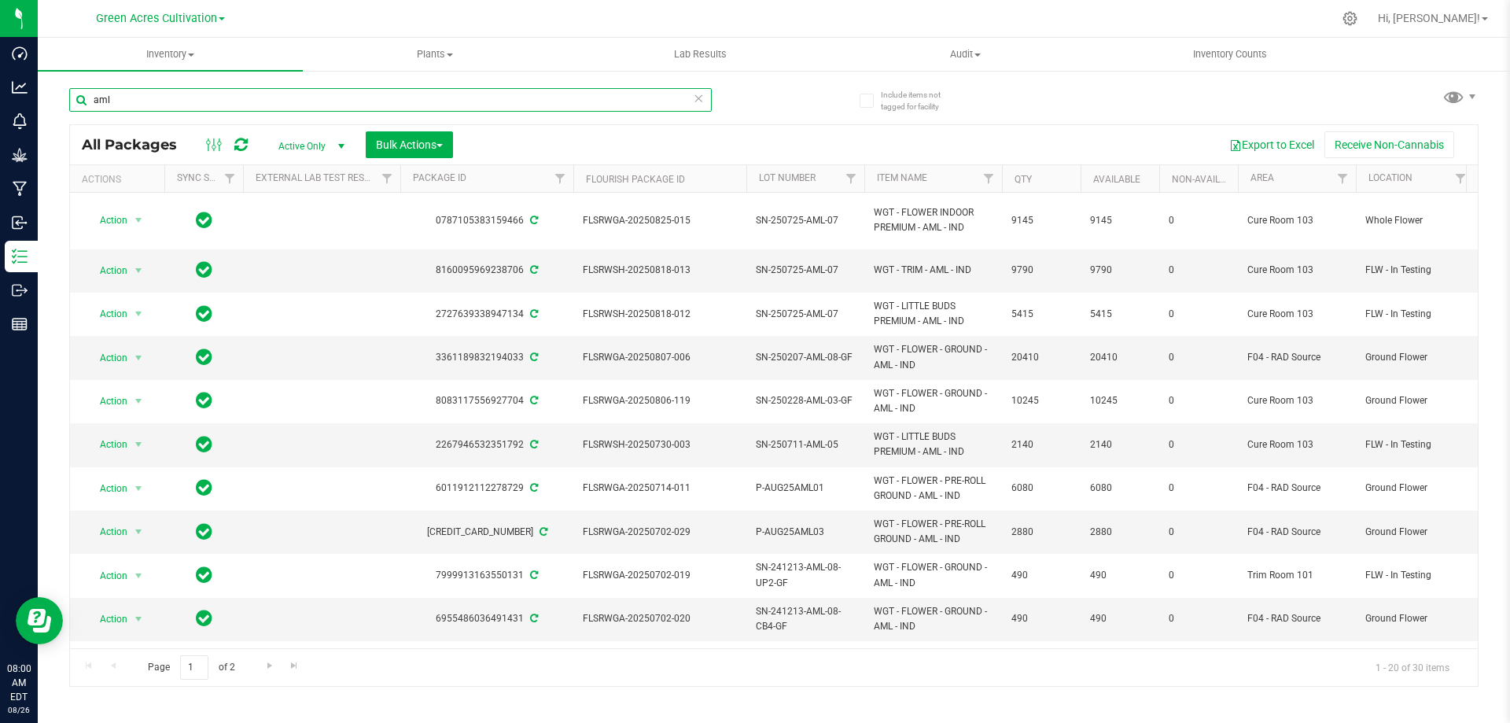
type input "aml"
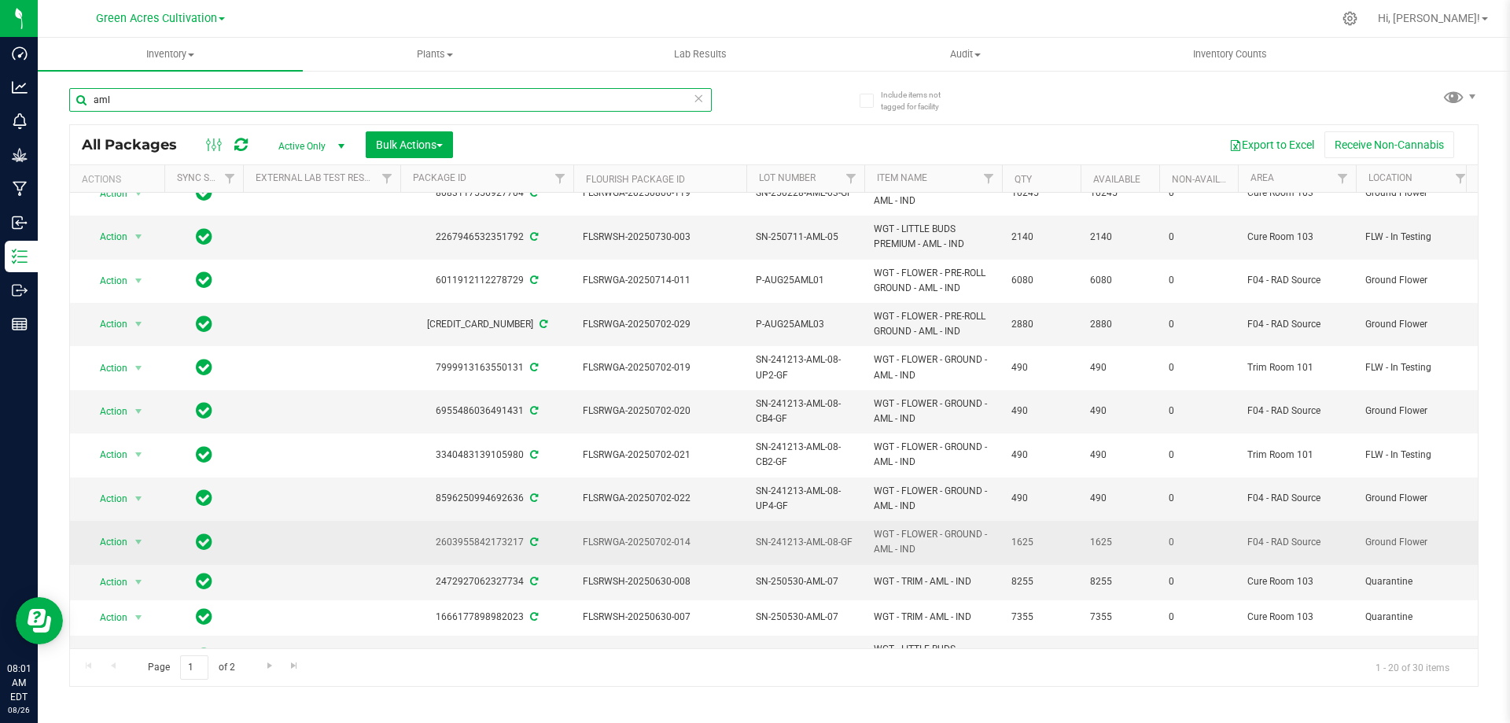
scroll to position [236, 0]
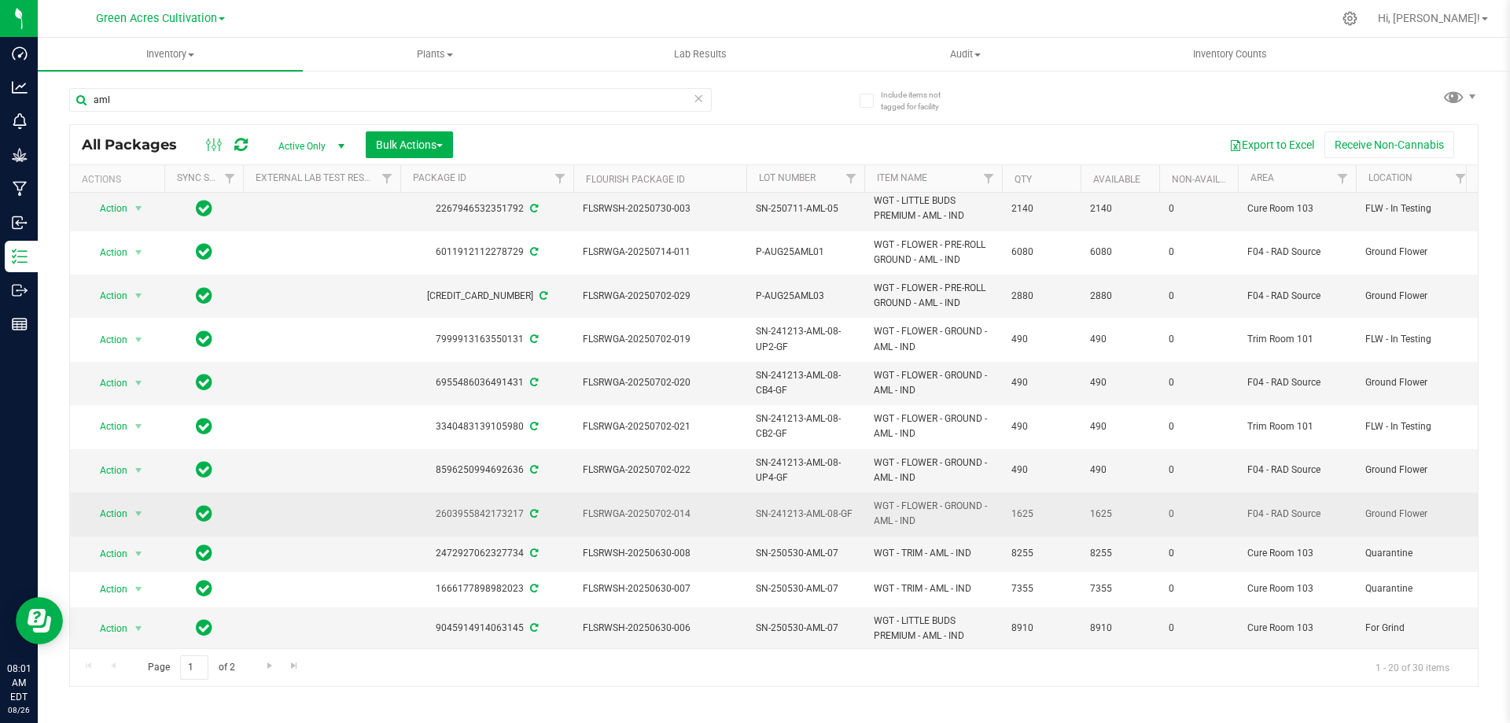
click at [812, 506] on span "SN-241213-AML-08-GF" at bounding box center [805, 513] width 99 height 15
click at [812, 505] on input "SN-241213-AML-08-GF" at bounding box center [802, 514] width 112 height 24
click at [808, 102] on div "aml All Packages Active Only Active Only Lab Samples Locked All External Intern…" at bounding box center [773, 379] width 1409 height 613
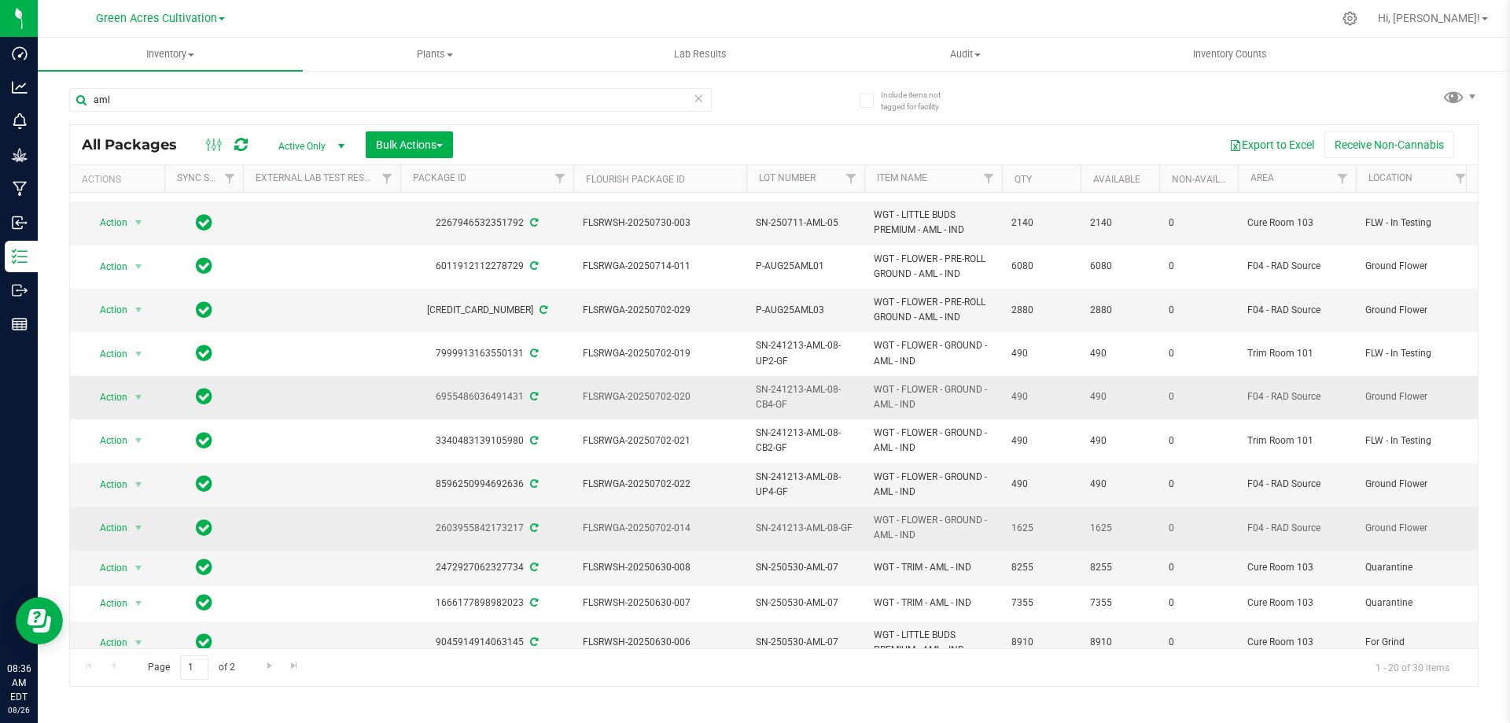
scroll to position [315, 0]
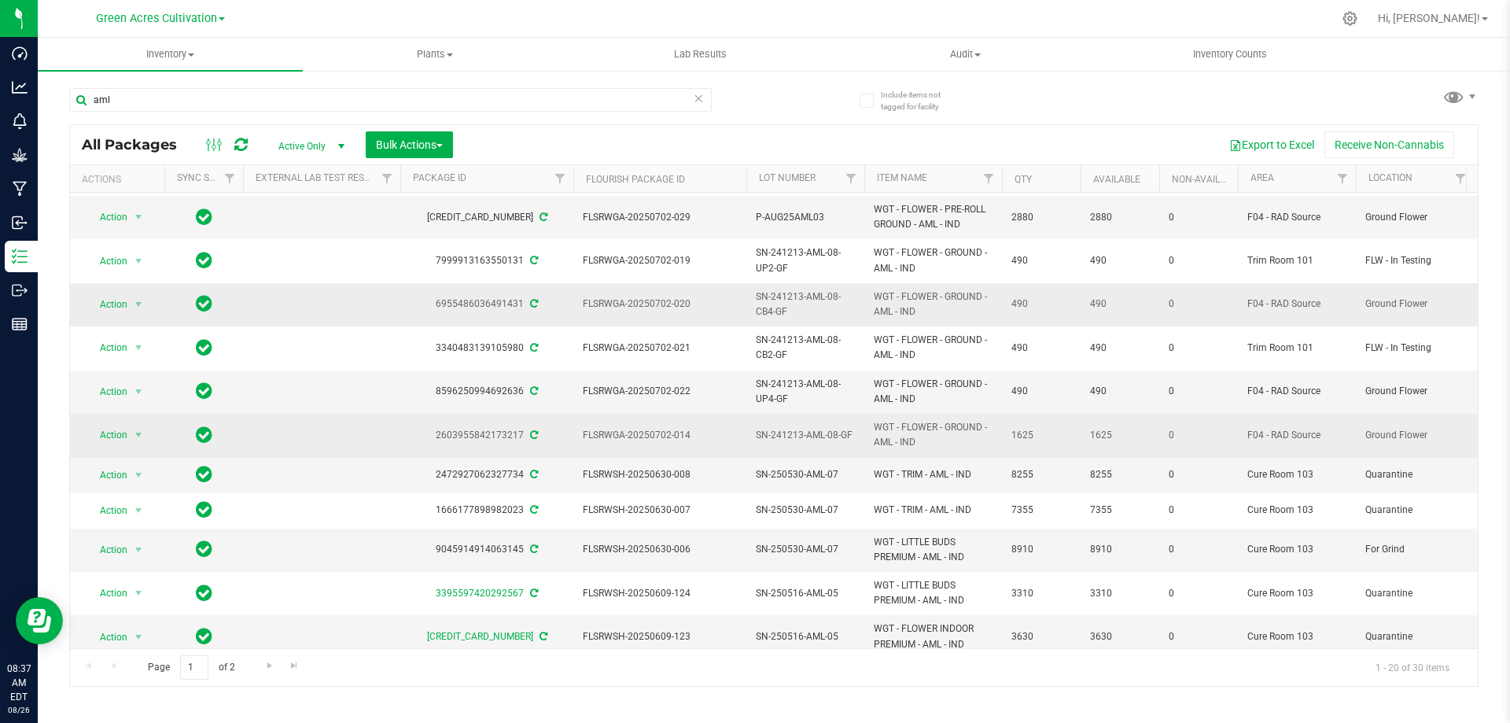
click at [789, 291] on span "SN-241213-AML-08-CB4-GF" at bounding box center [805, 304] width 99 height 30
click at [789, 293] on input "SN-241213-AML-08-CB4-GF" at bounding box center [802, 305] width 112 height 24
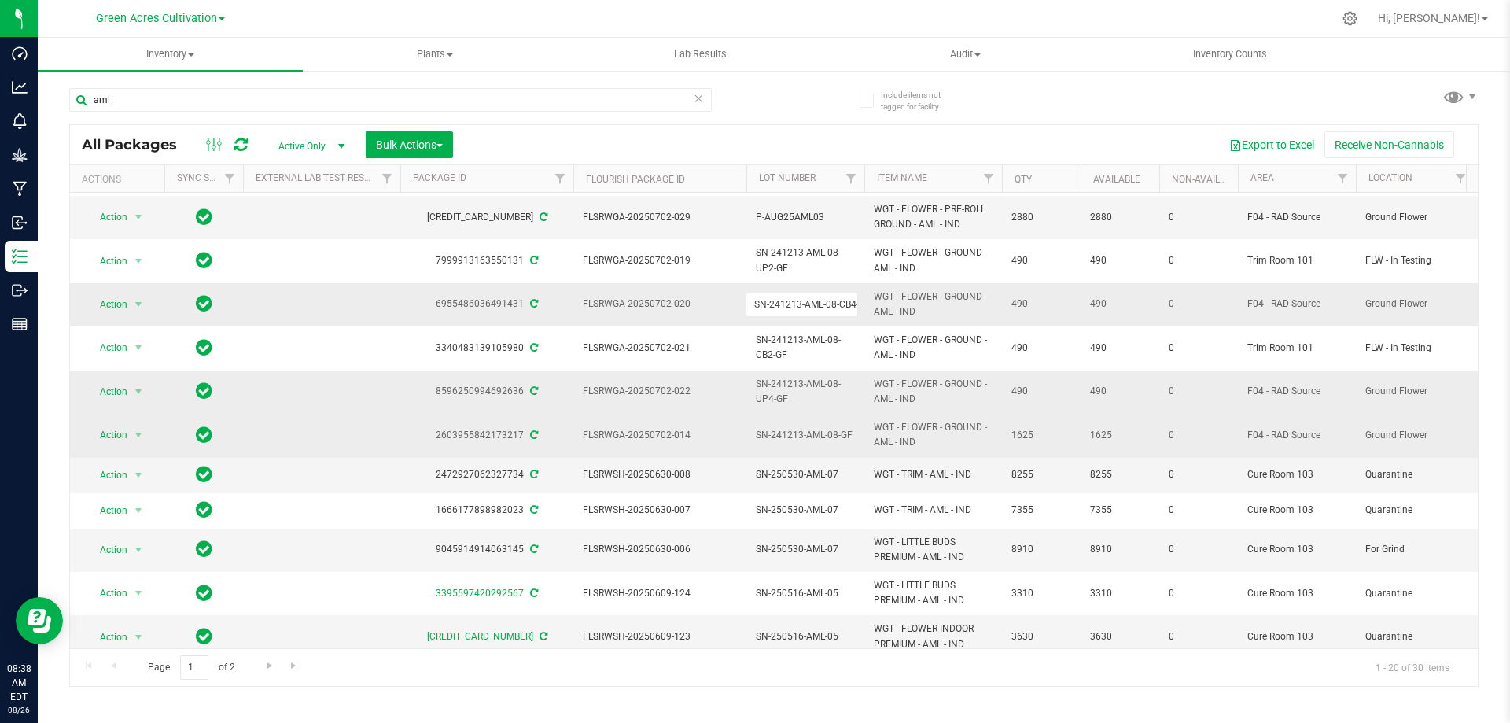
click at [763, 392] on span "SN-241213-AML-08-UP4-GF" at bounding box center [805, 392] width 99 height 30
click at [763, 392] on input "SN-241213-AML-08-UP4-GF" at bounding box center [802, 391] width 112 height 24
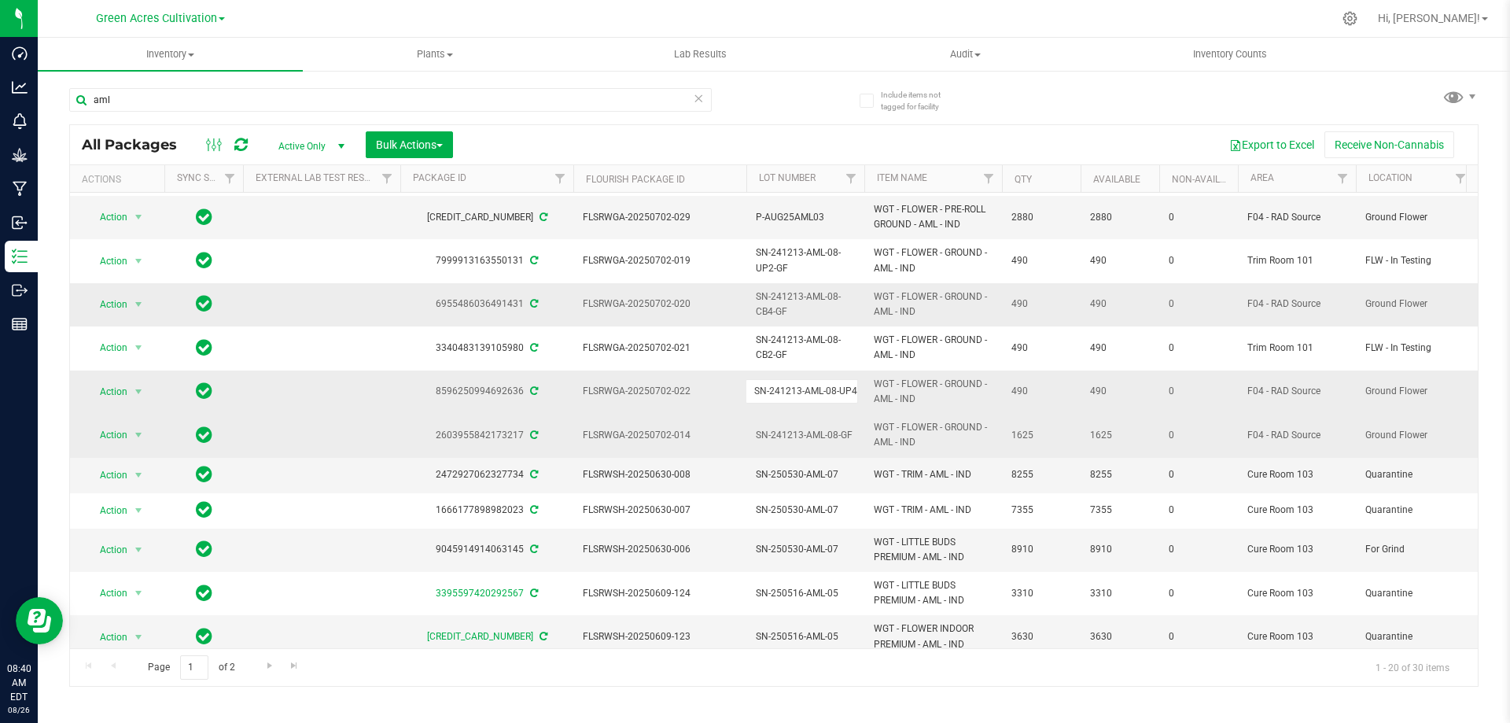
click at [909, 425] on span "WGT - FLOWER - GROUND - AML - IND" at bounding box center [933, 435] width 119 height 30
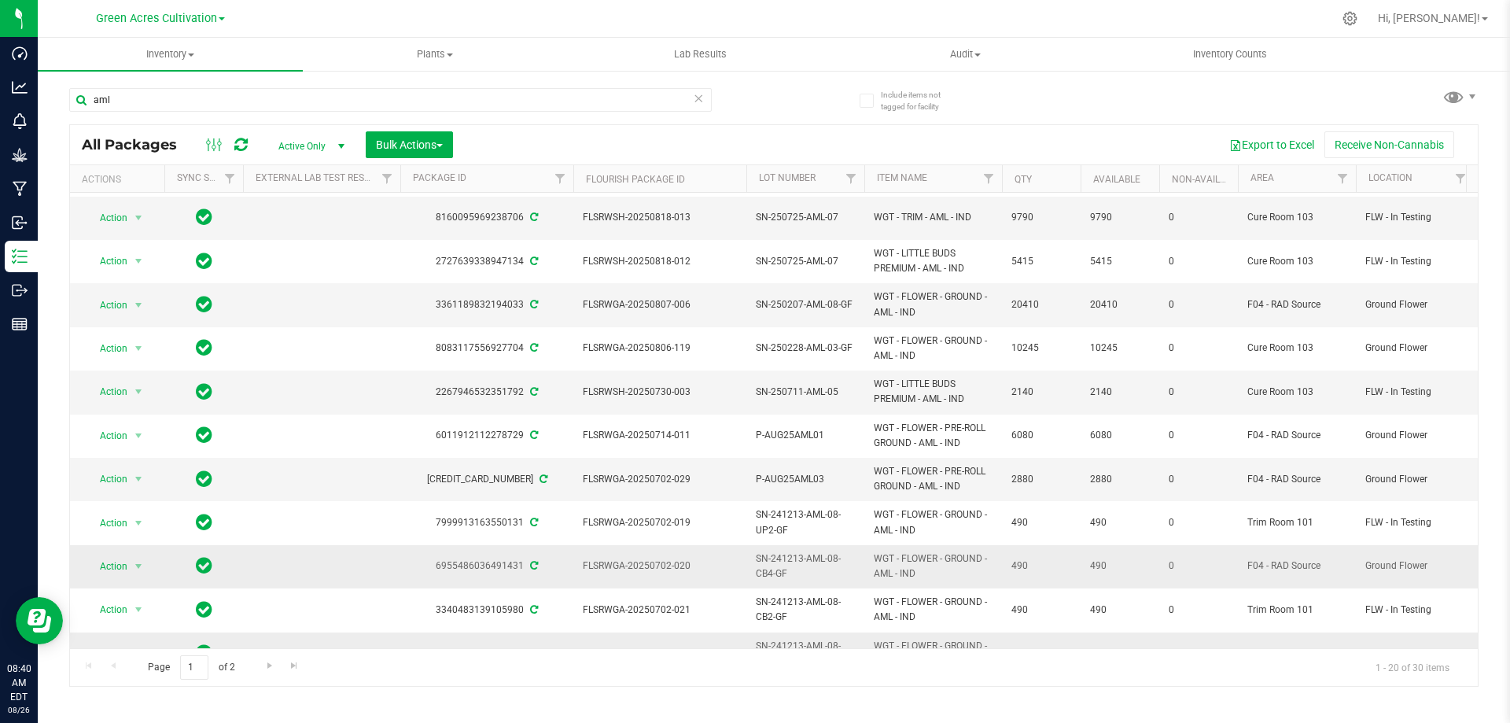
scroll to position [22, 0]
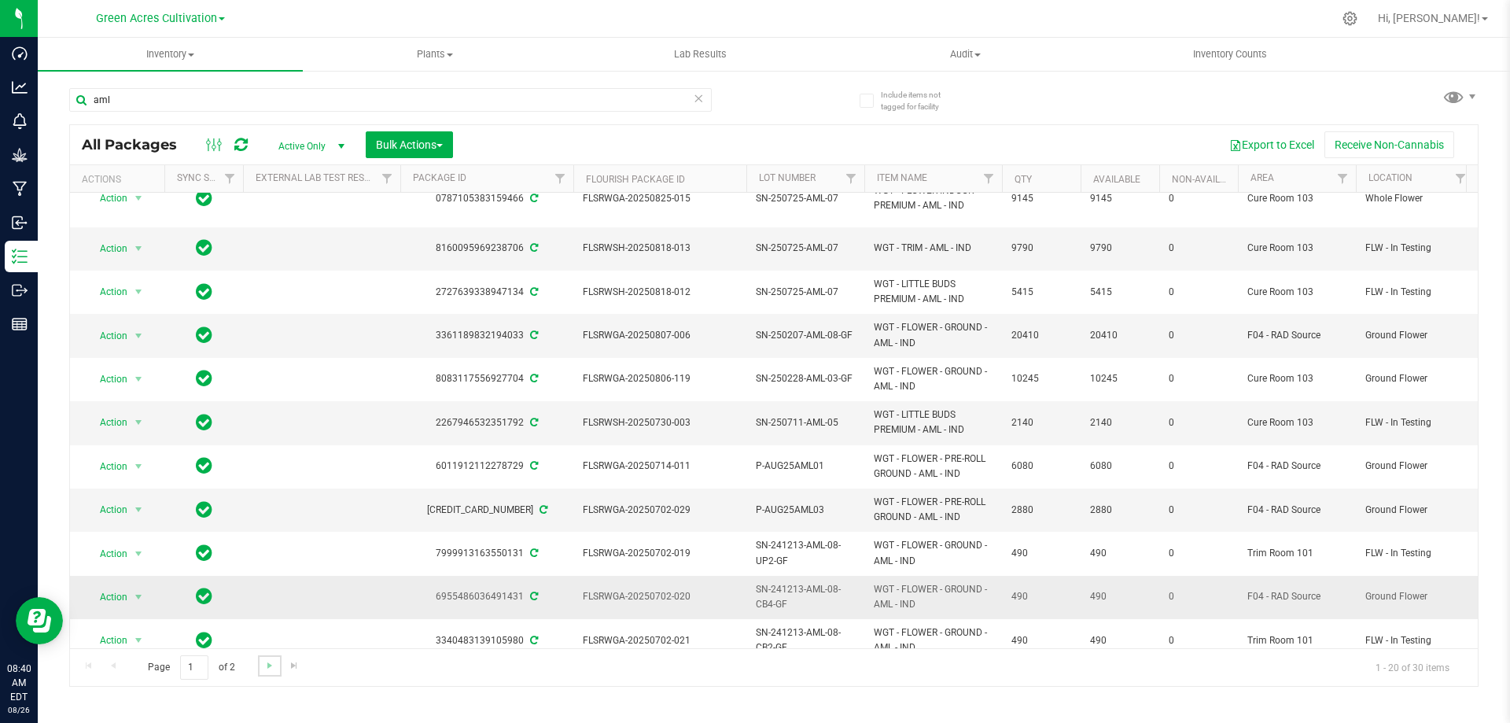
click at [268, 672] on link "Go to the next page" at bounding box center [269, 665] width 23 height 21
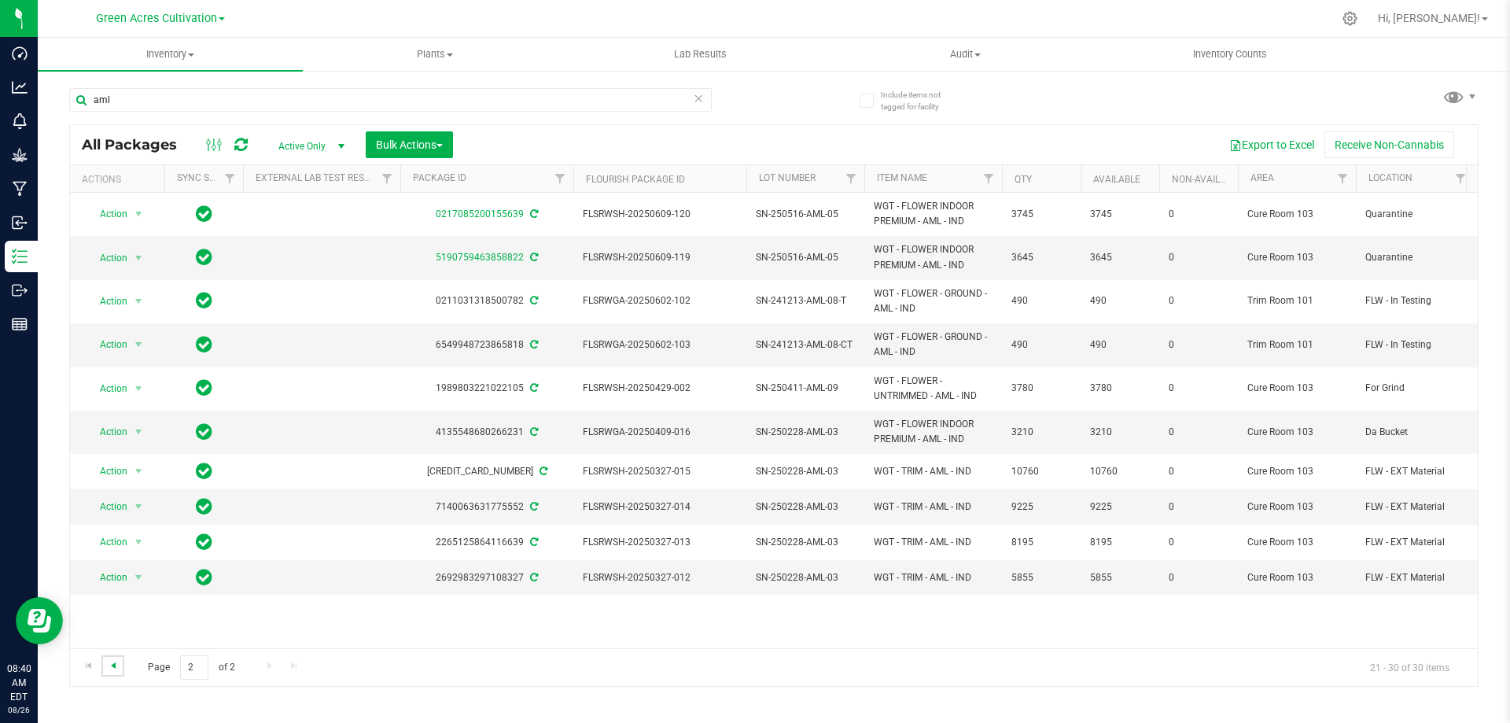
click at [116, 666] on span "Go to the previous page" at bounding box center [113, 665] width 13 height 13
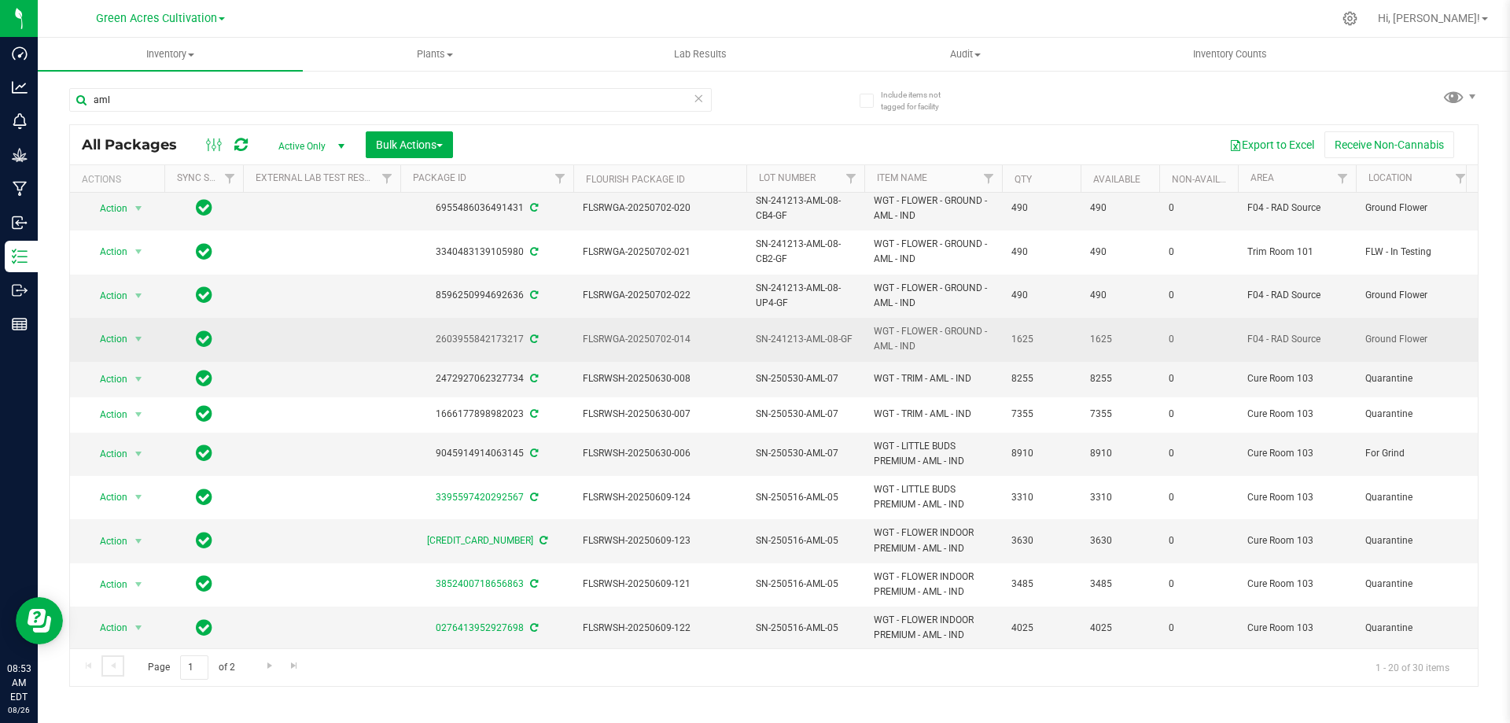
scroll to position [415, 0]
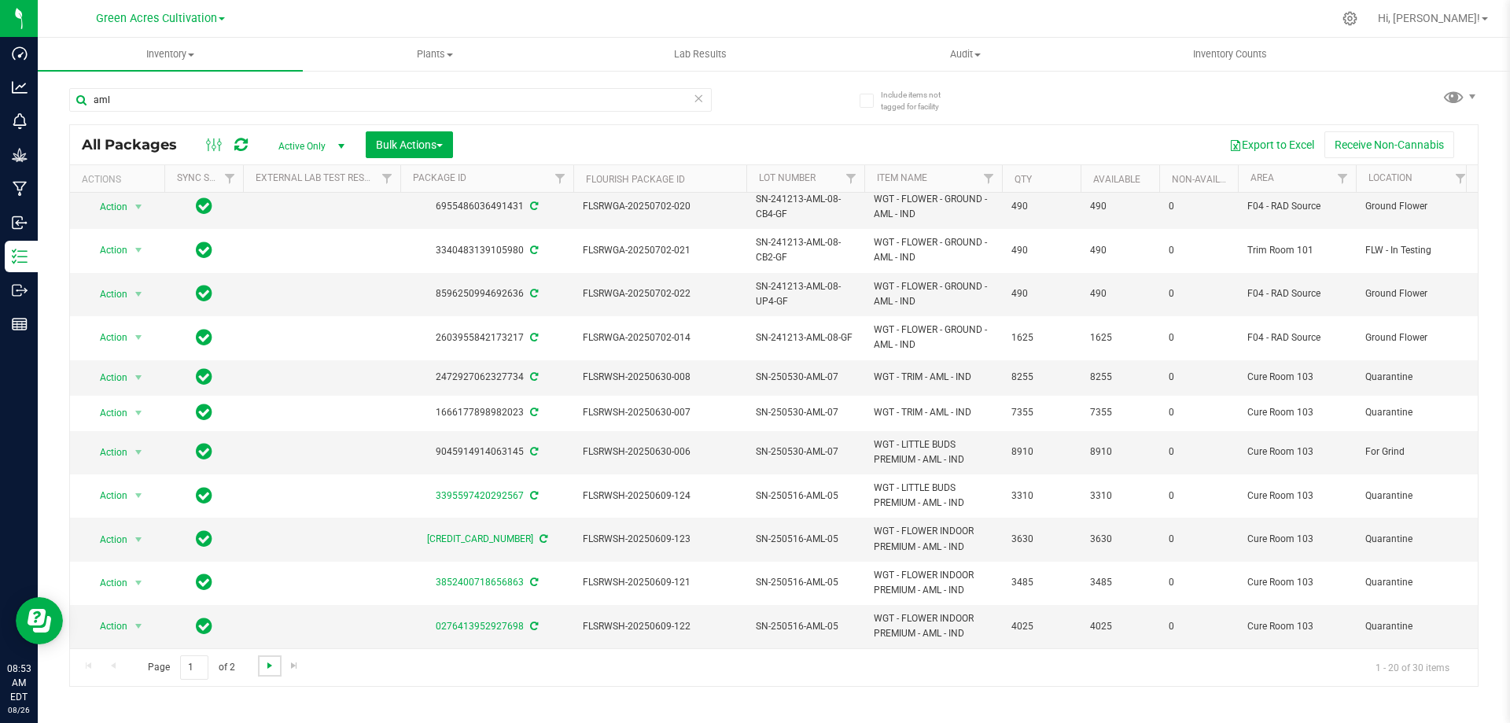
click at [267, 669] on span "Go to the next page" at bounding box center [269, 665] width 13 height 13
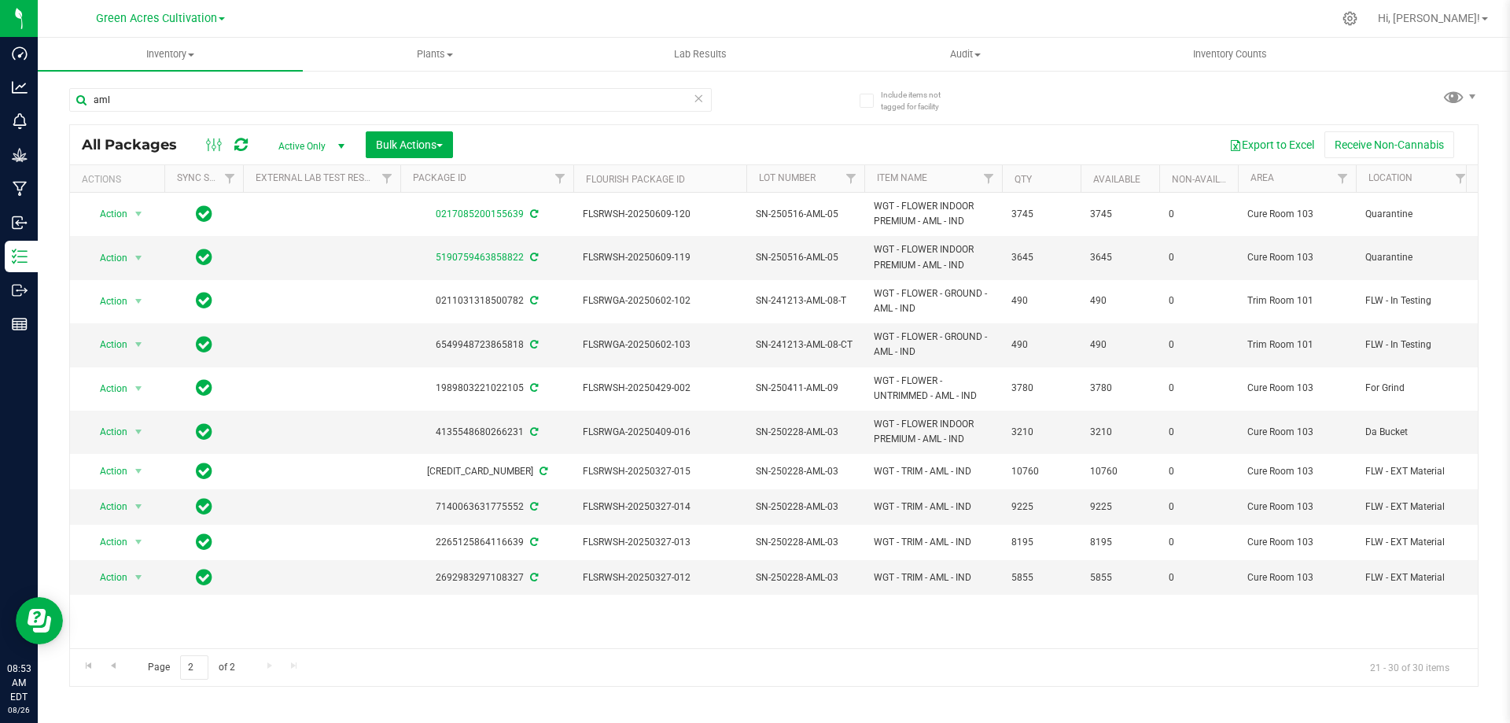
click at [1137, 17] on div at bounding box center [807, 18] width 1051 height 31
click at [784, 98] on div "aml All Packages Active Only Active Only Lab Samples Locked All External Intern…" at bounding box center [773, 379] width 1409 height 613
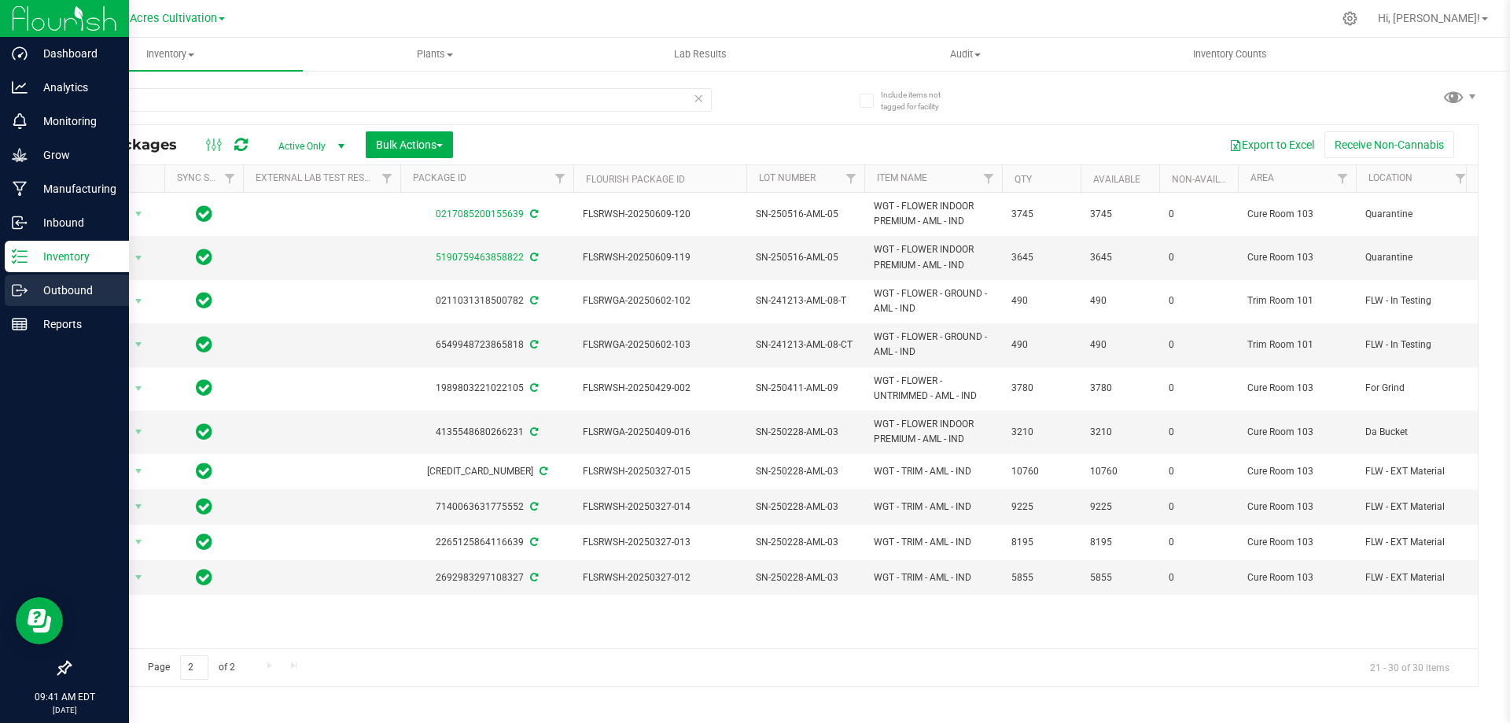
click at [68, 289] on p "Outbound" at bounding box center [75, 290] width 94 height 19
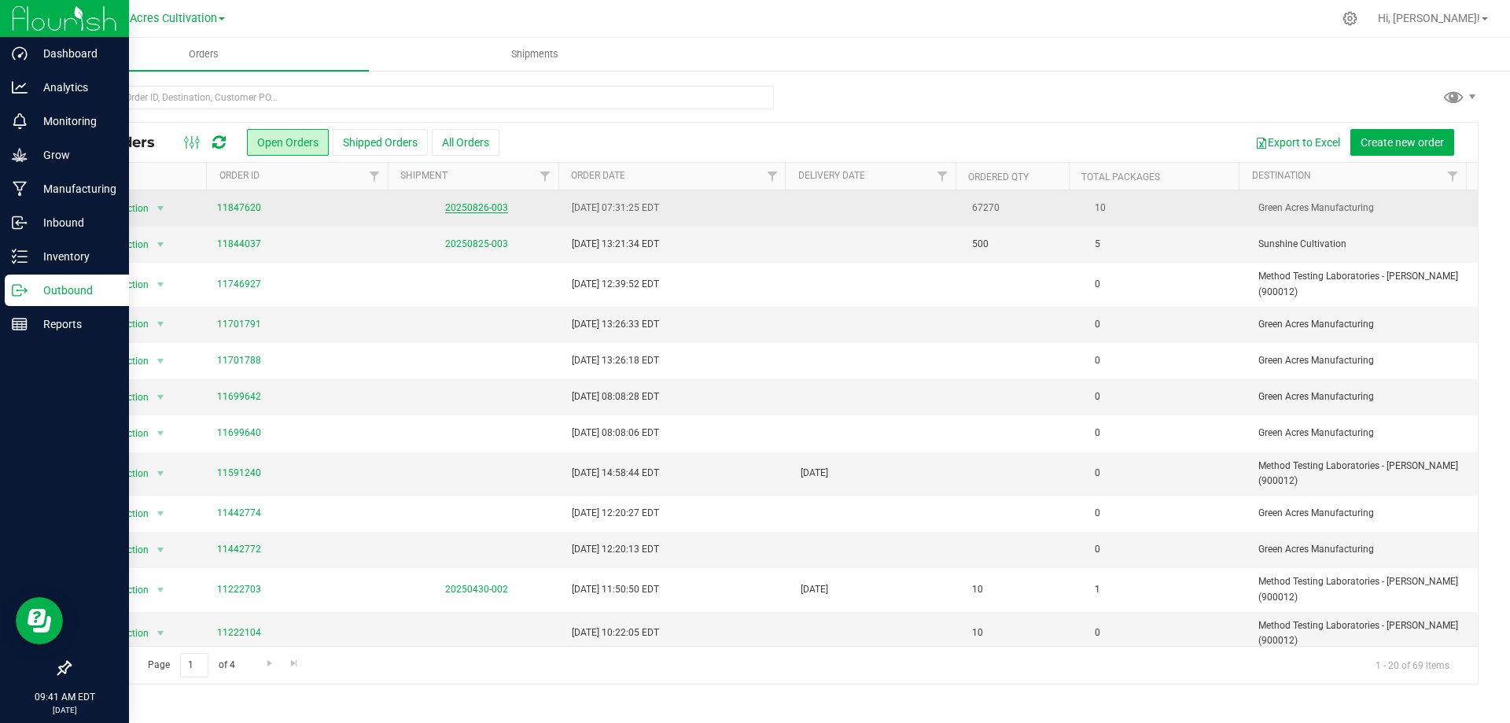
click at [478, 213] on link "20250826-003" at bounding box center [476, 207] width 63 height 11
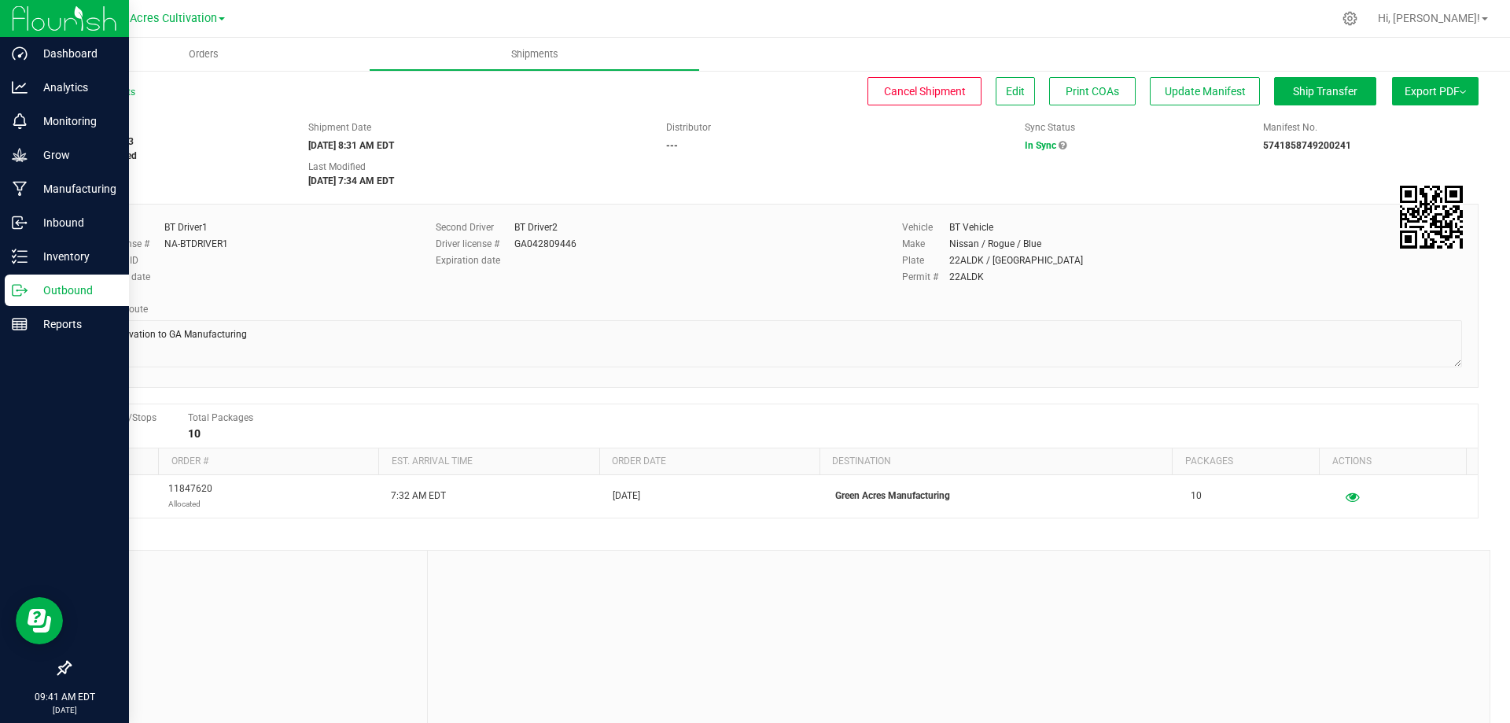
click at [1418, 94] on span "Export PDF" at bounding box center [1435, 91] width 61 height 13
click at [1406, 123] on span "Manifest by Package ID" at bounding box center [1412, 125] width 100 height 11
click at [68, 251] on p "Inventory" at bounding box center [75, 256] width 94 height 19
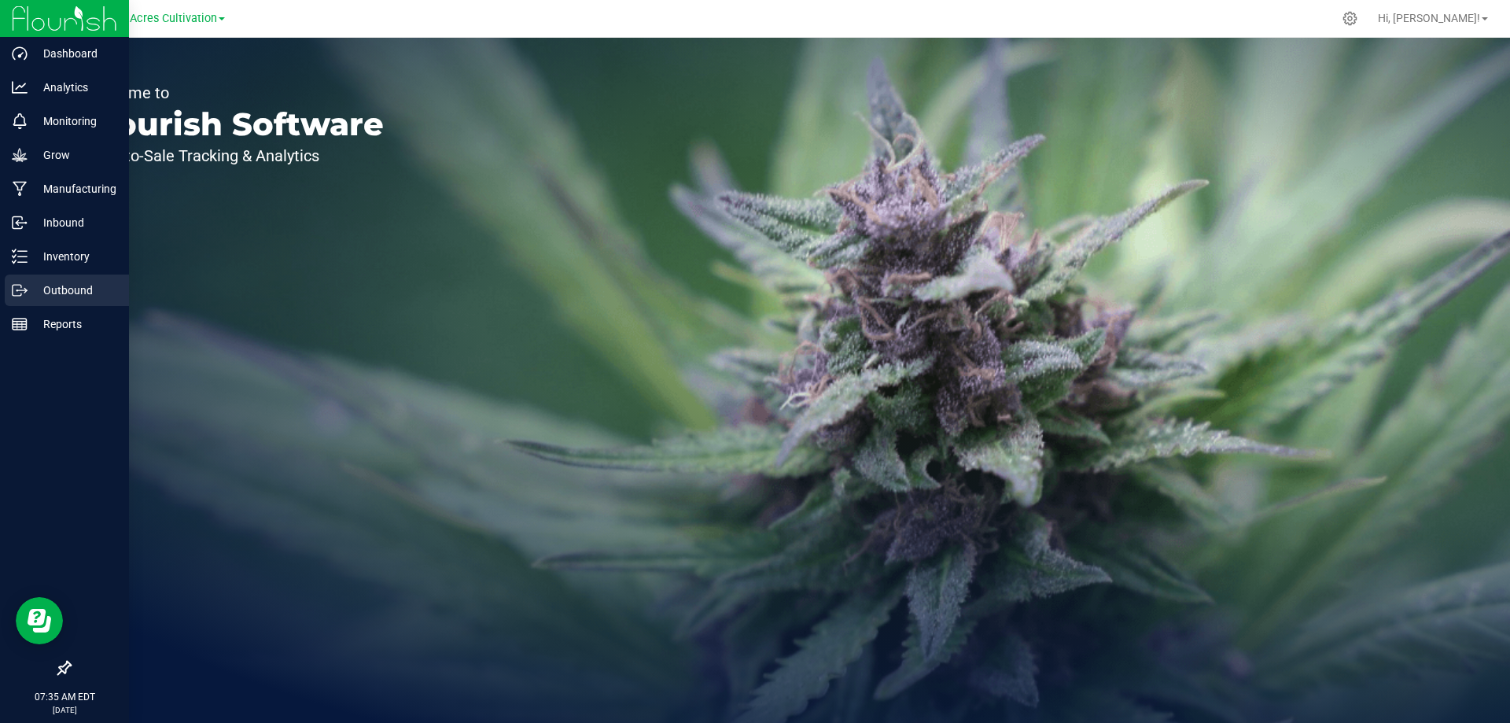
click at [73, 287] on p "Outbound" at bounding box center [75, 290] width 94 height 19
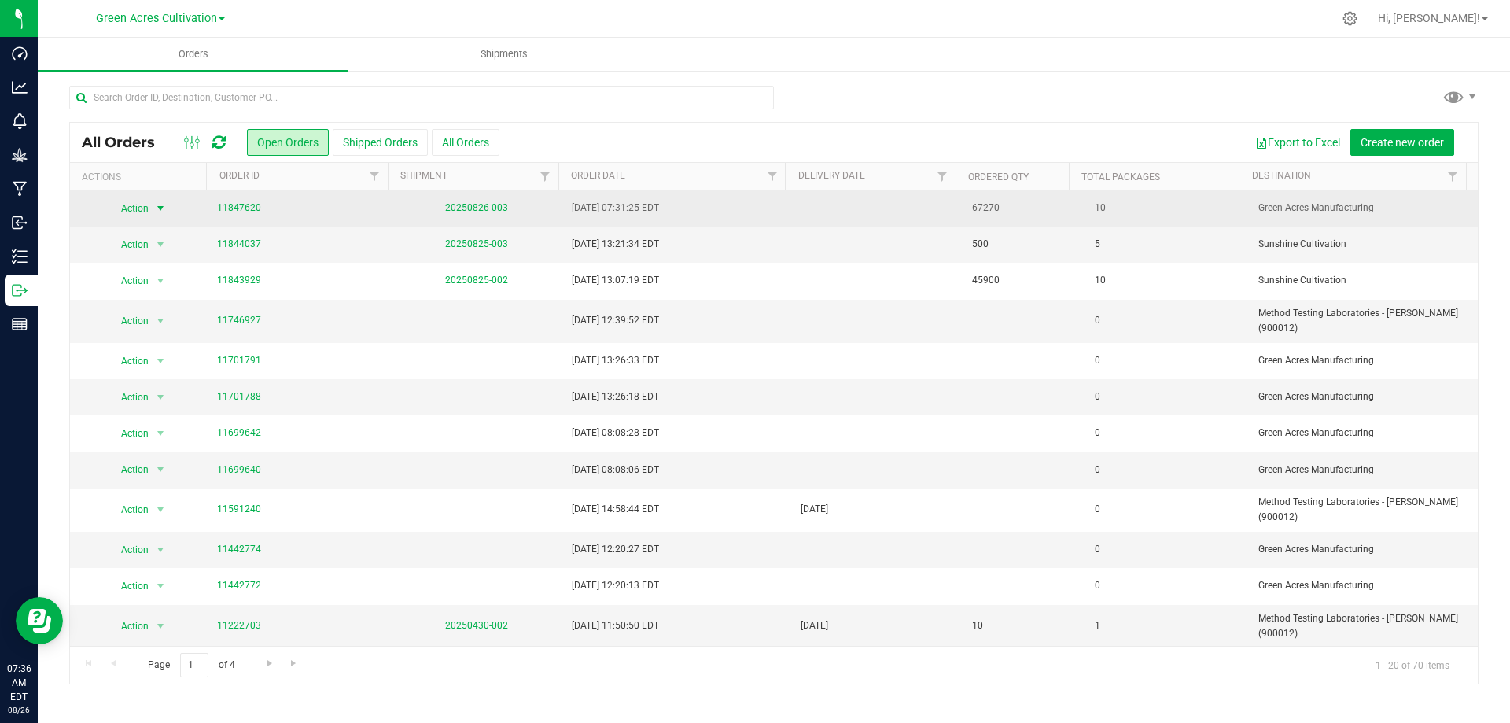
click at [157, 212] on span "select" at bounding box center [160, 208] width 13 height 13
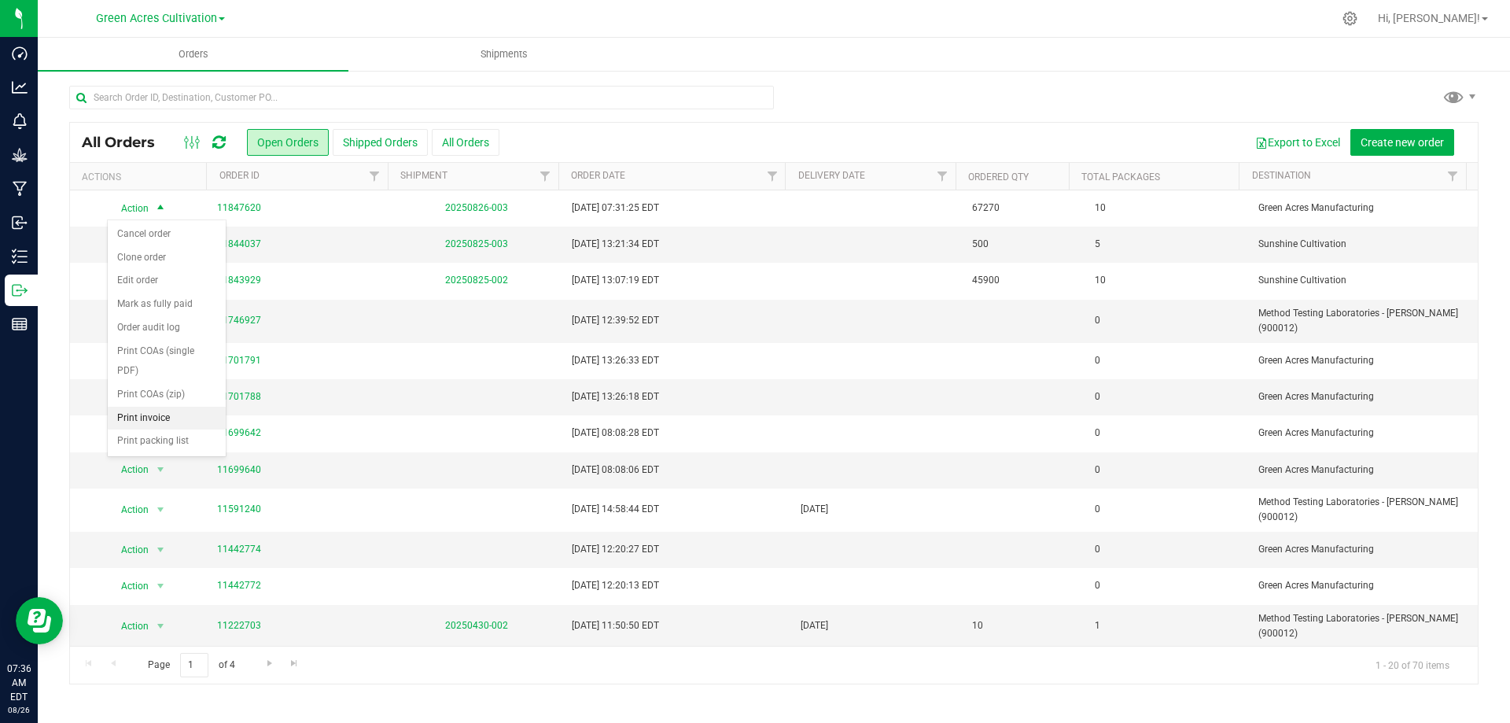
click at [190, 416] on li "Print invoice" at bounding box center [167, 419] width 118 height 24
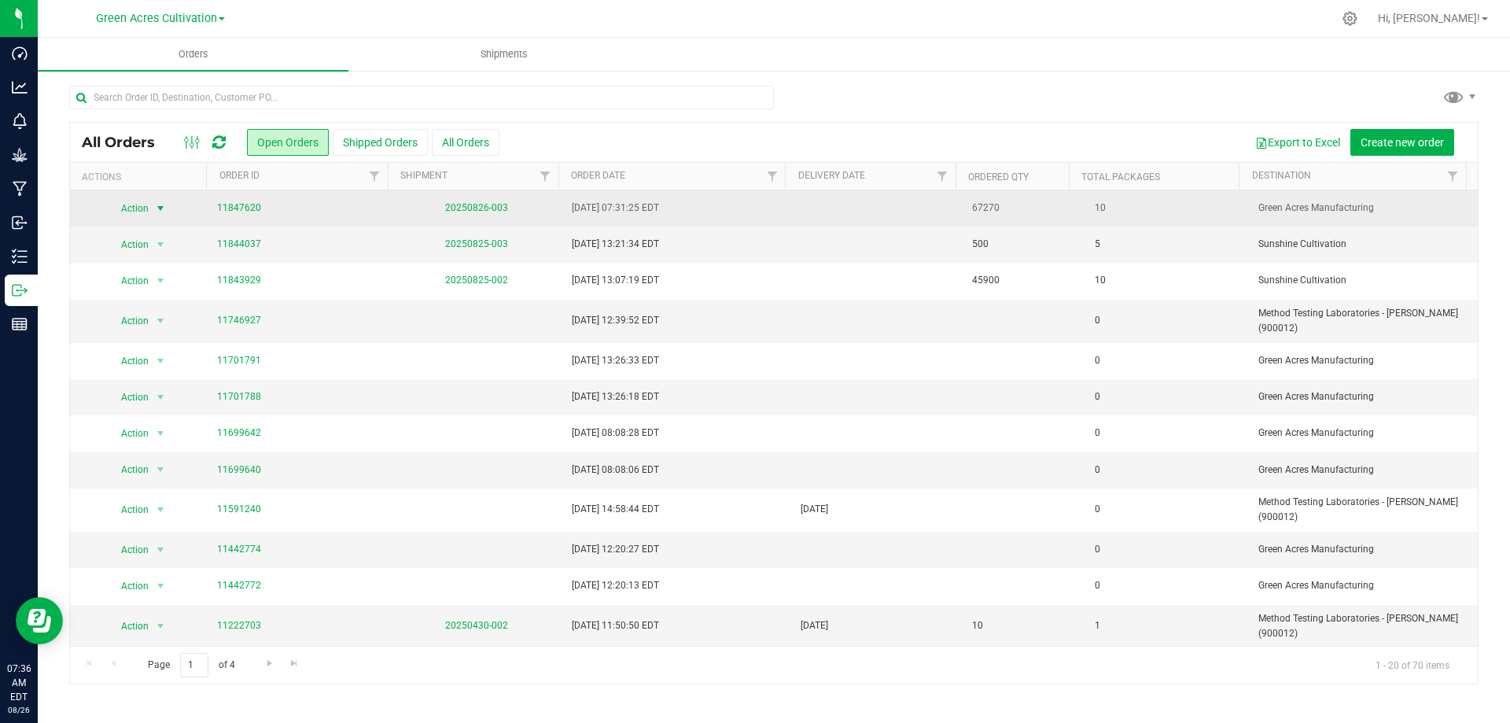
click at [134, 212] on span "Action" at bounding box center [128, 208] width 42 height 22
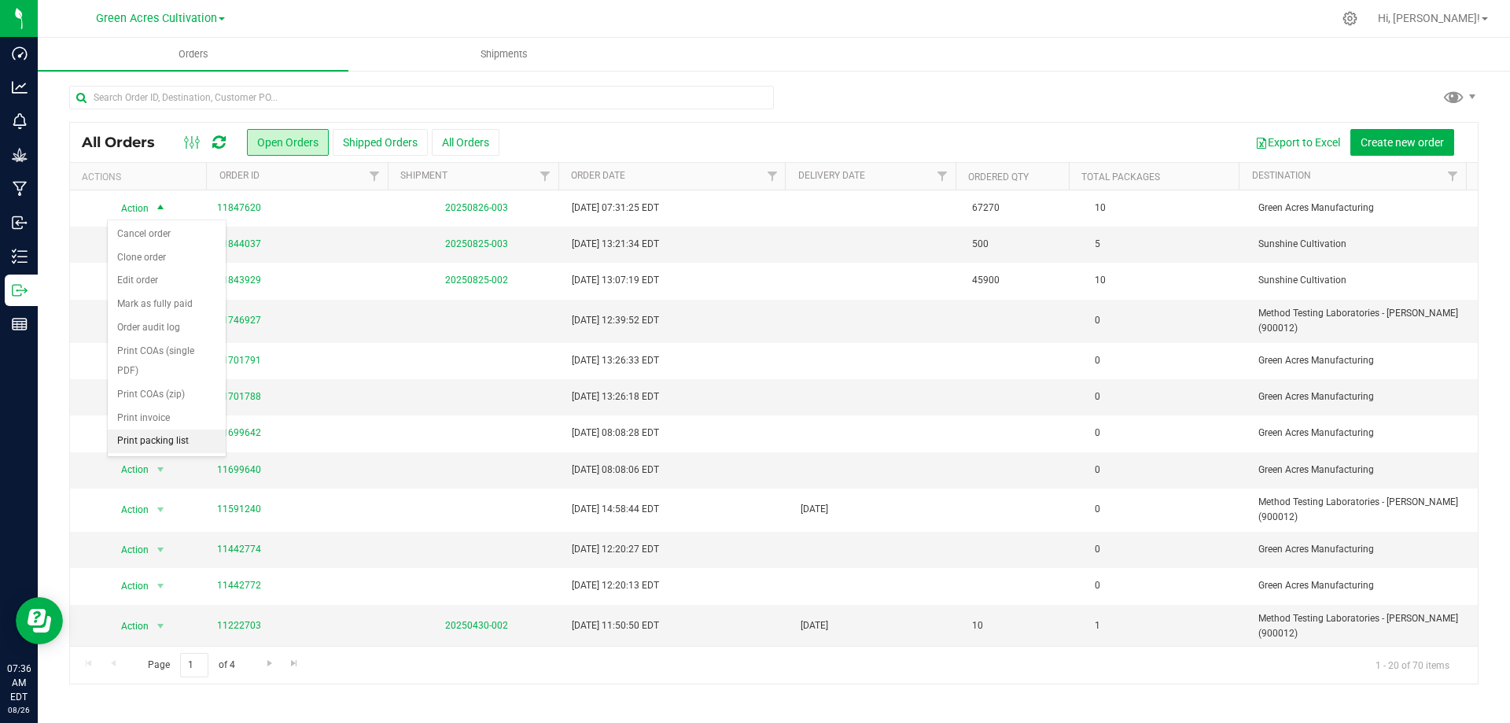
click at [193, 434] on li "Print packing list" at bounding box center [167, 441] width 118 height 24
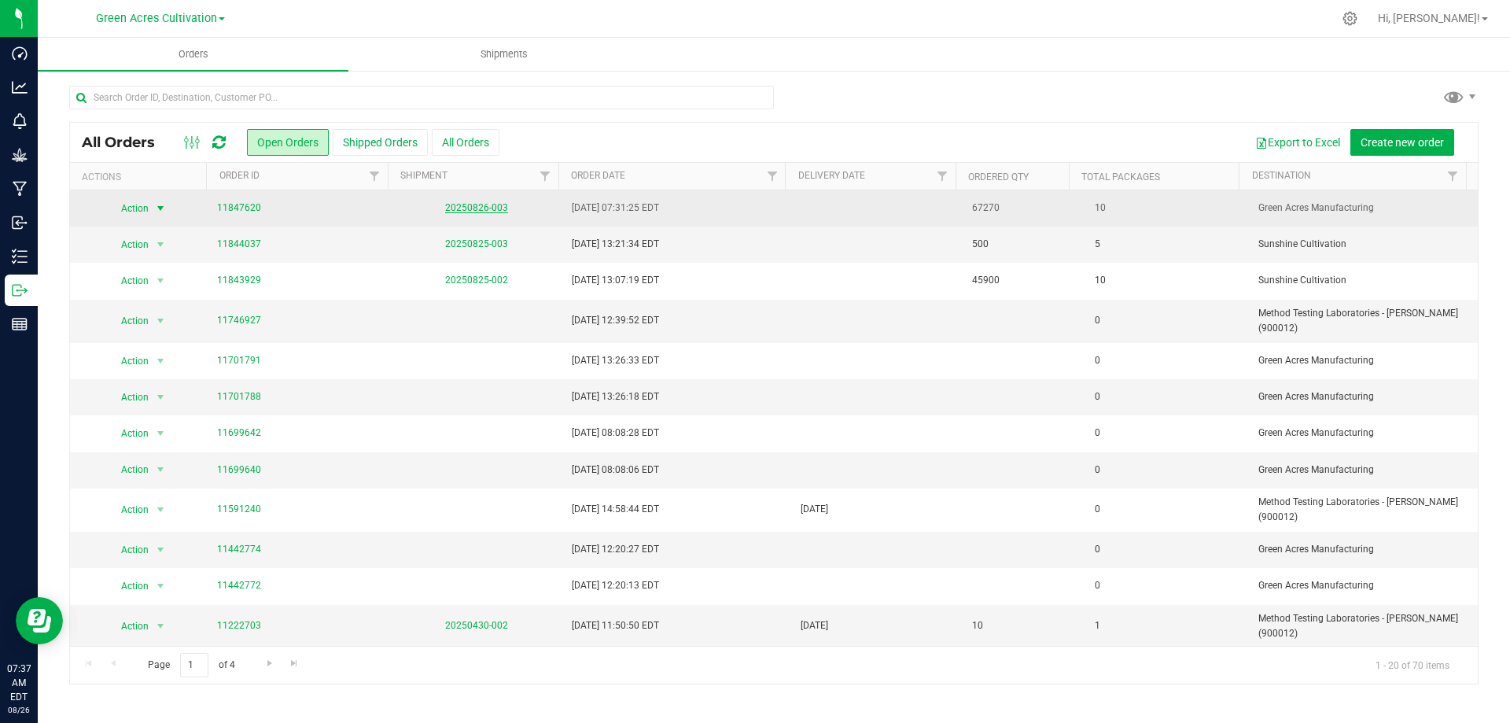
click at [480, 207] on link "20250826-003" at bounding box center [476, 207] width 63 height 11
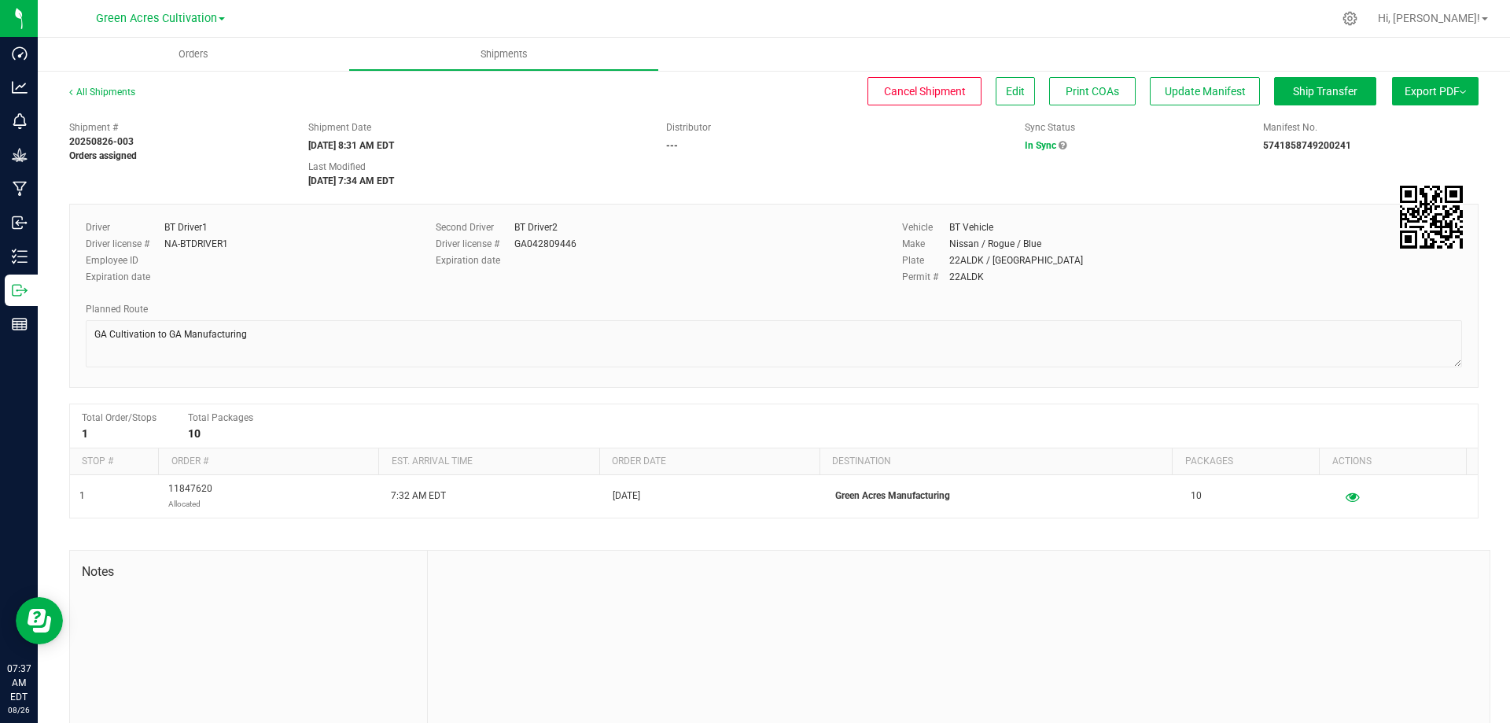
click at [1434, 85] on span "Export PDF" at bounding box center [1435, 91] width 61 height 13
click at [1419, 127] on span "Manifest by Package ID" at bounding box center [1412, 125] width 100 height 11
click at [1431, 83] on button "Export PDF" at bounding box center [1435, 91] width 87 height 28
click at [1406, 146] on span "Manifest by Lot" at bounding box center [1394, 149] width 65 height 11
click at [1422, 94] on span "Export PDF" at bounding box center [1435, 91] width 61 height 13
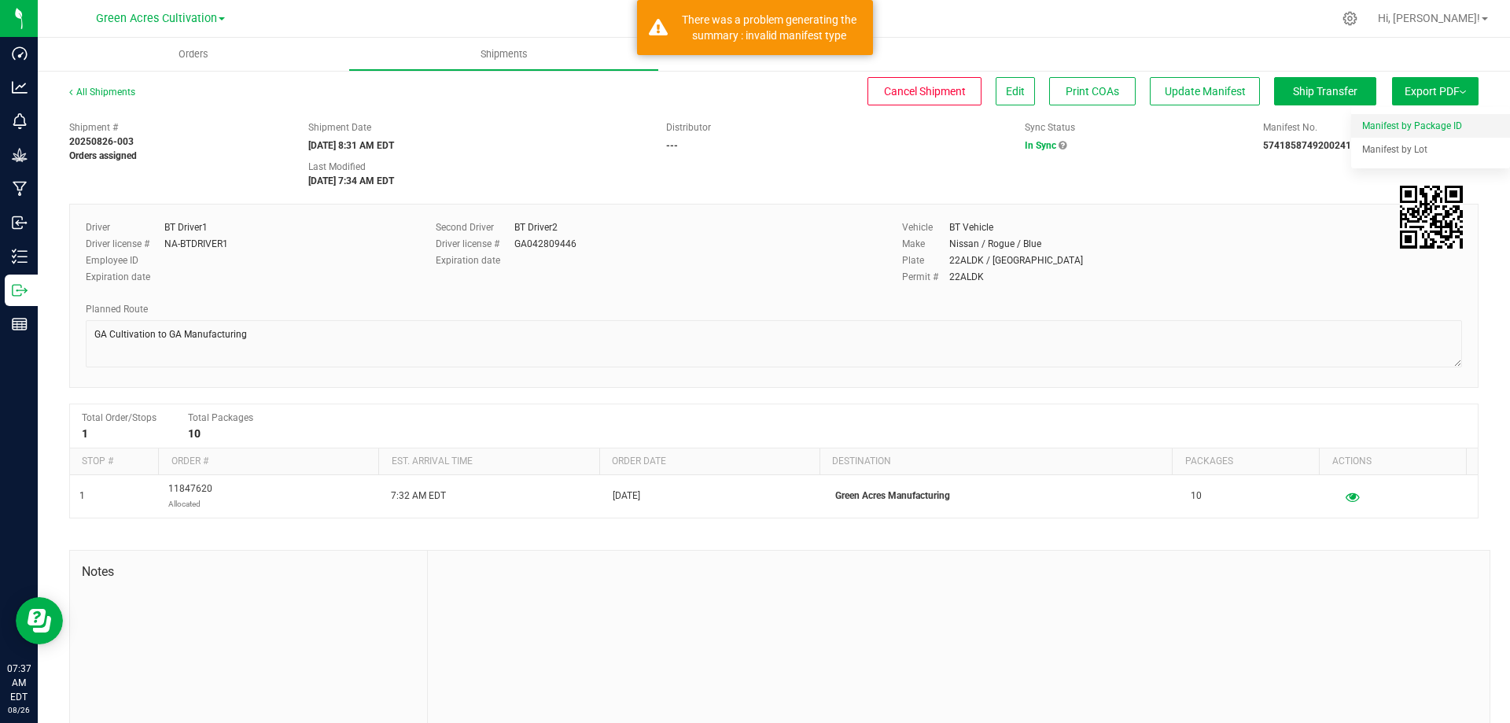
click at [1417, 127] on span "Manifest by Package ID" at bounding box center [1412, 125] width 100 height 11
click at [852, 177] on div "Shipment # 20250826-003 Orders assigned Shipment Date [DATE] 8:31 AM EDT Distri…" at bounding box center [773, 150] width 1433 height 75
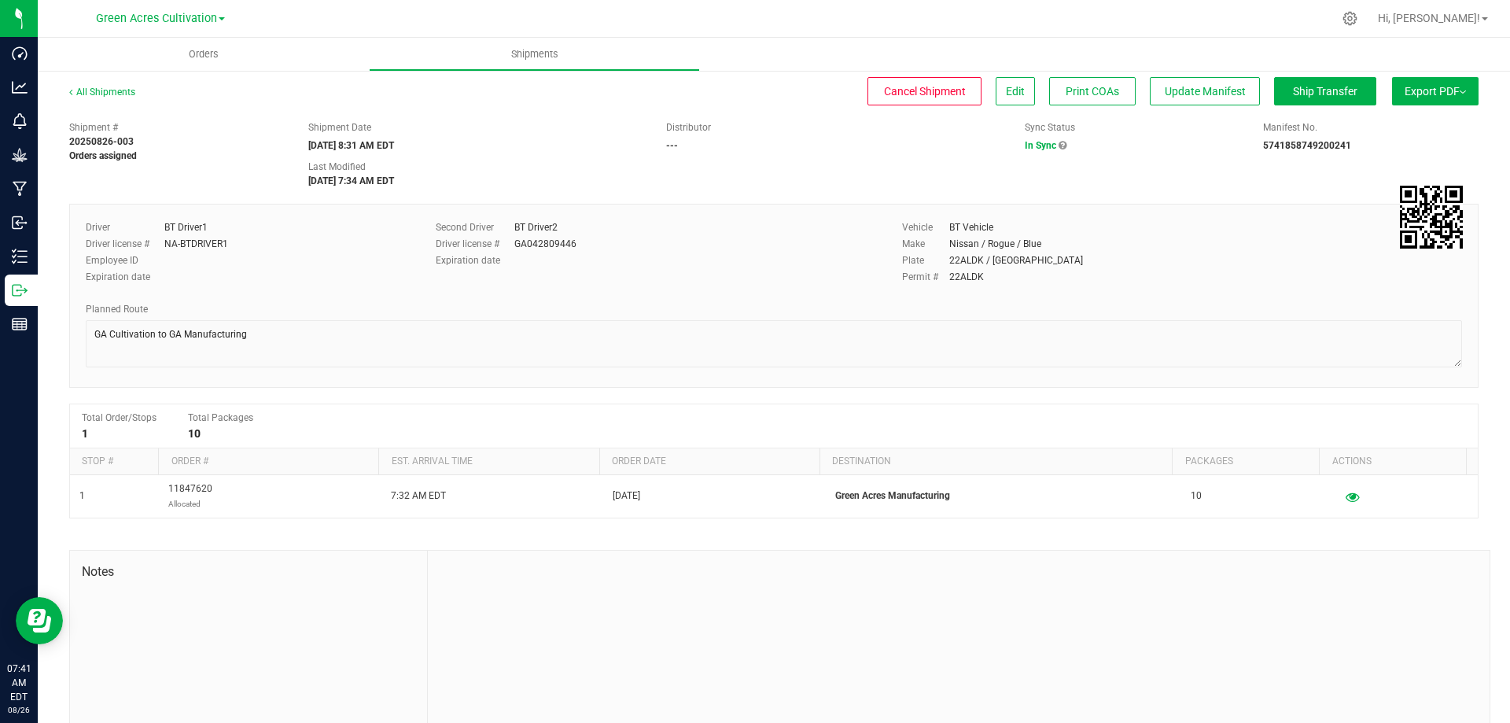
click at [1427, 92] on span "Export PDF" at bounding box center [1435, 91] width 61 height 13
click at [1451, 123] on div "Manifest by Package ID" at bounding box center [1434, 125] width 145 height 11
click at [902, 150] on div "Distributor ---" at bounding box center [833, 136] width 359 height 32
click at [1392, 96] on button "Export PDF" at bounding box center [1435, 91] width 87 height 28
click at [1380, 126] on span "Manifest by Package ID" at bounding box center [1412, 125] width 100 height 11
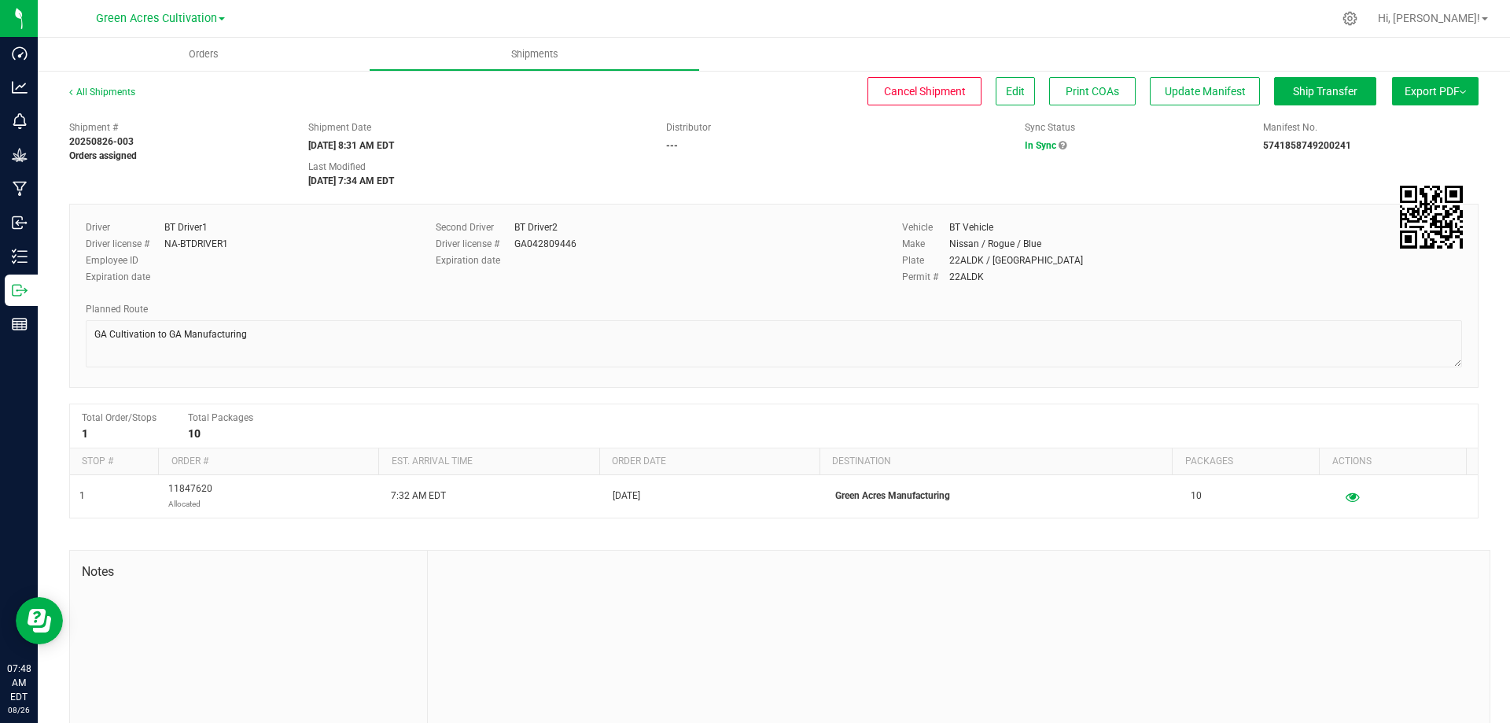
click at [1422, 90] on span "Export PDF" at bounding box center [1435, 91] width 61 height 13
click at [1416, 119] on li "Manifest by Package ID" at bounding box center [1430, 126] width 159 height 24
click at [789, 102] on div "Cancel Shipment Edit Print COAs Update Manifest Ship Transfer" at bounding box center [770, 91] width 1213 height 28
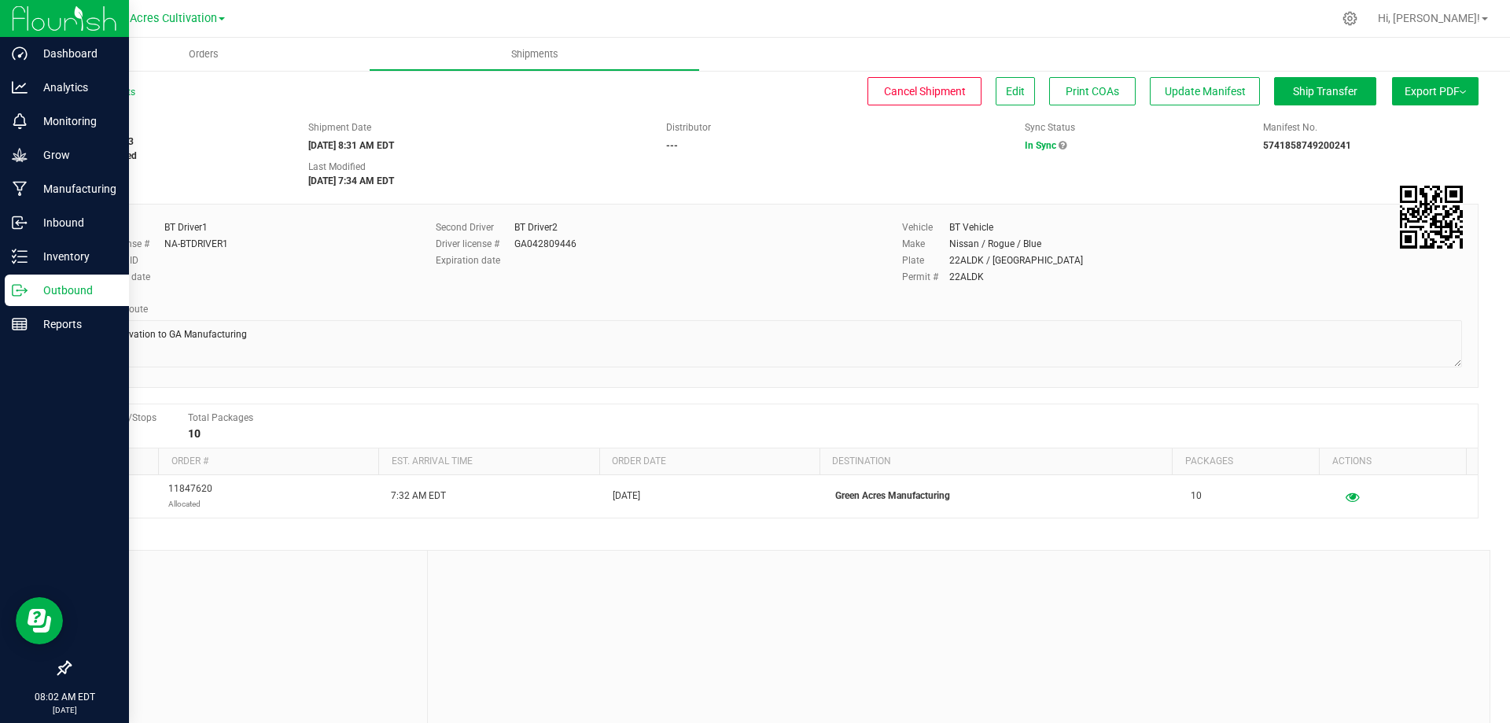
click at [69, 289] on p "Outbound" at bounding box center [75, 290] width 94 height 19
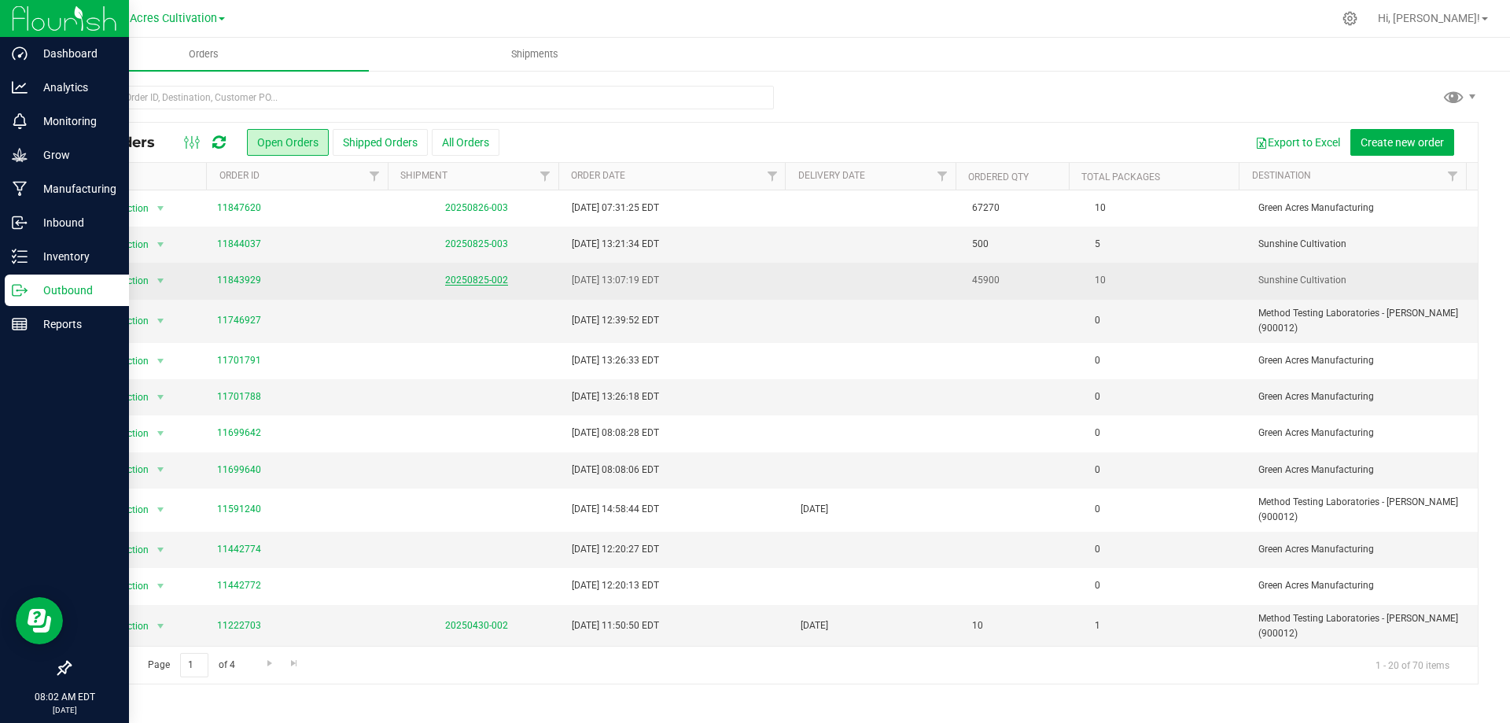
click at [492, 282] on link "20250825-002" at bounding box center [476, 279] width 63 height 11
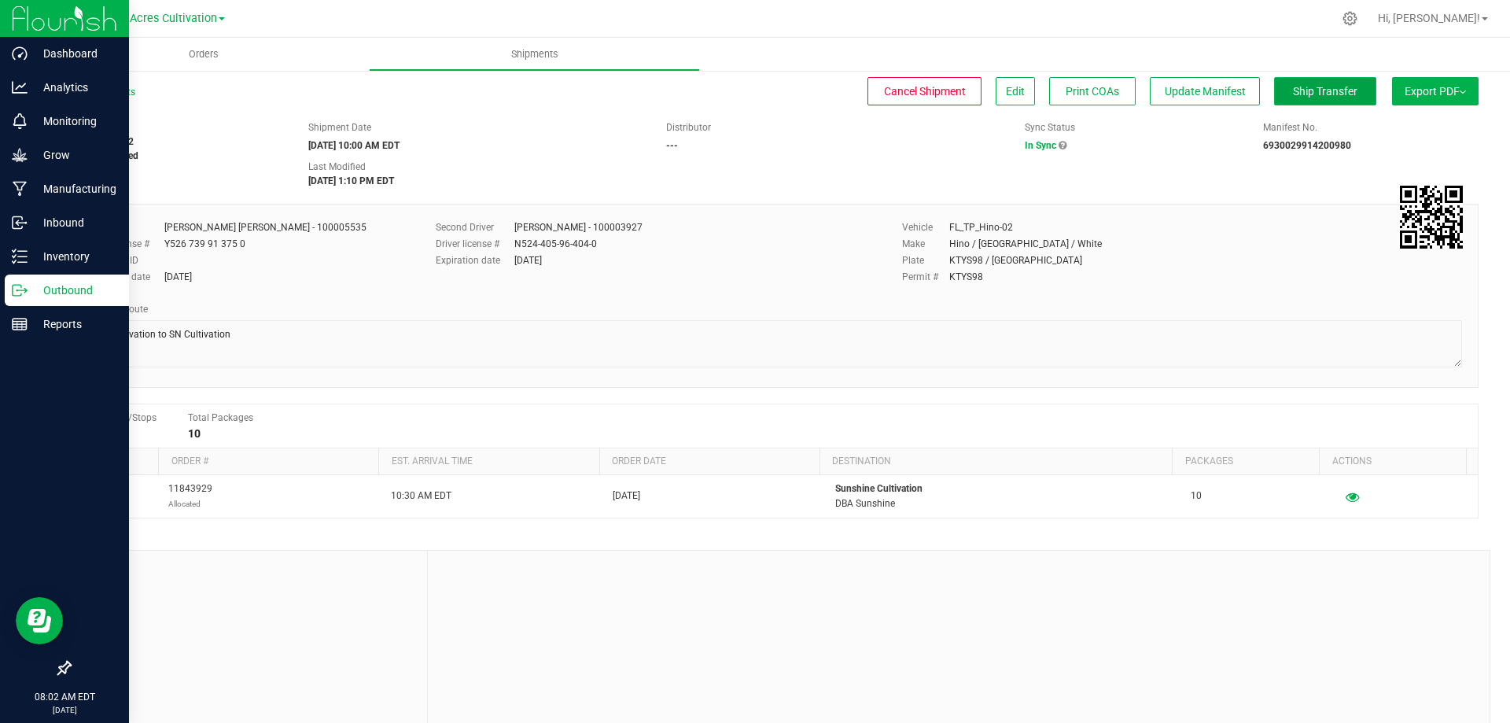
click at [1322, 88] on span "Ship Transfer" at bounding box center [1325, 91] width 64 height 13
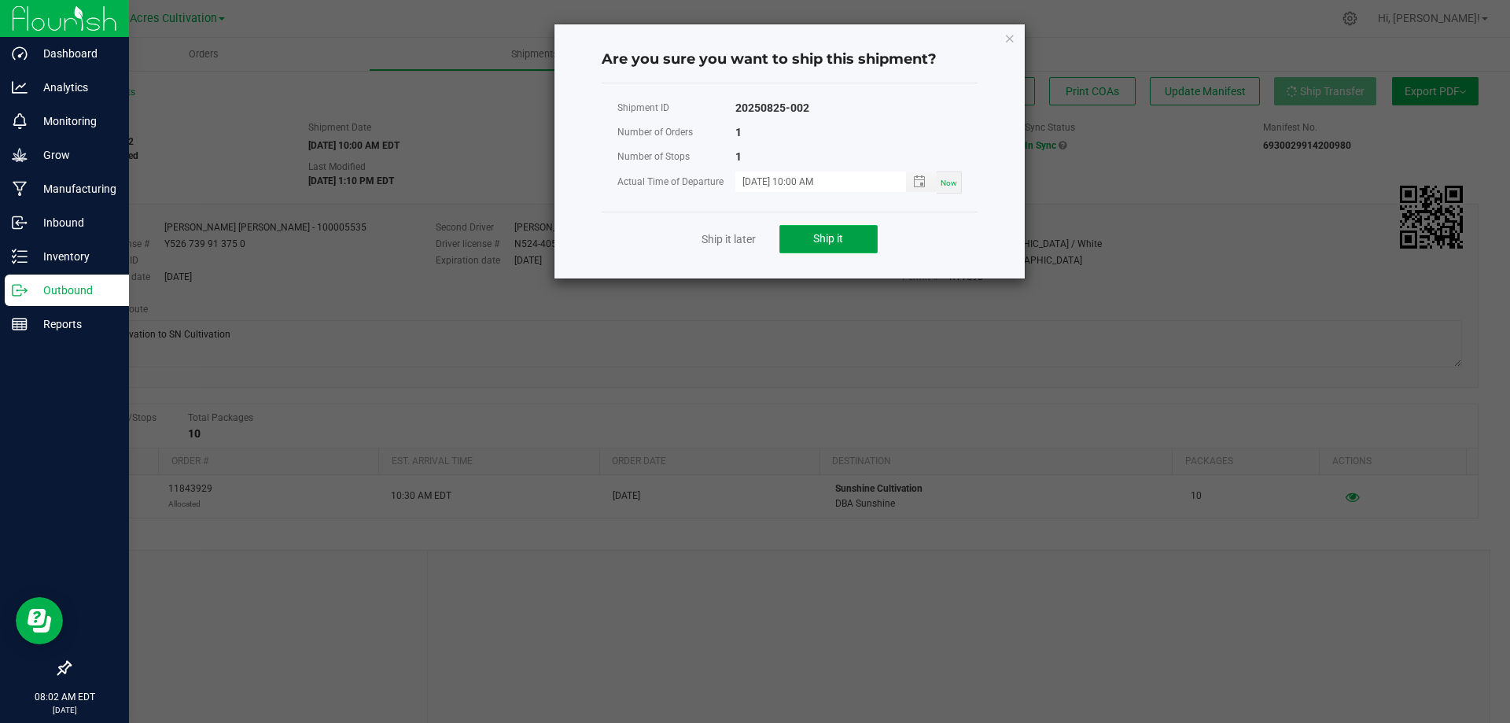
click at [827, 241] on span "Ship it" at bounding box center [828, 238] width 30 height 13
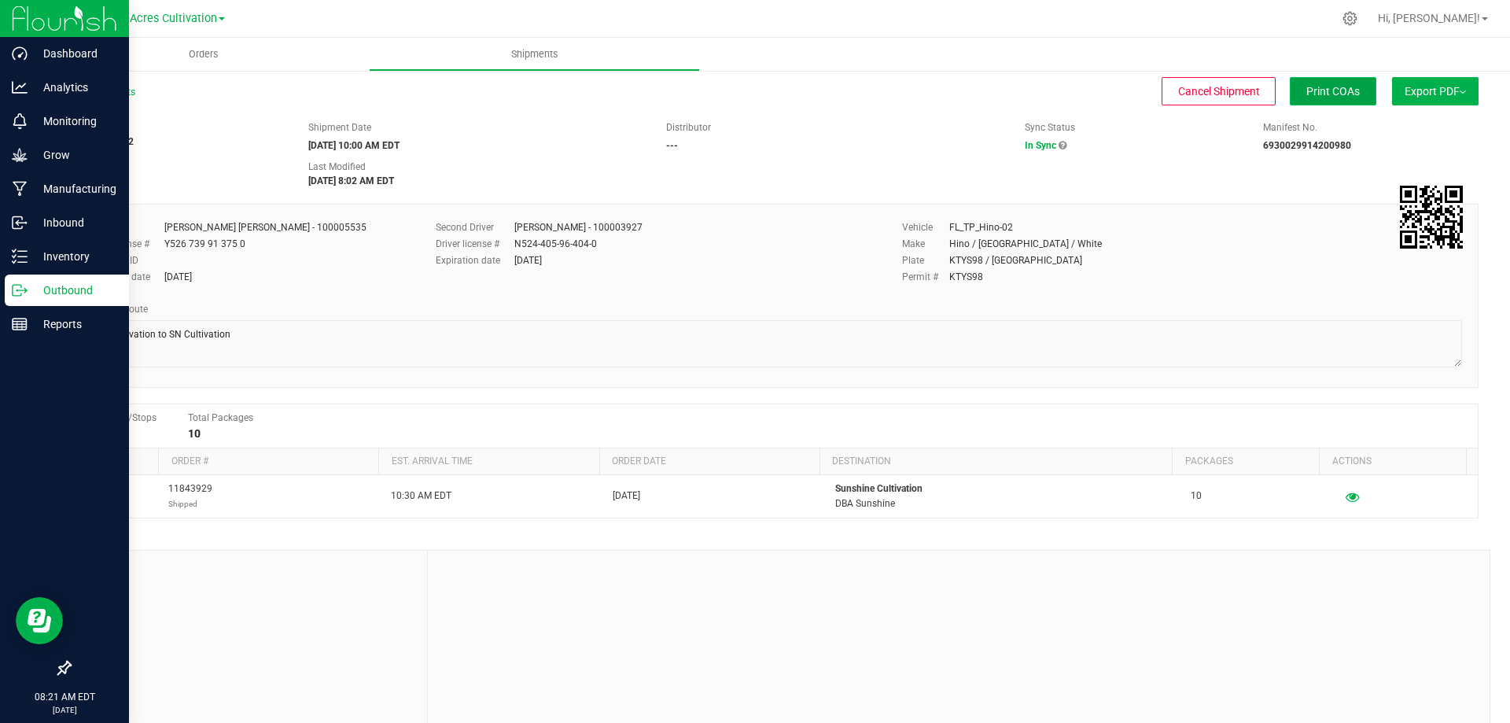
click at [1325, 95] on span "Print COAs" at bounding box center [1332, 91] width 53 height 13
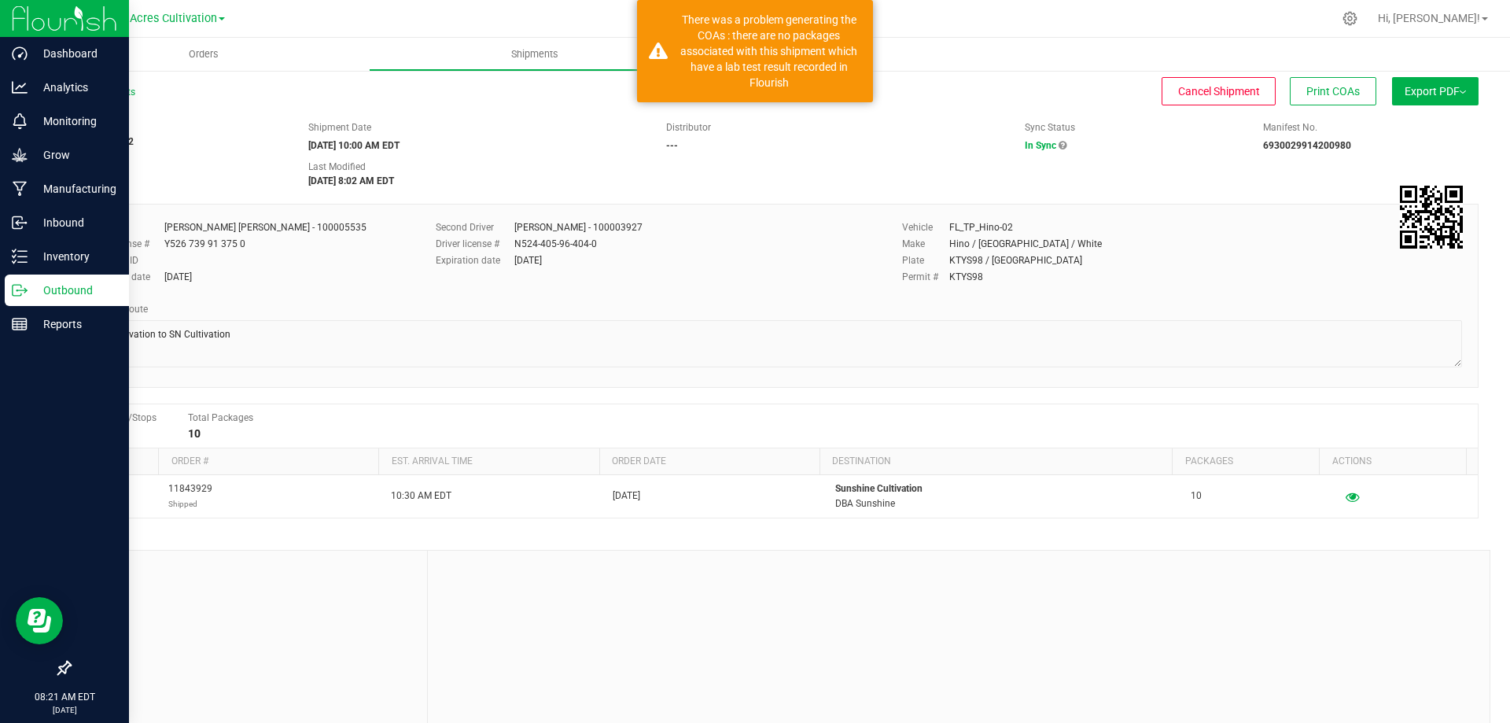
click at [1405, 94] on span "Export PDF" at bounding box center [1435, 91] width 61 height 13
click at [1376, 142] on li "Manifest by Lot" at bounding box center [1430, 150] width 159 height 24
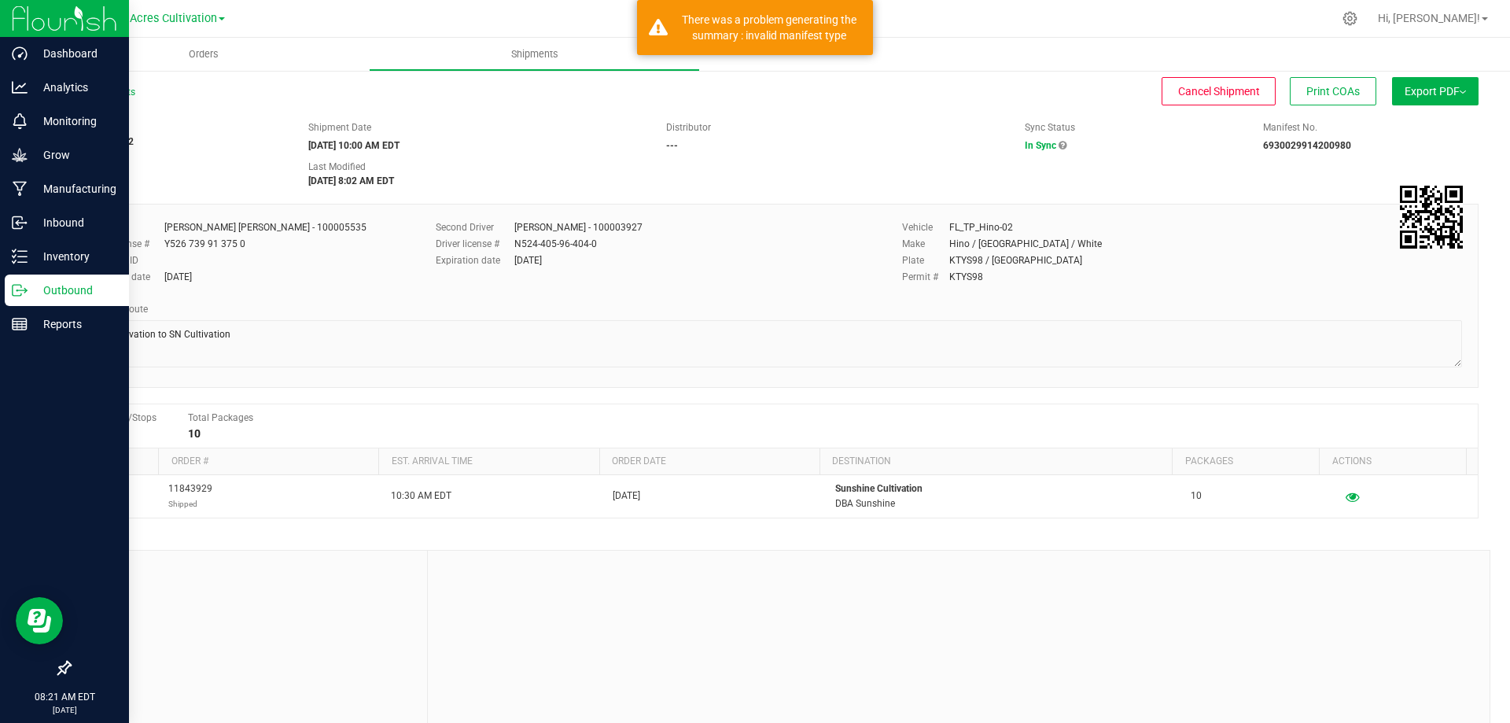
click at [1426, 102] on button "Export PDF" at bounding box center [1435, 91] width 87 height 28
click at [1407, 143] on li "Manifest by Lot" at bounding box center [1430, 150] width 159 height 24
